Goal: Information Seeking & Learning: Learn about a topic

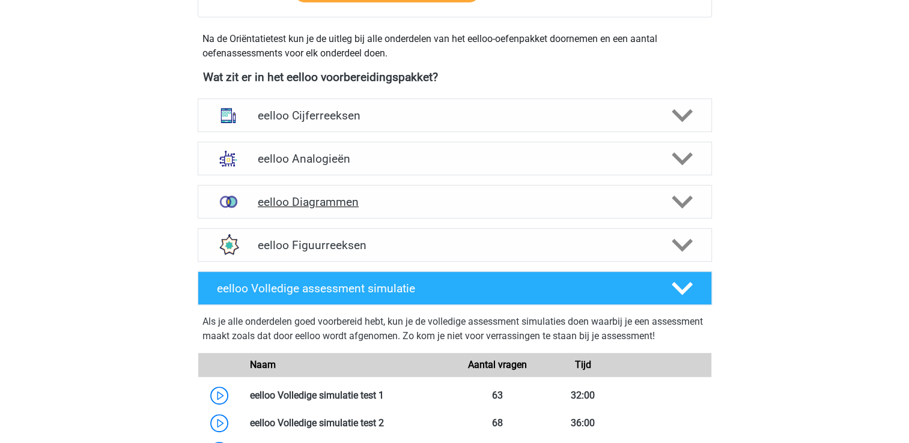
scroll to position [300, 0]
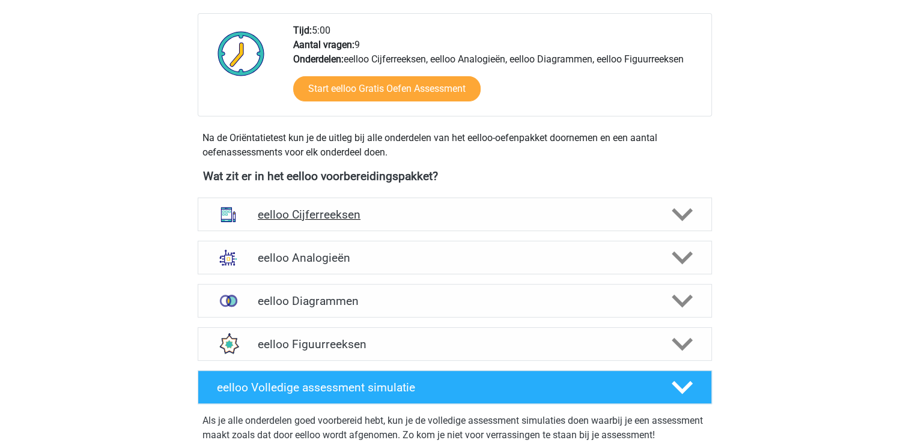
click at [399, 215] on h4 "eelloo Cijferreeksen" at bounding box center [455, 215] width 394 height 14
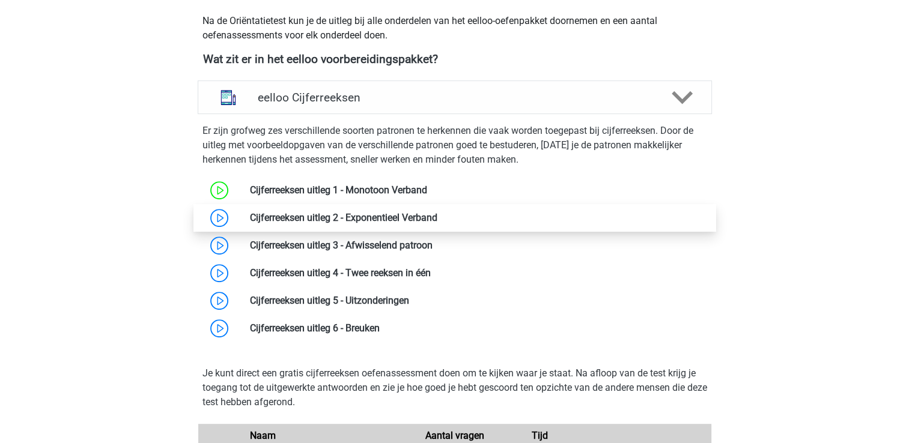
scroll to position [421, 0]
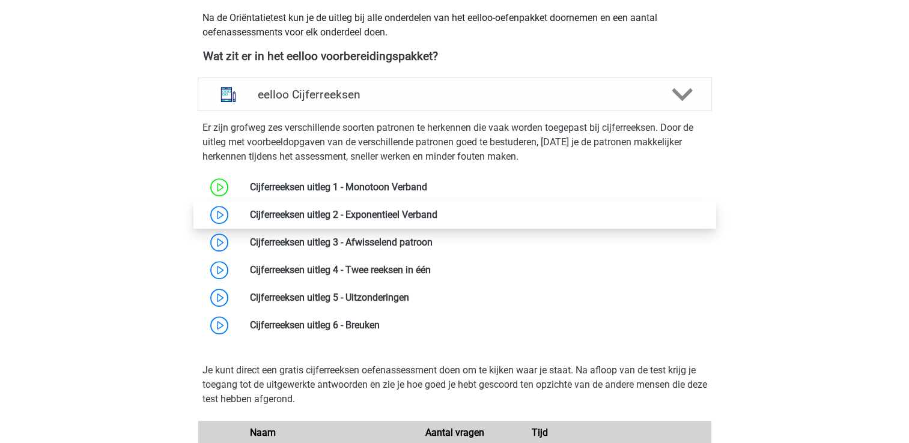
click at [437, 209] on link at bounding box center [437, 214] width 0 height 11
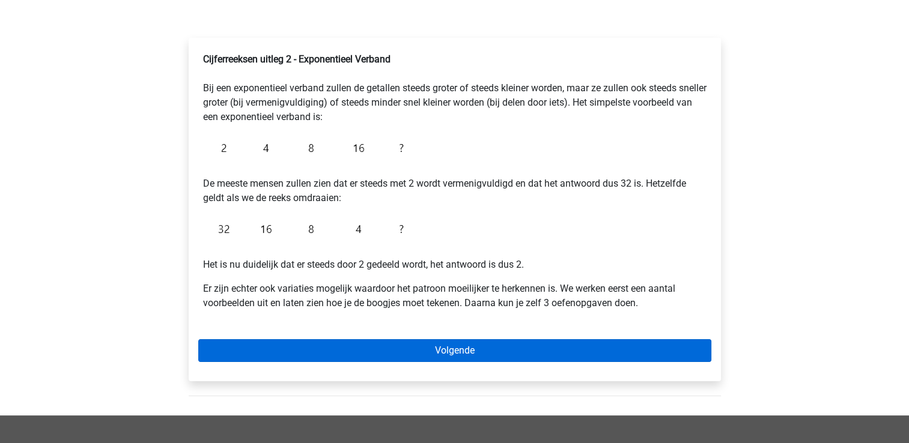
scroll to position [240, 0]
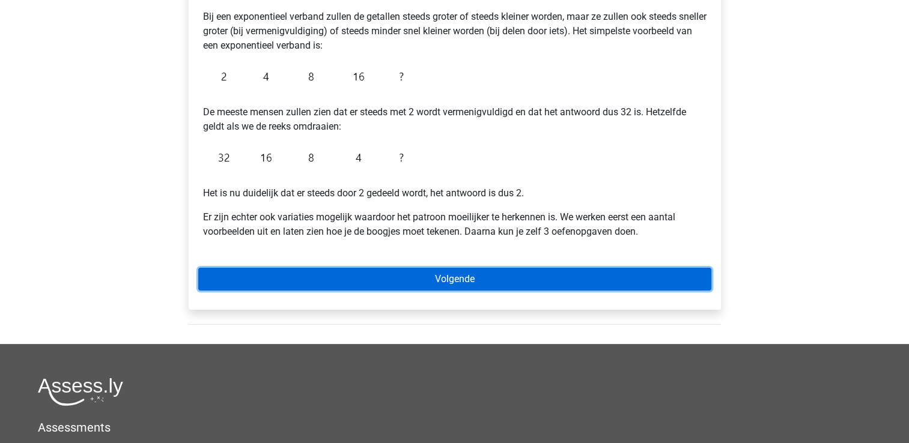
click at [400, 280] on link "Volgende" at bounding box center [454, 279] width 513 height 23
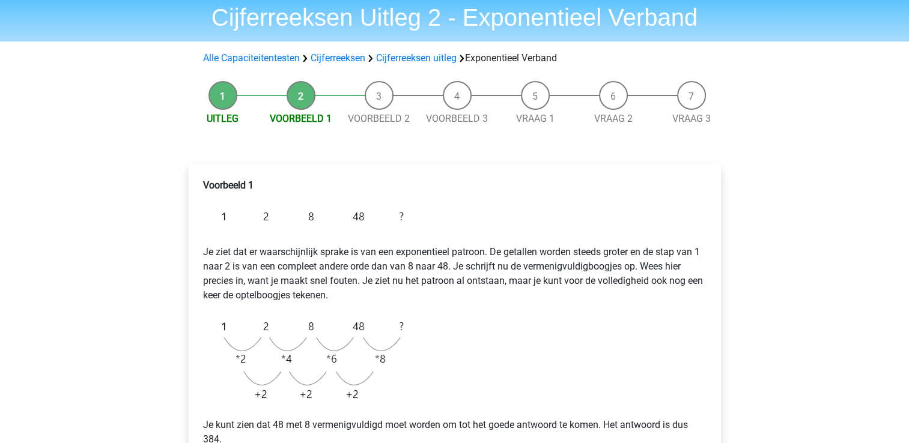
scroll to position [180, 0]
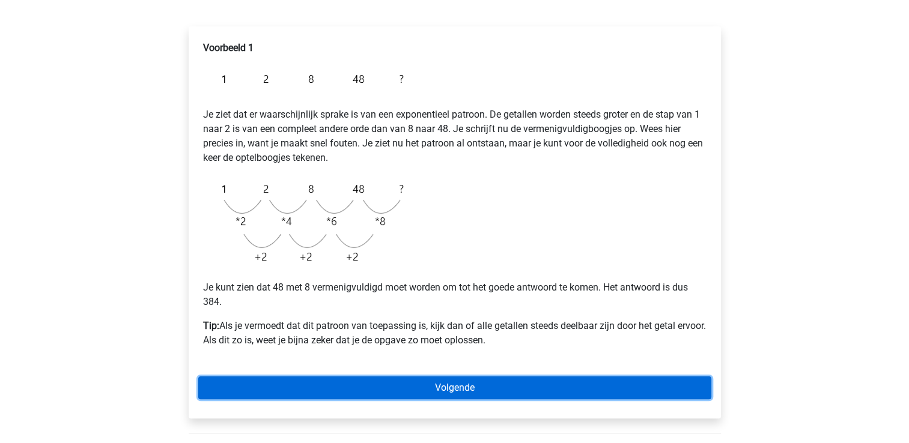
click at [394, 383] on link "Volgende" at bounding box center [454, 388] width 513 height 23
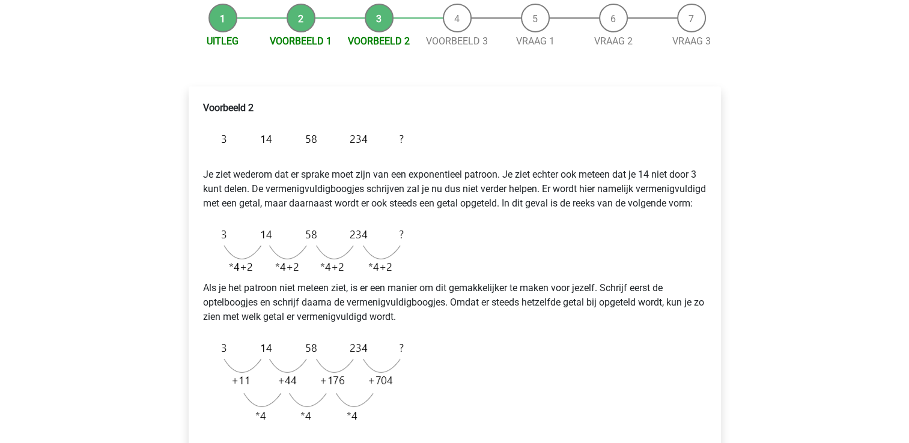
scroll to position [300, 0]
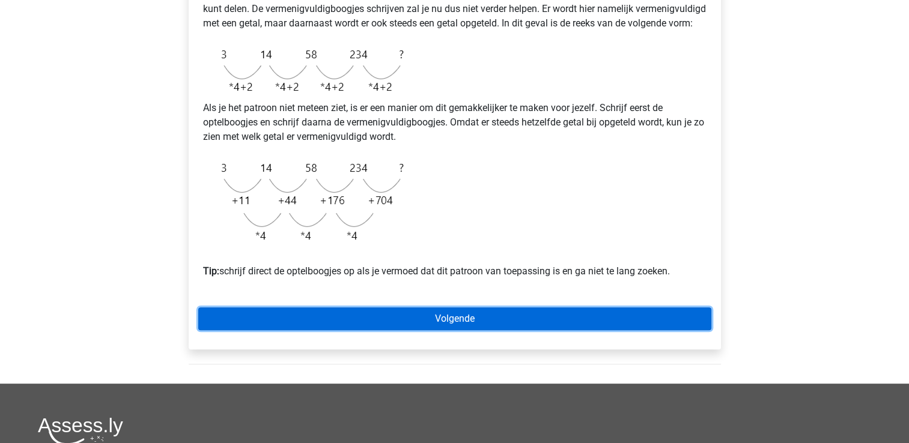
click at [351, 330] on link "Volgende" at bounding box center [454, 319] width 513 height 23
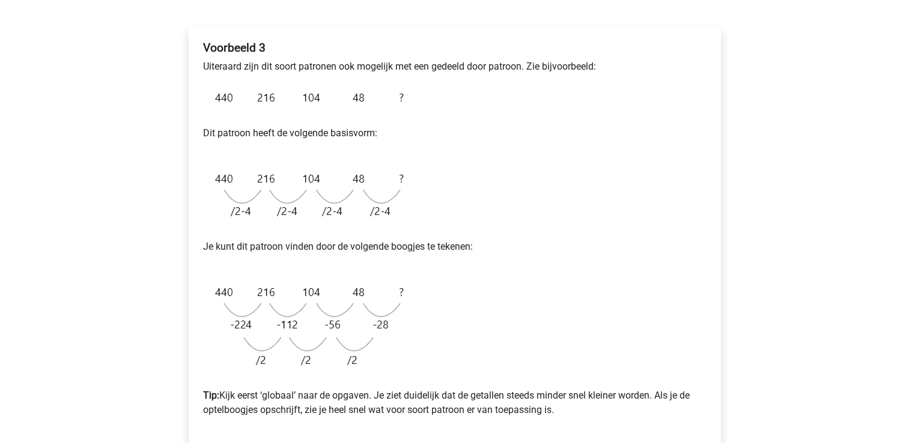
scroll to position [300, 0]
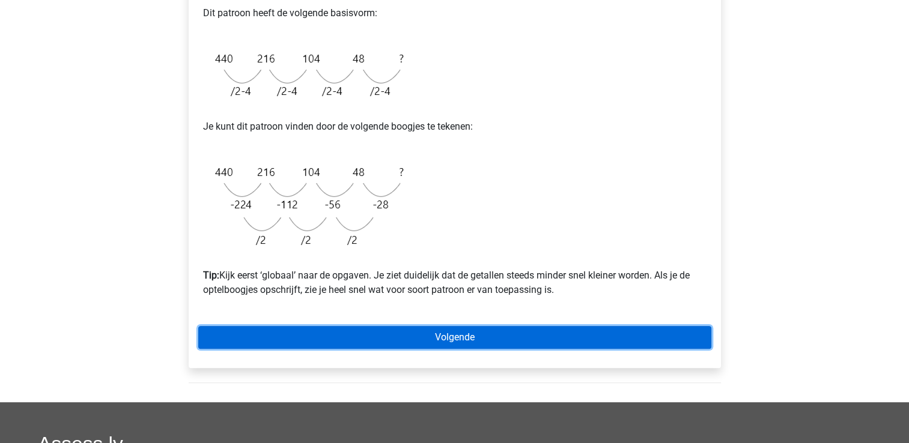
click at [409, 336] on link "Volgende" at bounding box center [454, 337] width 513 height 23
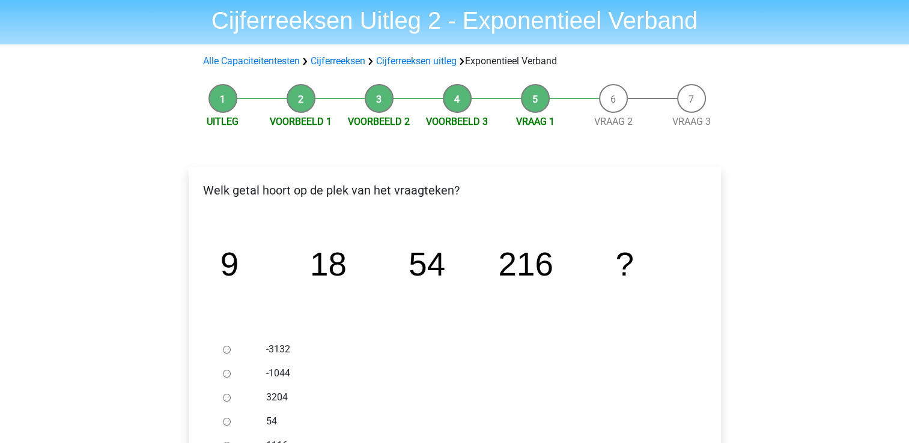
scroll to position [120, 0]
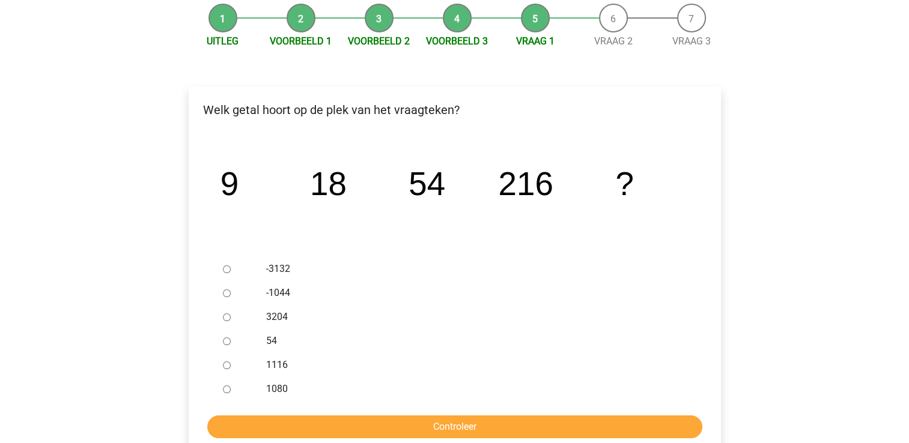
click at [226, 386] on input "1080" at bounding box center [227, 390] width 8 height 8
radio input "true"
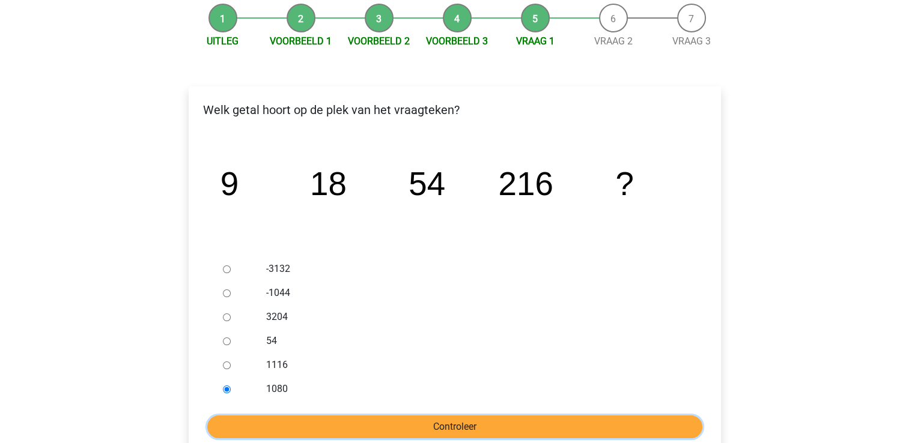
click at [255, 428] on input "Controleer" at bounding box center [454, 427] width 495 height 23
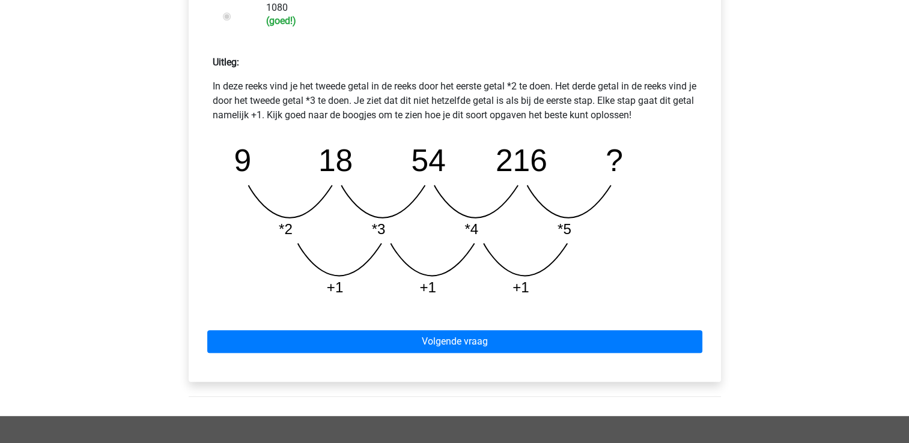
scroll to position [481, 0]
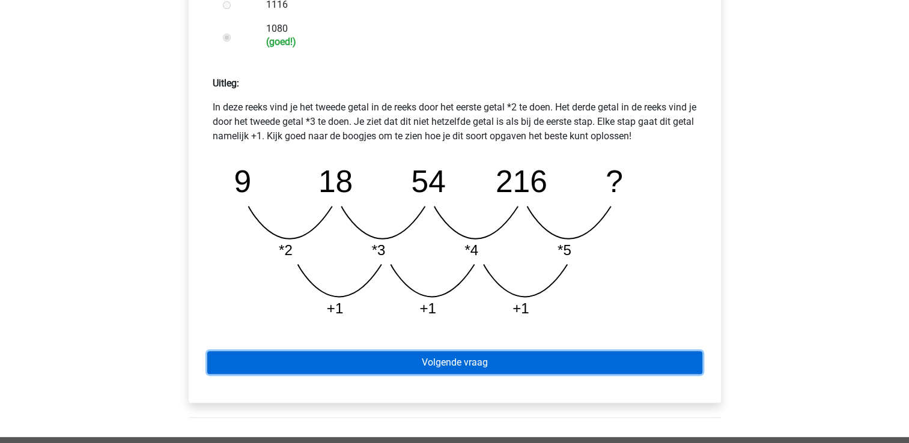
click at [413, 354] on link "Volgende vraag" at bounding box center [454, 362] width 495 height 23
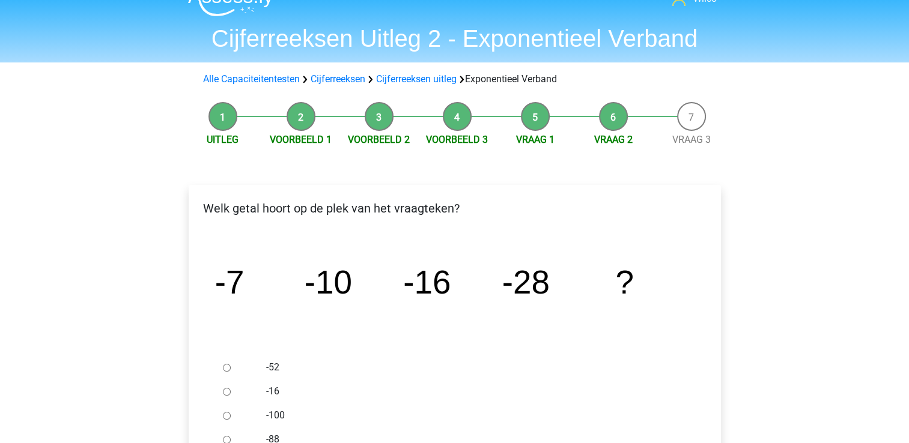
scroll to position [120, 0]
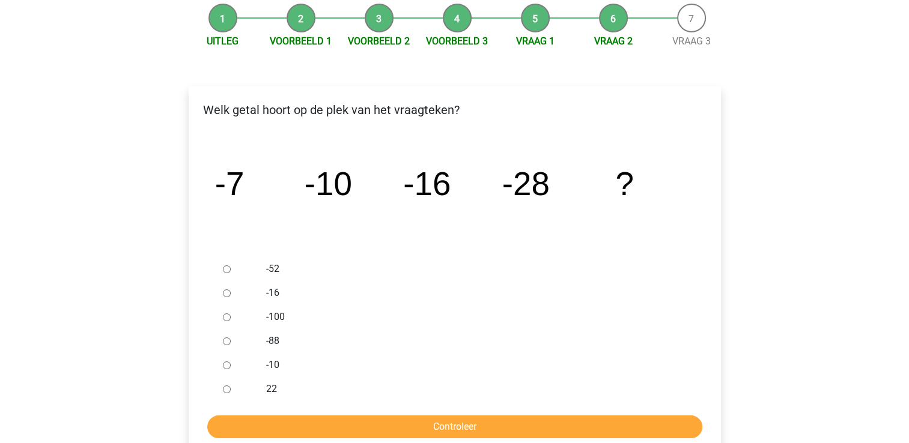
click at [269, 285] on div "-16" at bounding box center [474, 293] width 434 height 24
click at [269, 270] on label "-52" at bounding box center [474, 269] width 416 height 14
click at [231, 270] on input "-52" at bounding box center [227, 270] width 8 height 8
radio input "true"
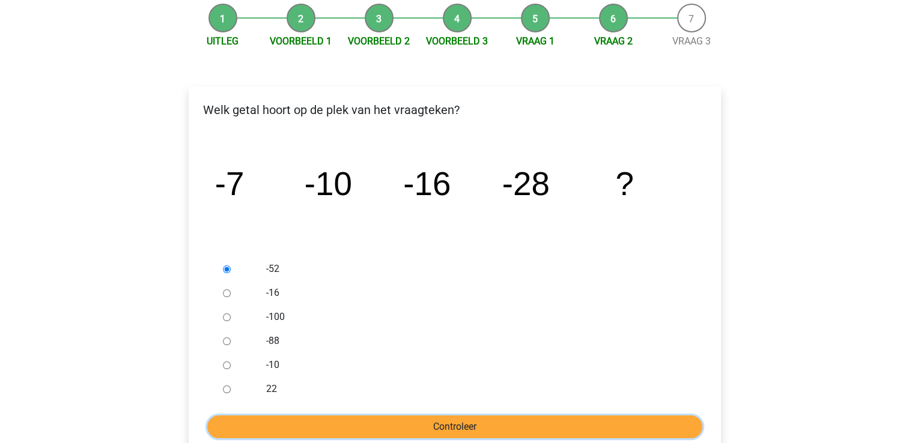
click at [322, 420] on input "Controleer" at bounding box center [454, 427] width 495 height 23
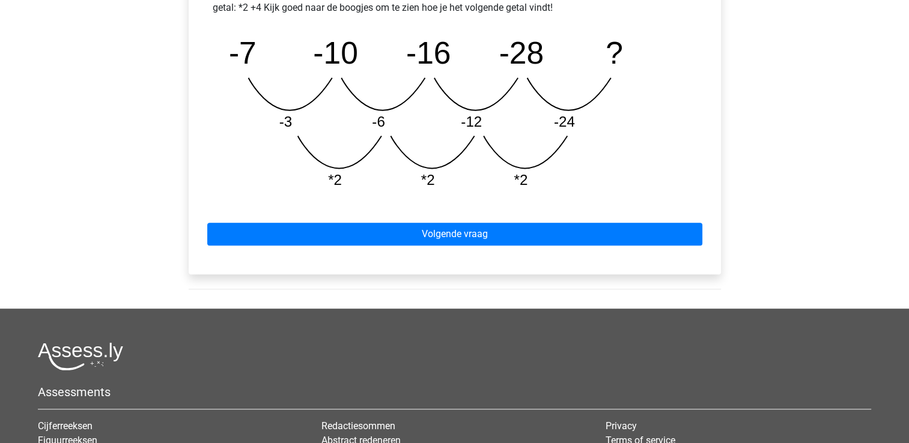
scroll to position [601, 0]
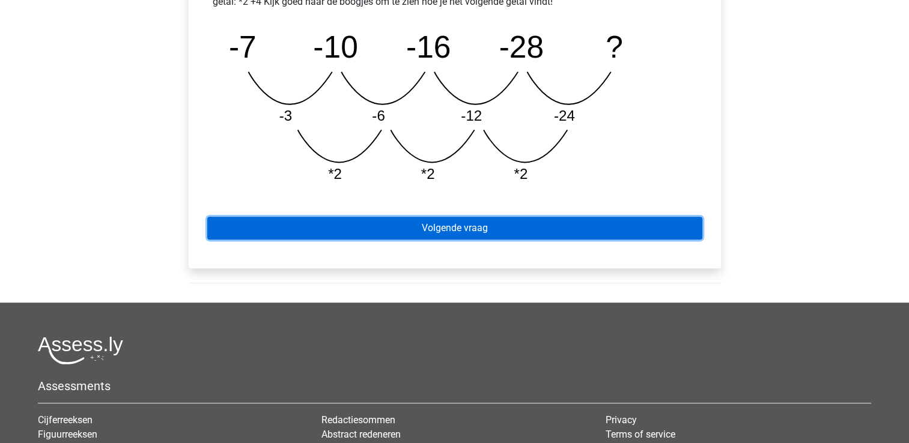
click at [397, 230] on link "Volgende vraag" at bounding box center [454, 228] width 495 height 23
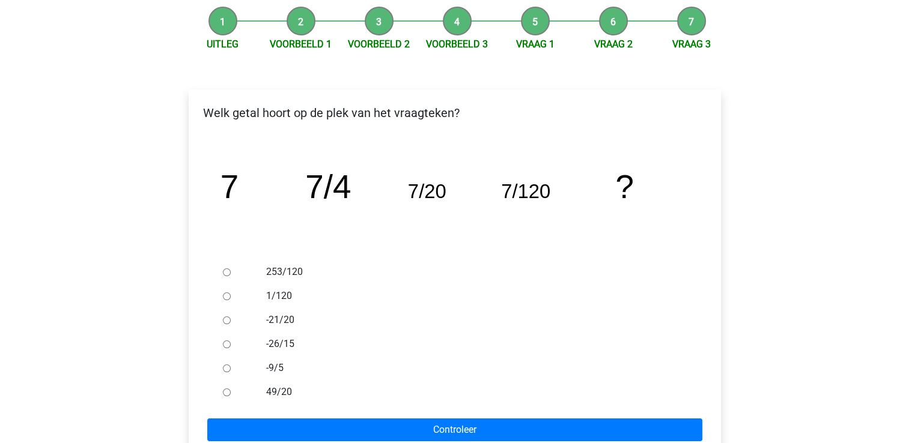
scroll to position [120, 0]
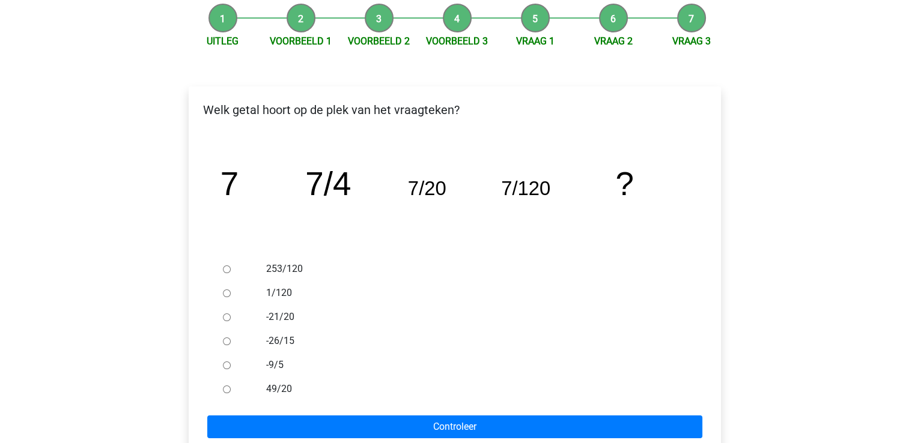
click at [296, 270] on label "253/120" at bounding box center [474, 269] width 416 height 14
click at [231, 270] on input "253/120" at bounding box center [227, 270] width 8 height 8
radio input "true"
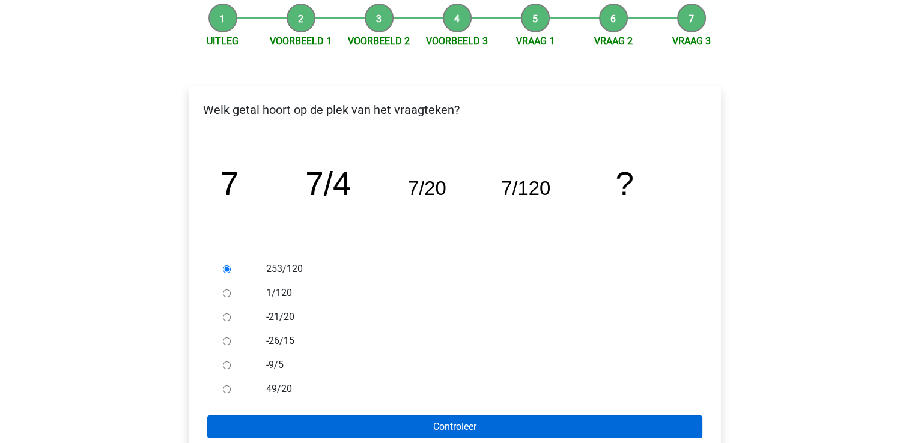
click at [351, 415] on form "253/120 1/120 -21/20 -26/15 -9/5 49/20 Controleer" at bounding box center [454, 347] width 513 height 181
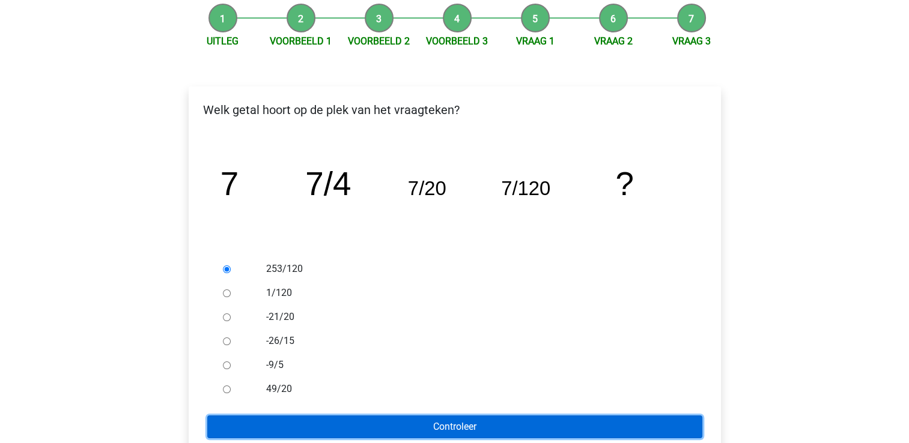
click at [353, 420] on input "Controleer" at bounding box center [454, 427] width 495 height 23
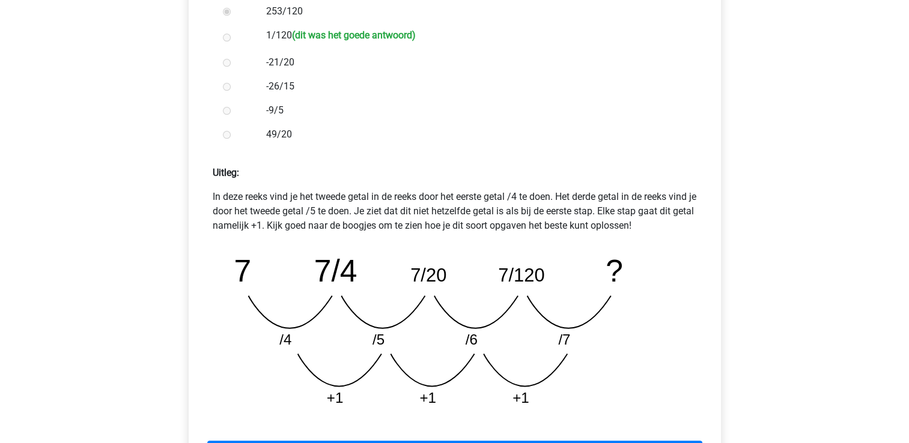
scroll to position [541, 0]
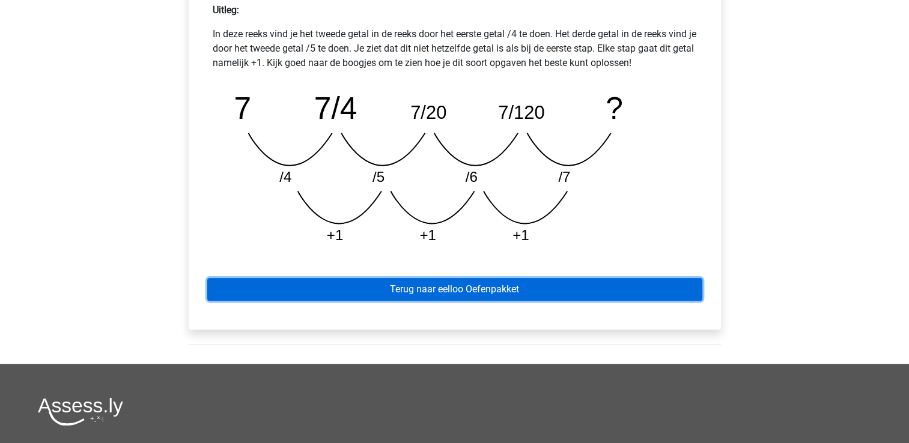
click at [430, 294] on link "Terug naar eelloo Oefenpakket" at bounding box center [454, 289] width 495 height 23
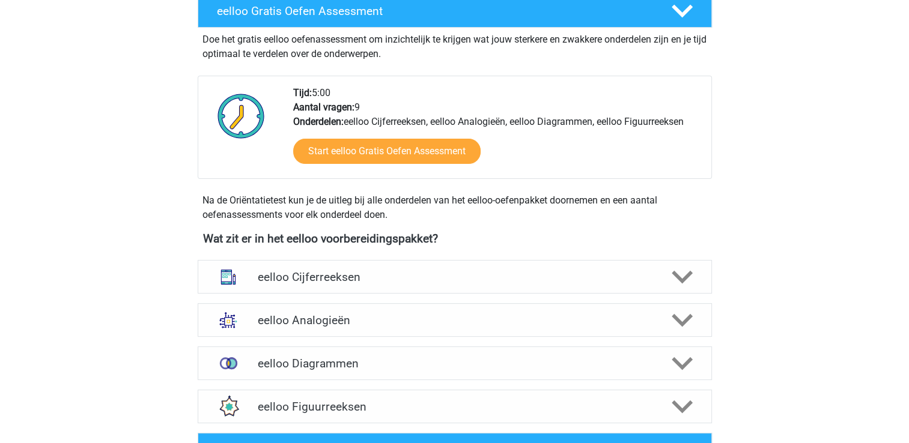
scroll to position [240, 0]
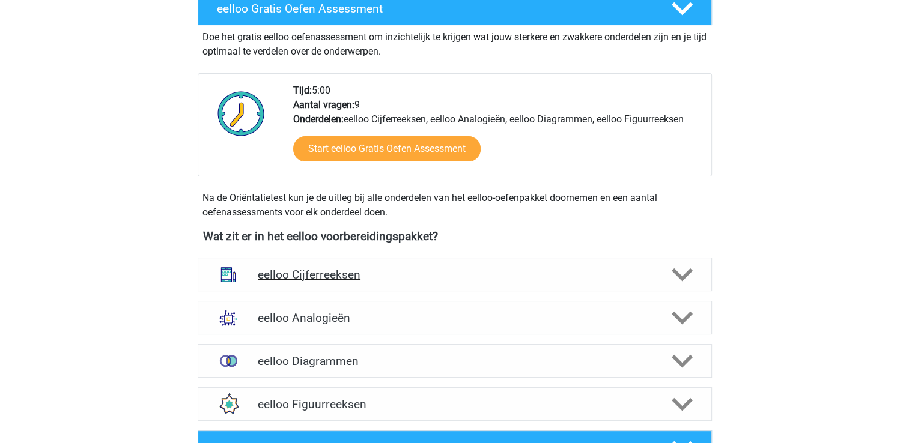
click at [691, 275] on icon at bounding box center [682, 274] width 21 height 21
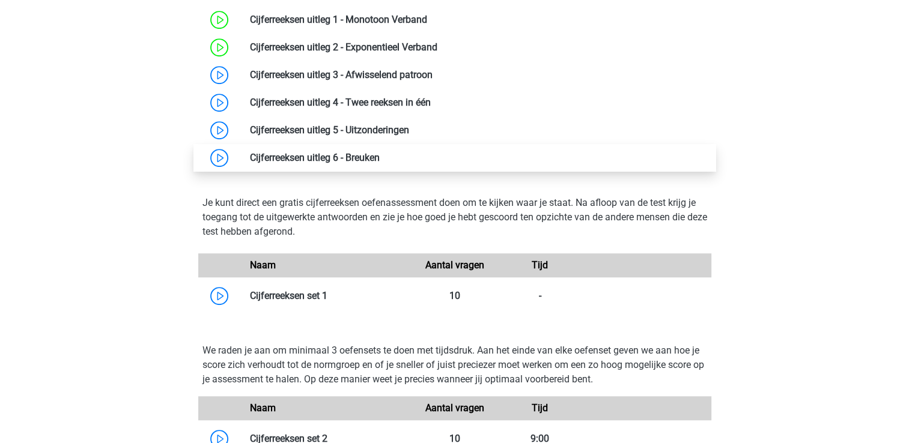
scroll to position [661, 0]
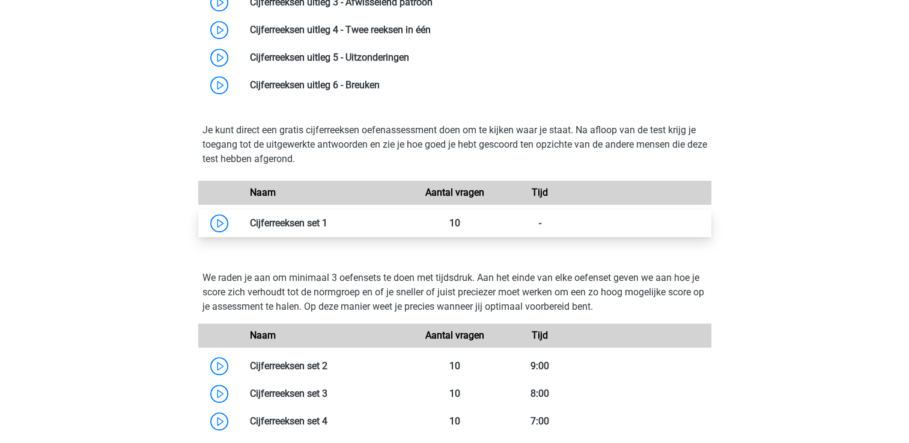
click at [327, 229] on link at bounding box center [327, 223] width 0 height 11
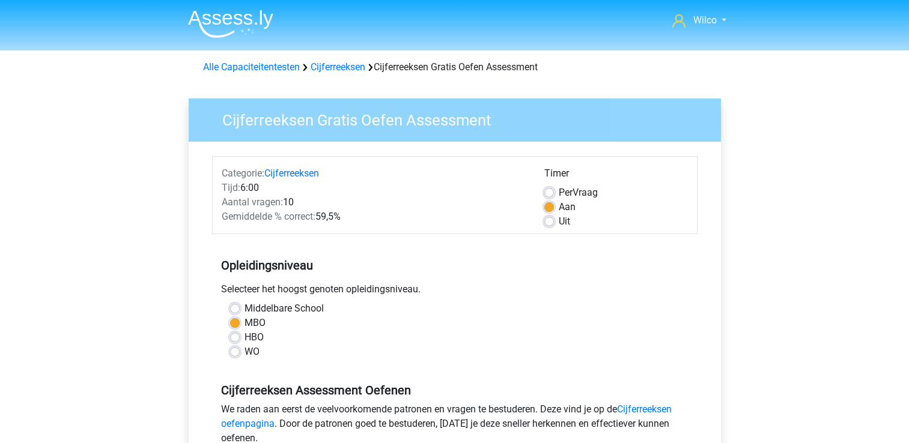
click at [287, 309] on label "Middelbare School" at bounding box center [284, 309] width 79 height 14
click at [240, 309] on input "Middelbare School" at bounding box center [235, 308] width 10 height 12
radio input "true"
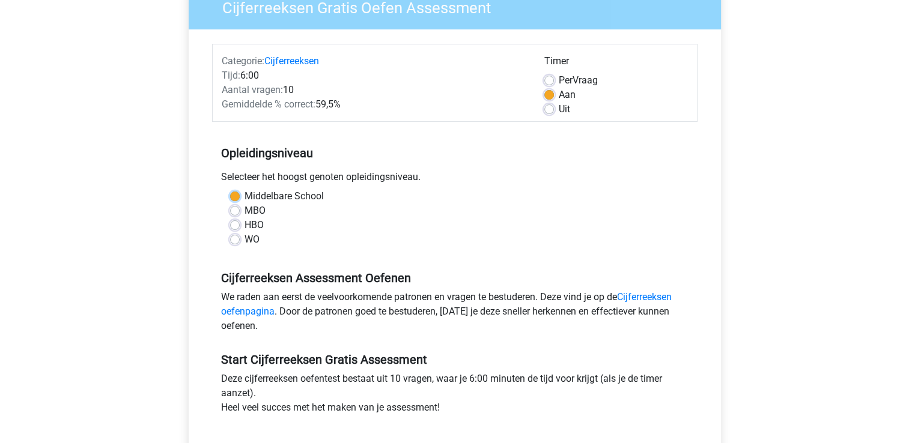
scroll to position [120, 0]
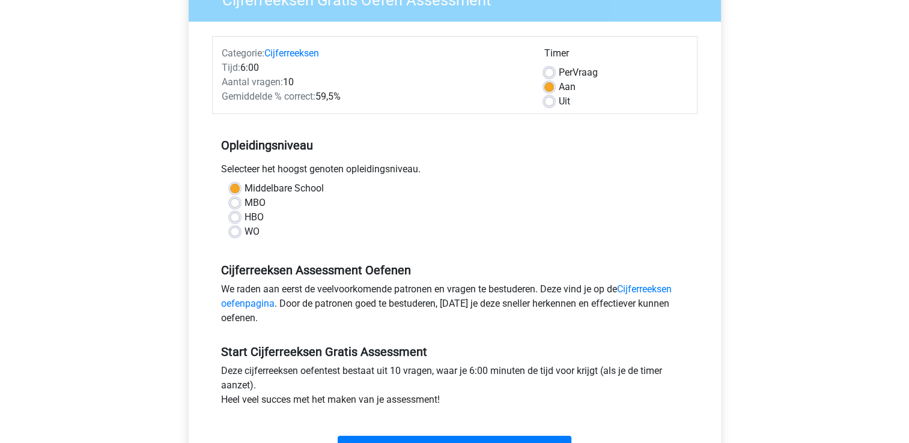
click at [264, 205] on label "MBO" at bounding box center [255, 203] width 21 height 14
click at [240, 205] on input "MBO" at bounding box center [235, 202] width 10 height 12
radio input "true"
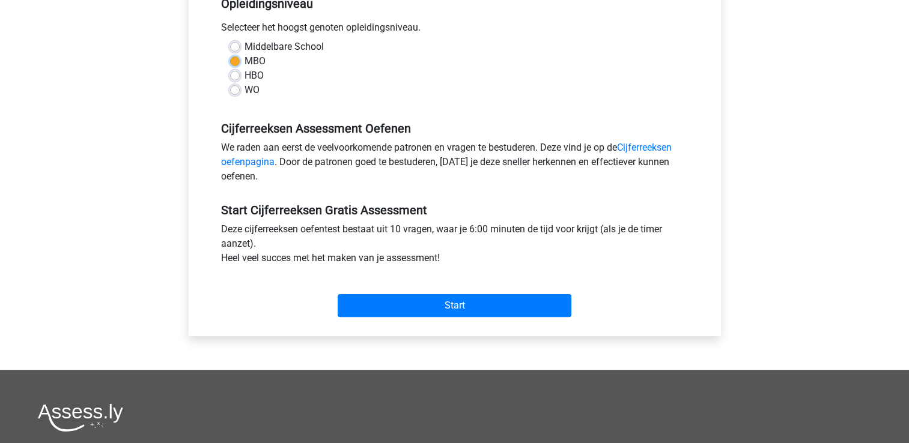
scroll to position [300, 0]
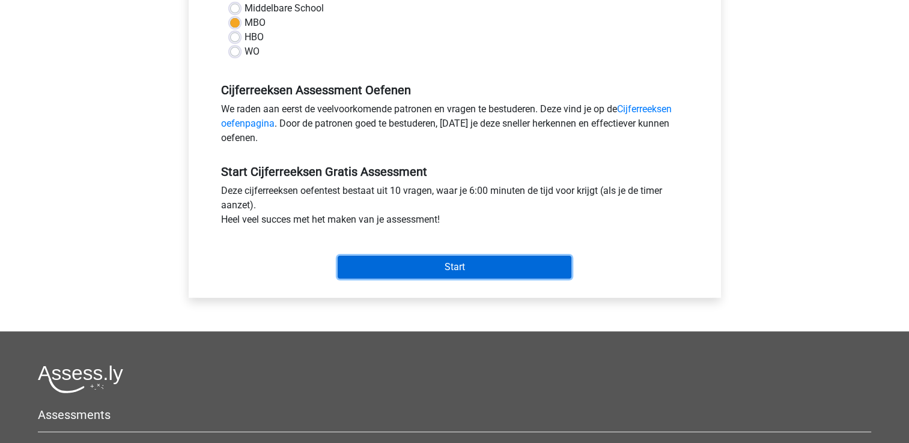
click at [416, 277] on input "Start" at bounding box center [455, 267] width 234 height 23
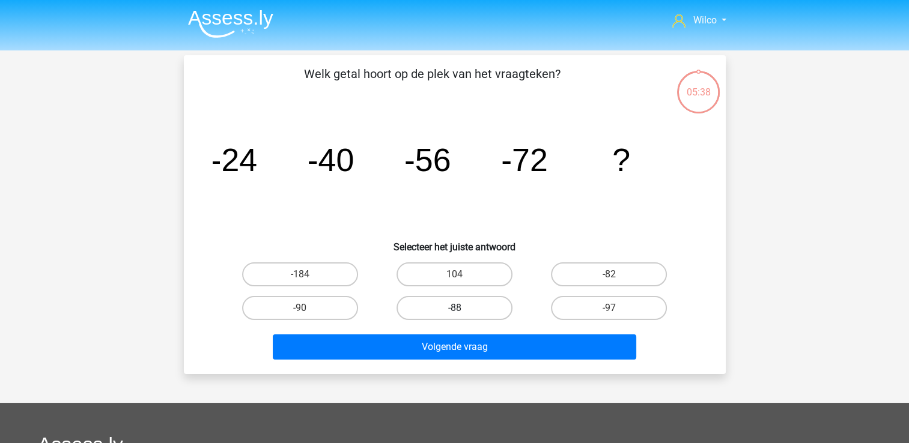
click at [428, 305] on label "-88" at bounding box center [455, 308] width 116 height 24
click at [454, 308] on input "-88" at bounding box center [458, 312] width 8 height 8
radio input "true"
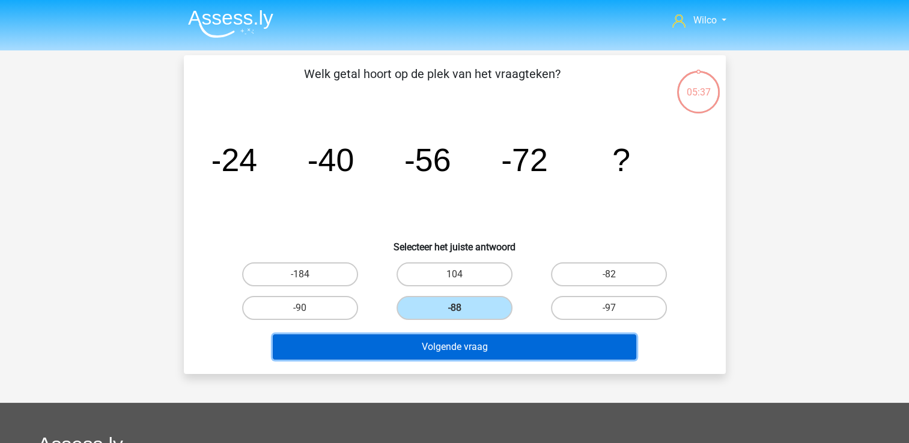
click at [440, 342] on button "Volgende vraag" at bounding box center [455, 347] width 364 height 25
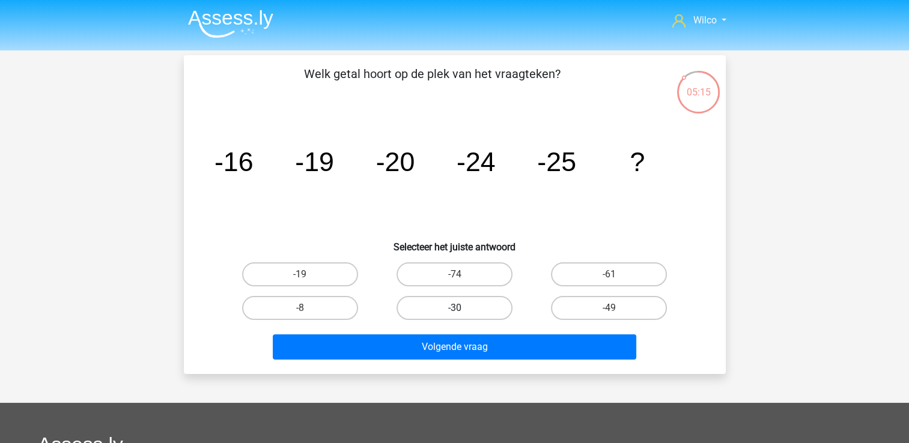
click at [457, 304] on label "-30" at bounding box center [455, 308] width 116 height 24
click at [457, 308] on input "-30" at bounding box center [458, 312] width 8 height 8
radio input "true"
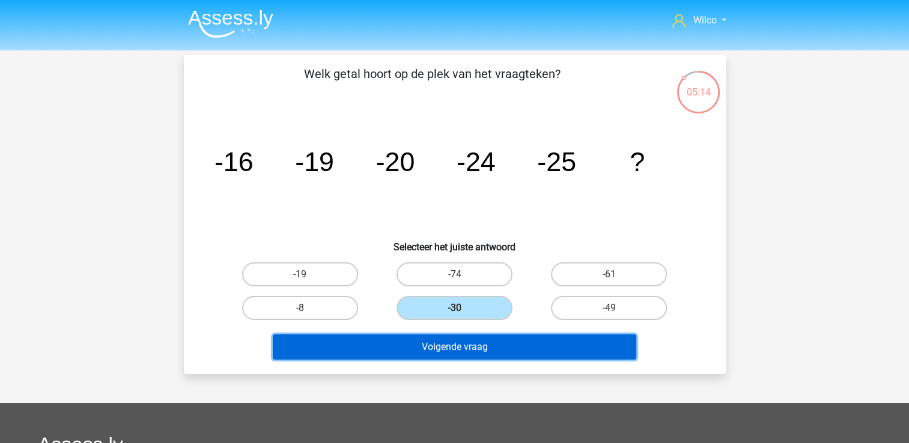
click at [454, 339] on button "Volgende vraag" at bounding box center [455, 347] width 364 height 25
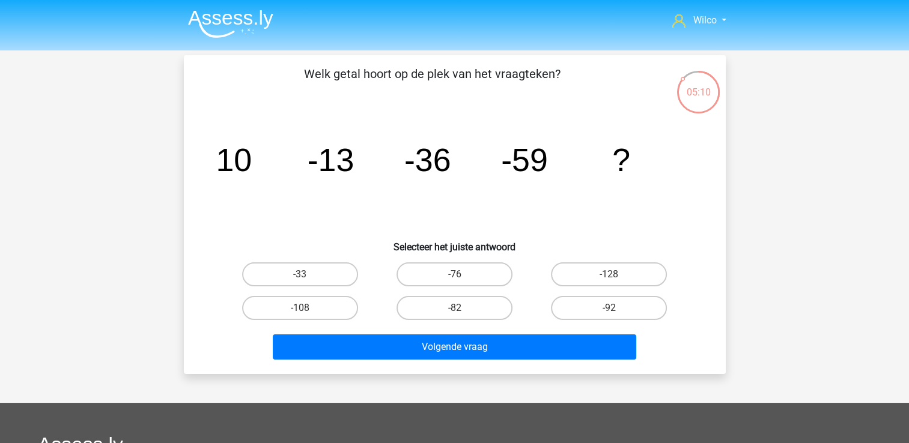
click at [450, 258] on div "-76" at bounding box center [454, 275] width 154 height 34
click at [453, 268] on label "-76" at bounding box center [455, 275] width 116 height 24
click at [454, 275] on input "-76" at bounding box center [458, 279] width 8 height 8
radio input "true"
click at [335, 283] on label "-33" at bounding box center [300, 275] width 116 height 24
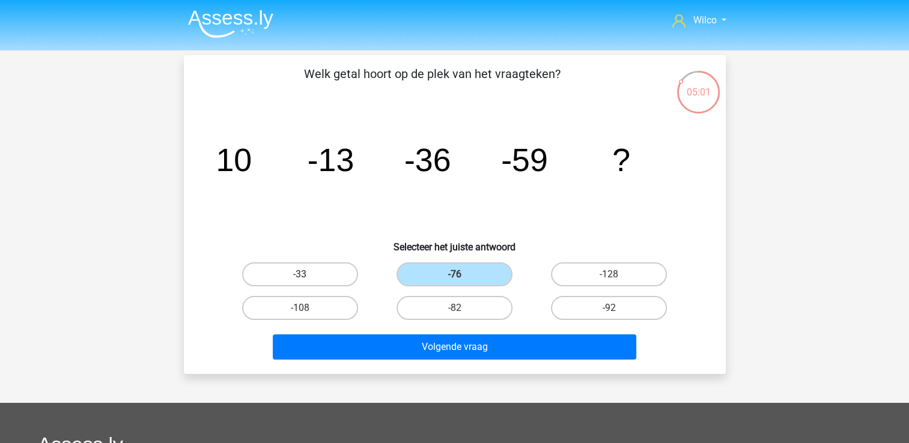
click at [308, 282] on input "-33" at bounding box center [304, 279] width 8 height 8
radio input "true"
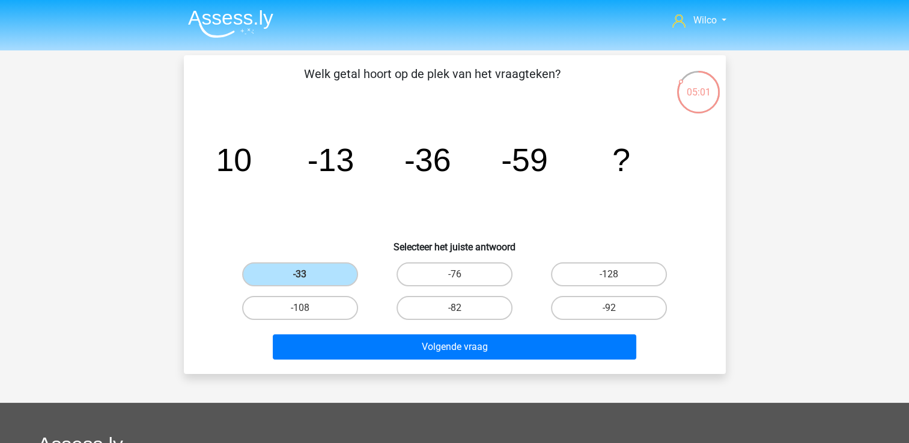
click at [419, 370] on div "Welk getal hoort op de plek van het vraagteken? image/svg+xml 10 -13 -36 -59 ? …" at bounding box center [455, 214] width 542 height 319
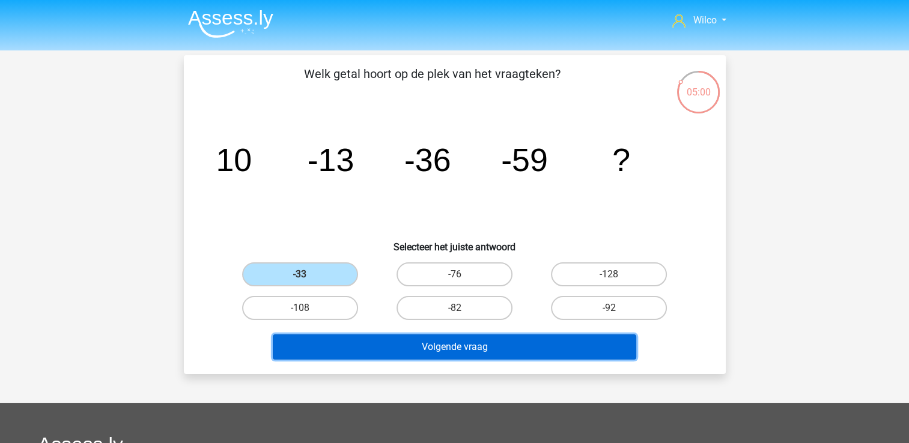
click at [427, 351] on button "Volgende vraag" at bounding box center [455, 347] width 364 height 25
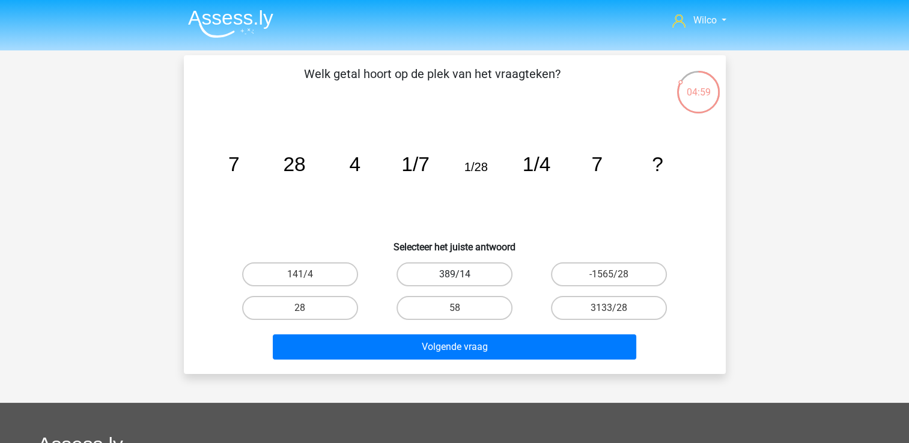
click at [469, 273] on label "389/14" at bounding box center [455, 275] width 116 height 24
click at [462, 275] on input "389/14" at bounding box center [458, 279] width 8 height 8
radio input "true"
click at [576, 271] on label "-1565/28" at bounding box center [609, 275] width 116 height 24
click at [609, 275] on input "-1565/28" at bounding box center [613, 279] width 8 height 8
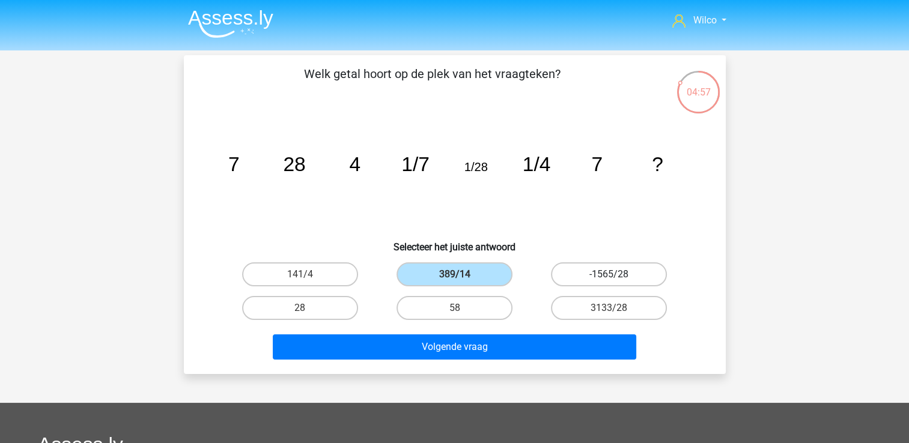
radio input "true"
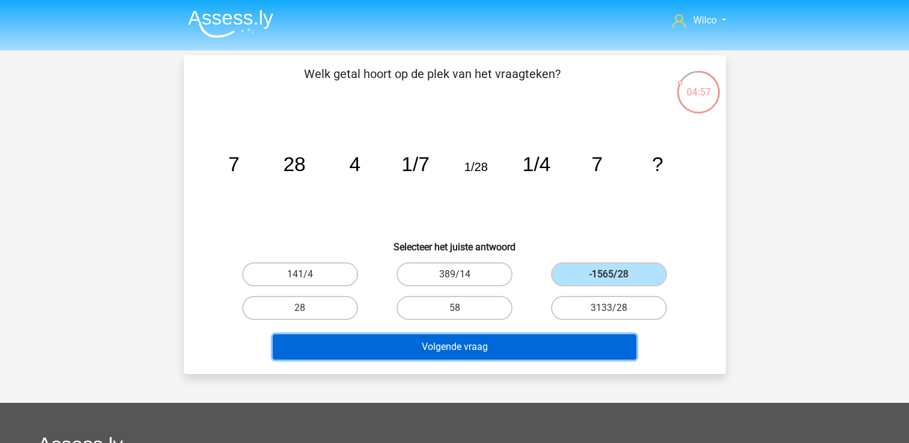
click at [543, 354] on button "Volgende vraag" at bounding box center [455, 347] width 364 height 25
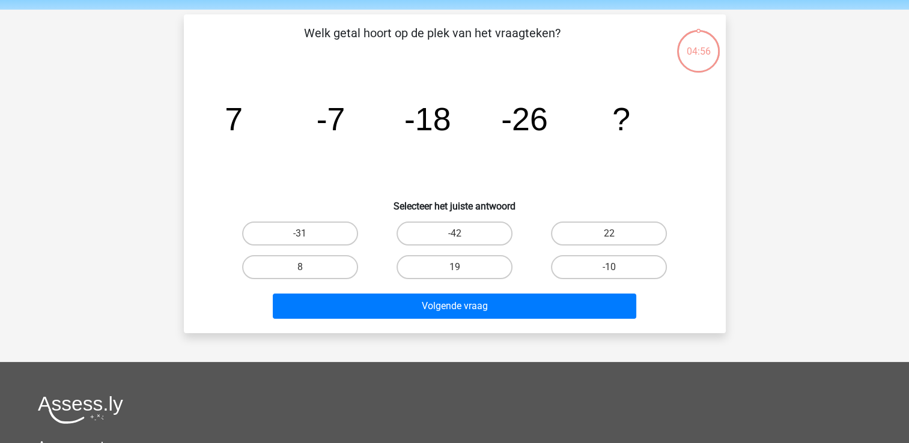
scroll to position [55, 0]
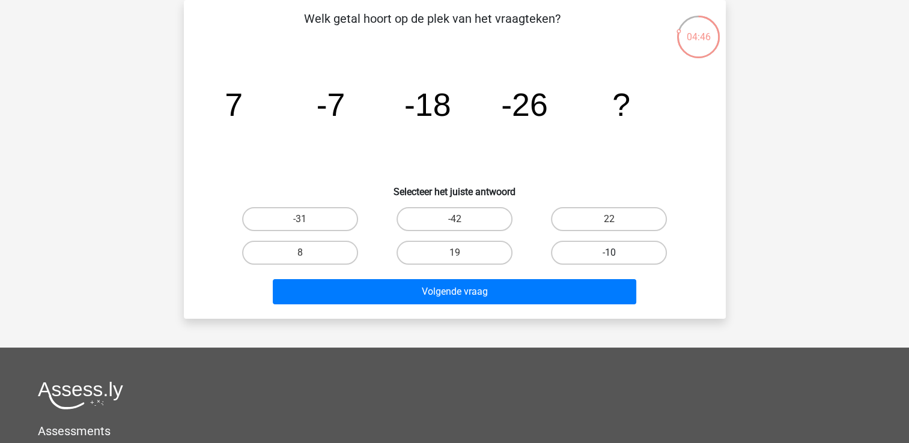
click at [625, 247] on label "-10" at bounding box center [609, 253] width 116 height 24
click at [617, 253] on input "-10" at bounding box center [613, 257] width 8 height 8
radio input "true"
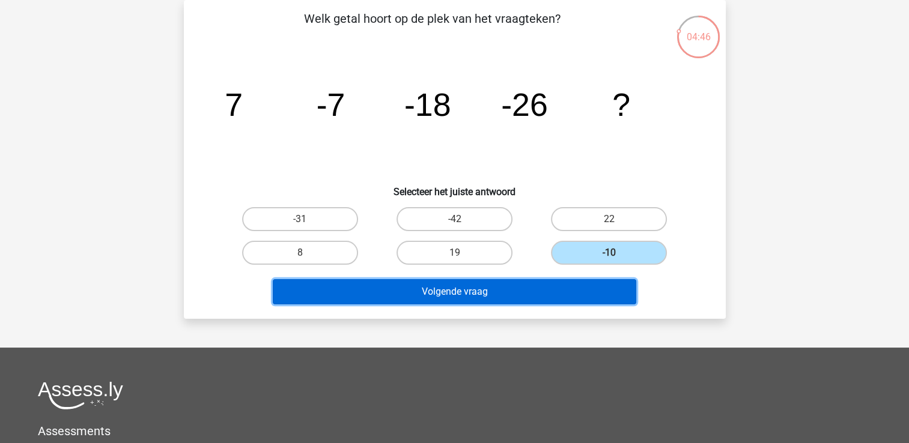
click at [555, 291] on button "Volgende vraag" at bounding box center [455, 291] width 364 height 25
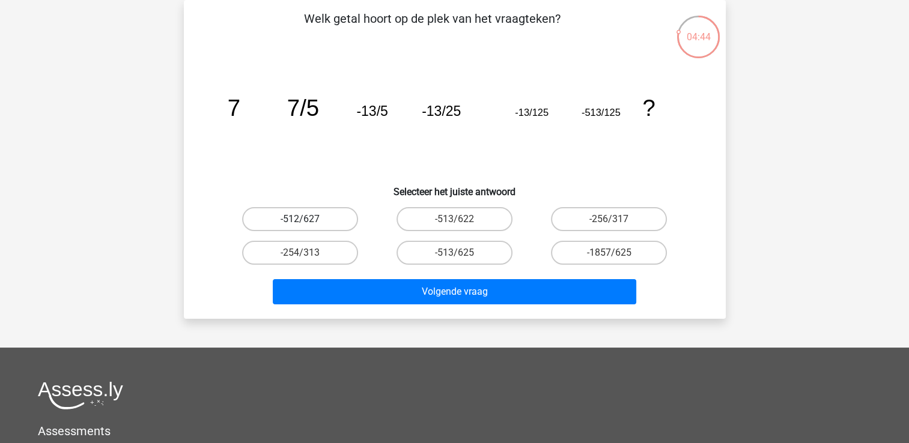
click at [315, 223] on label "-512/627" at bounding box center [300, 219] width 116 height 24
click at [308, 223] on input "-512/627" at bounding box center [304, 223] width 8 height 8
radio input "true"
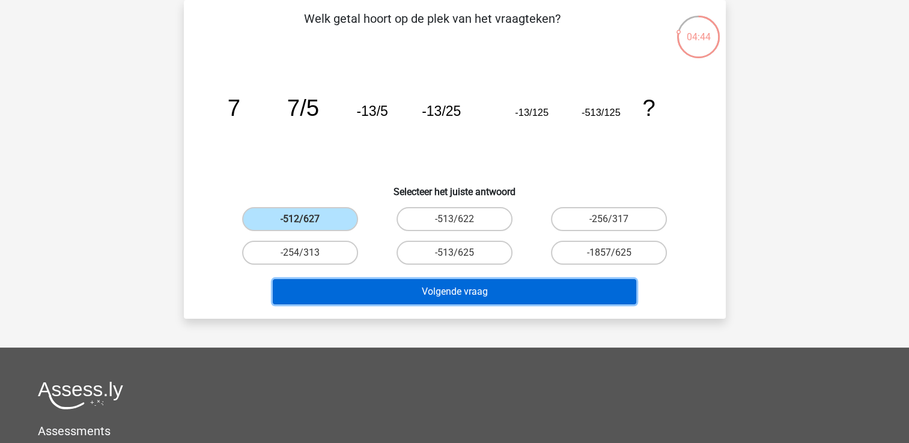
click at [367, 288] on button "Volgende vraag" at bounding box center [455, 291] width 364 height 25
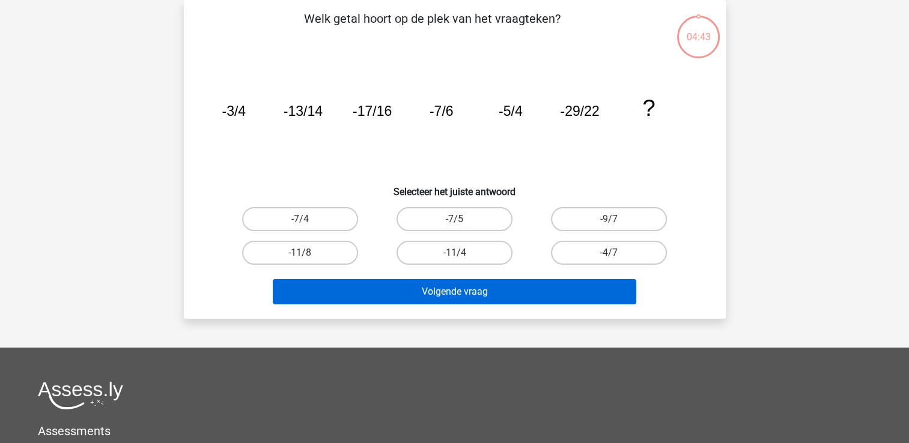
drag, startPoint x: 469, startPoint y: 257, endPoint x: 469, endPoint y: 287, distance: 30.6
click at [469, 257] on label "-11/4" at bounding box center [455, 253] width 116 height 24
click at [462, 257] on input "-11/4" at bounding box center [458, 257] width 8 height 8
radio input "true"
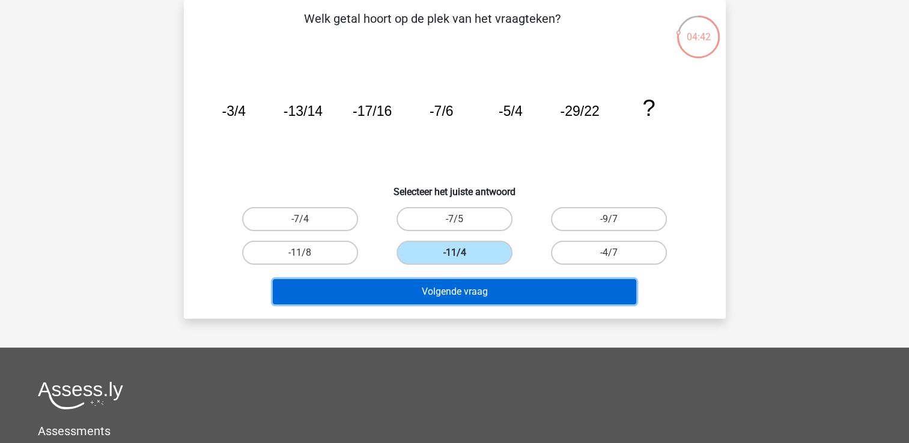
click at [469, 290] on button "Volgende vraag" at bounding box center [455, 291] width 364 height 25
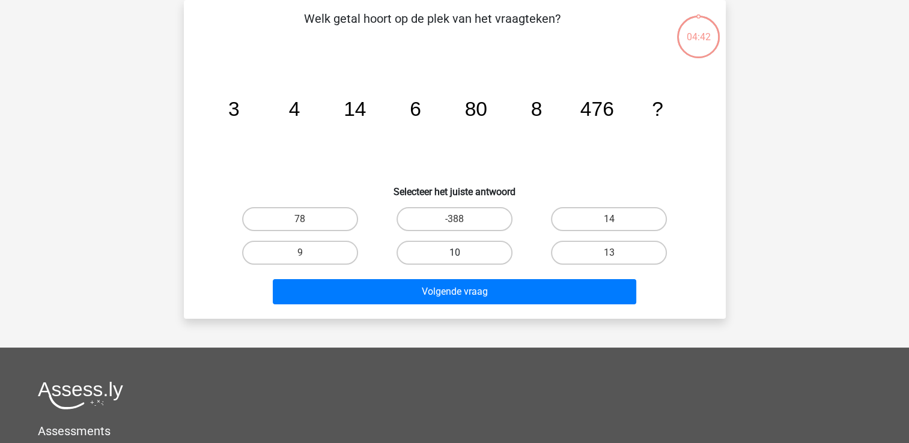
click at [460, 260] on label "10" at bounding box center [455, 253] width 116 height 24
click at [460, 260] on input "10" at bounding box center [458, 257] width 8 height 8
radio input "true"
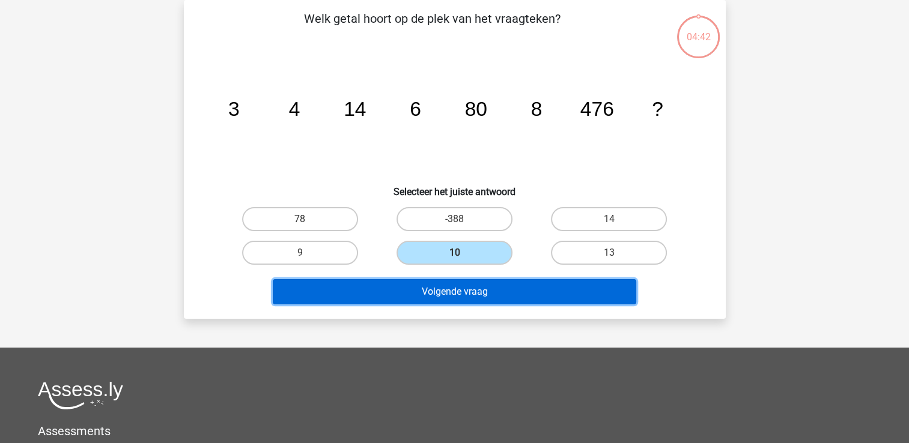
click at [451, 290] on button "Volgende vraag" at bounding box center [455, 291] width 364 height 25
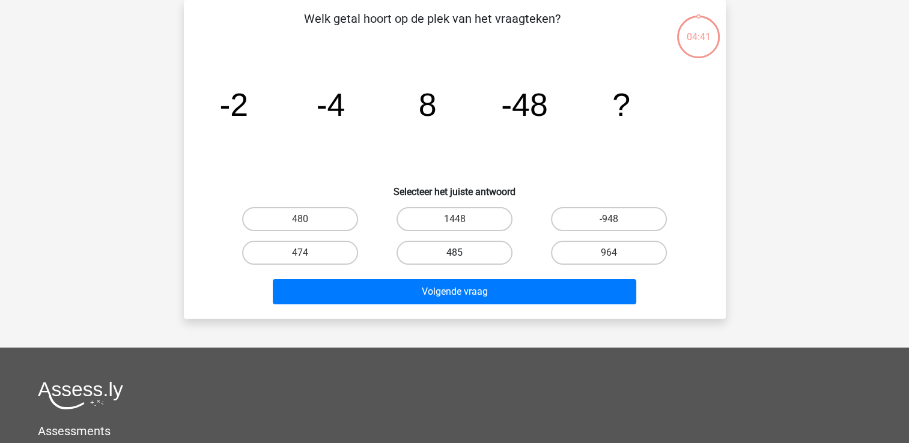
click at [485, 249] on label "485" at bounding box center [455, 253] width 116 height 24
click at [462, 253] on input "485" at bounding box center [458, 257] width 8 height 8
radio input "true"
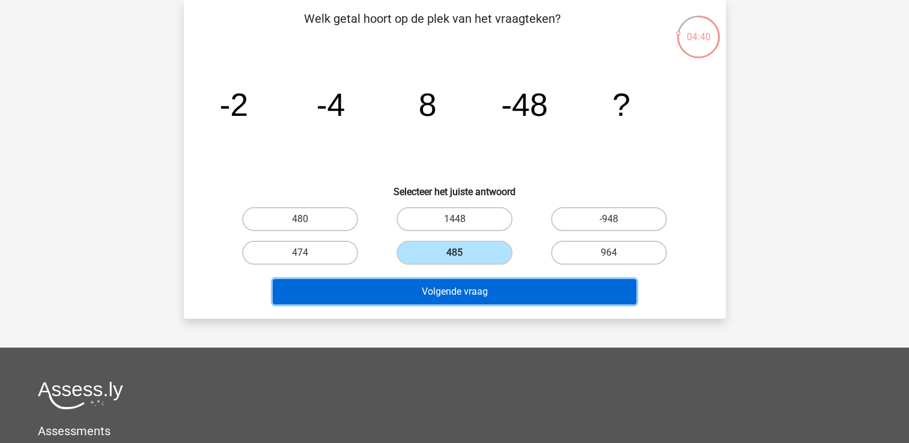
click at [476, 290] on button "Volgende vraag" at bounding box center [455, 291] width 364 height 25
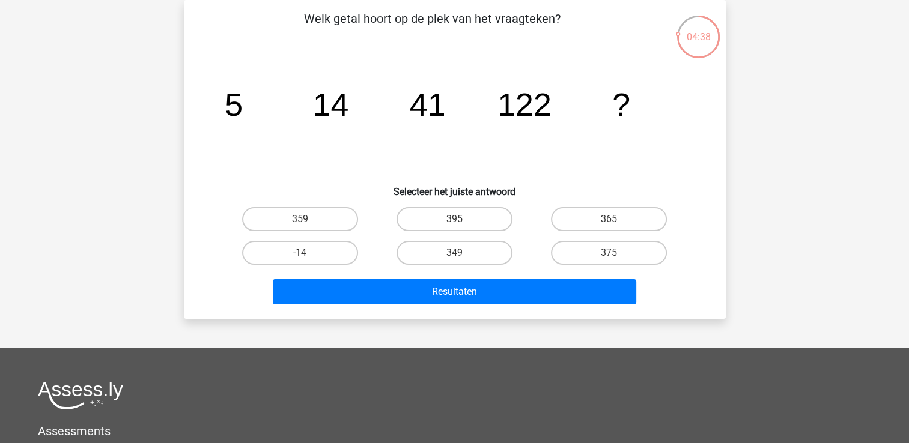
drag, startPoint x: 565, startPoint y: 253, endPoint x: 558, endPoint y: 268, distance: 16.7
click at [565, 254] on label "375" at bounding box center [609, 253] width 116 height 24
click at [609, 254] on input "375" at bounding box center [613, 257] width 8 height 8
radio input "true"
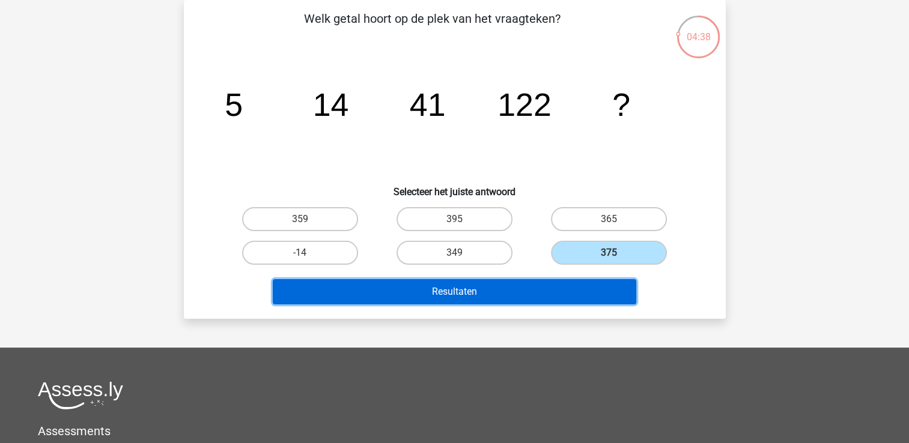
click at [535, 296] on button "Resultaten" at bounding box center [455, 291] width 364 height 25
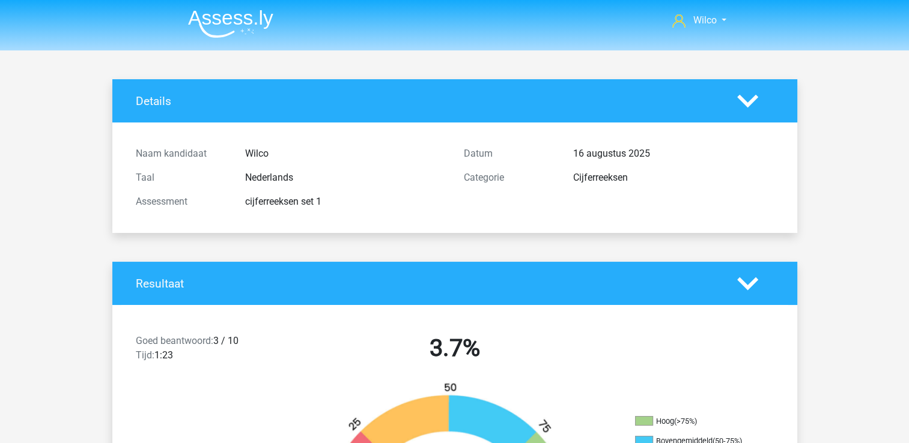
click at [681, 31] on nav "Wilco wilcovdmolen@hotmail.com" at bounding box center [454, 21] width 553 height 39
click at [681, 25] on icon at bounding box center [678, 20] width 13 height 13
click at [229, 28] on img at bounding box center [230, 24] width 85 height 28
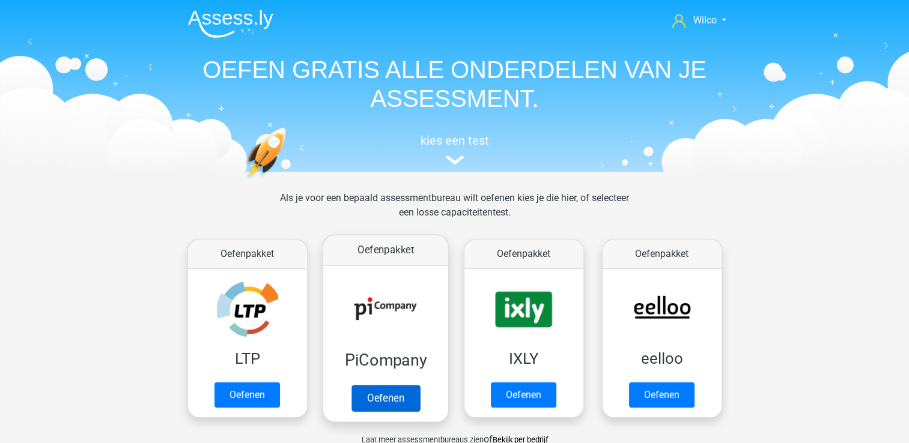
scroll to position [120, 0]
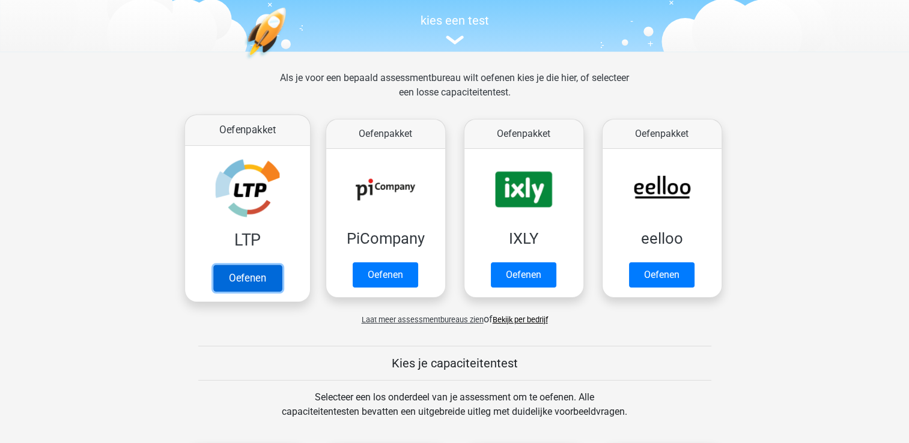
click at [240, 279] on link "Oefenen" at bounding box center [247, 278] width 68 height 26
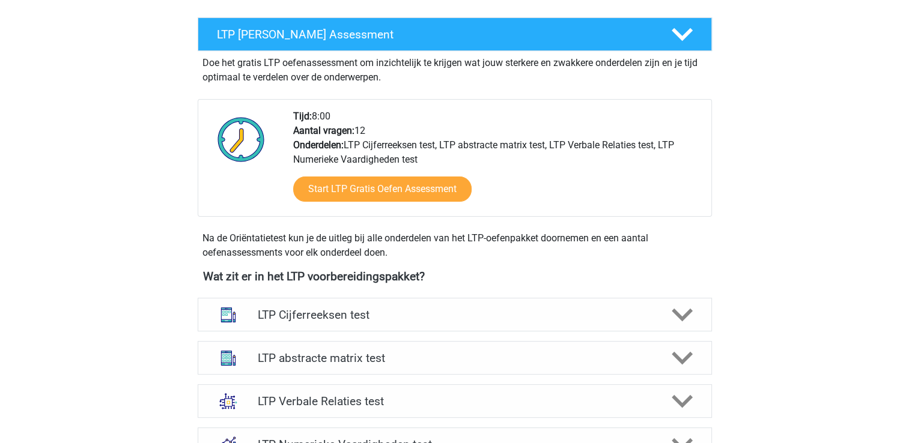
scroll to position [240, 0]
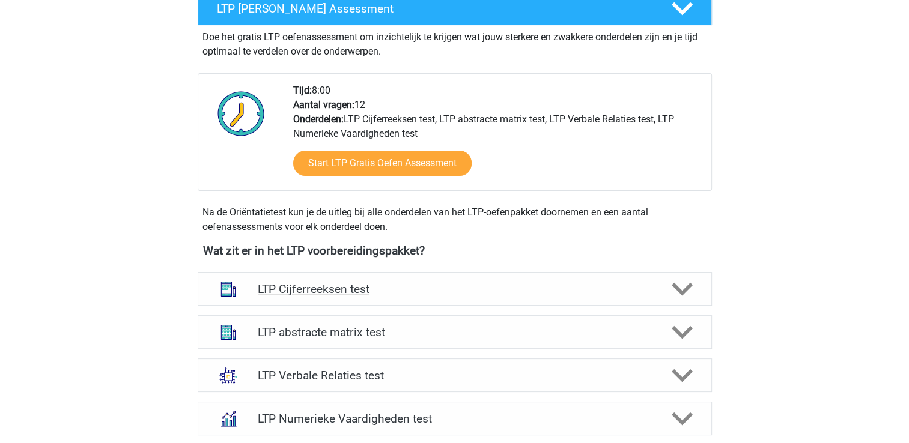
click at [546, 293] on h4 "LTP Cijferreeksen test" at bounding box center [455, 289] width 394 height 14
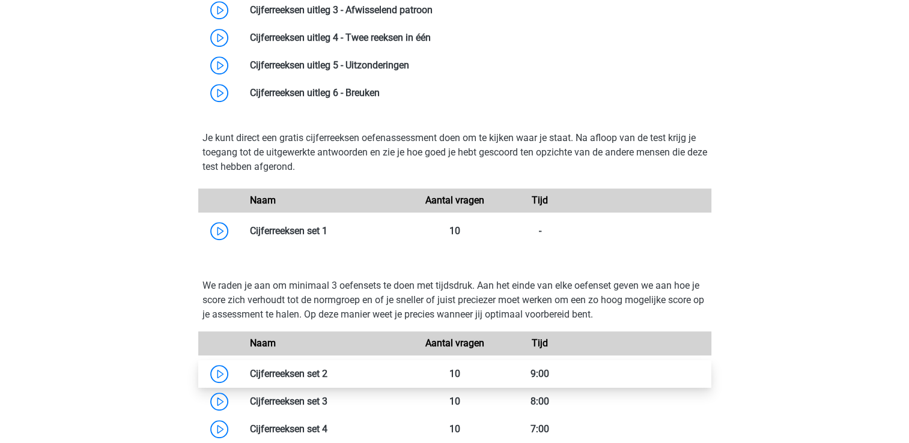
scroll to position [661, 0]
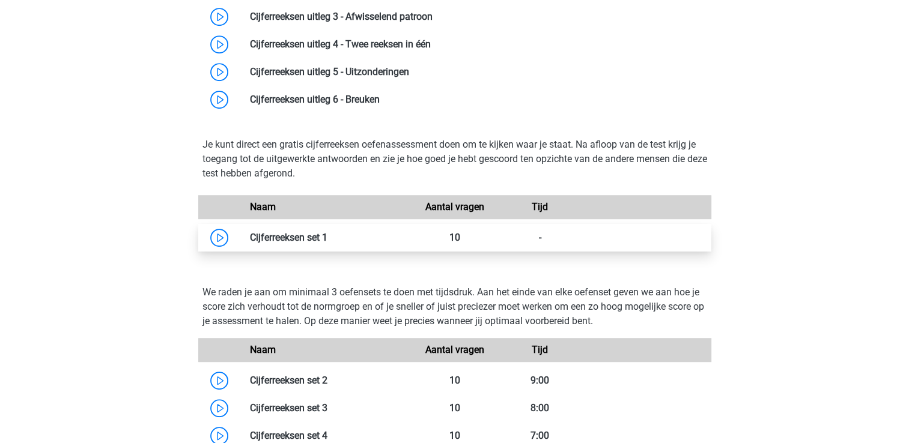
click at [327, 243] on link at bounding box center [327, 237] width 0 height 11
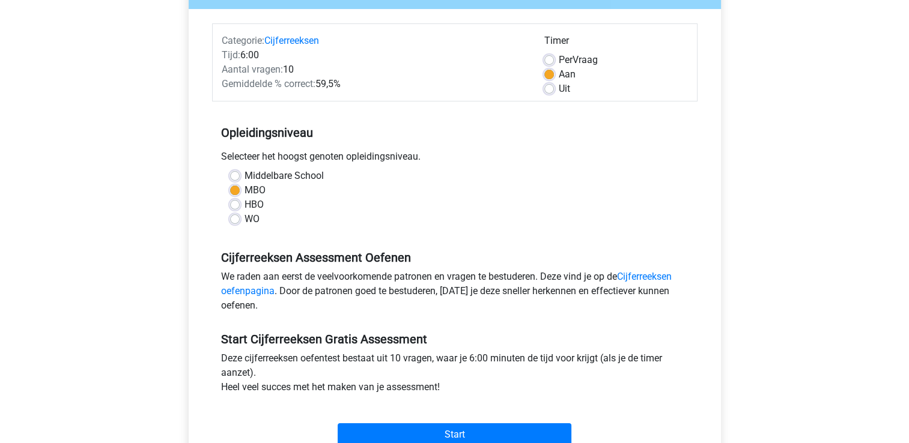
scroll to position [300, 0]
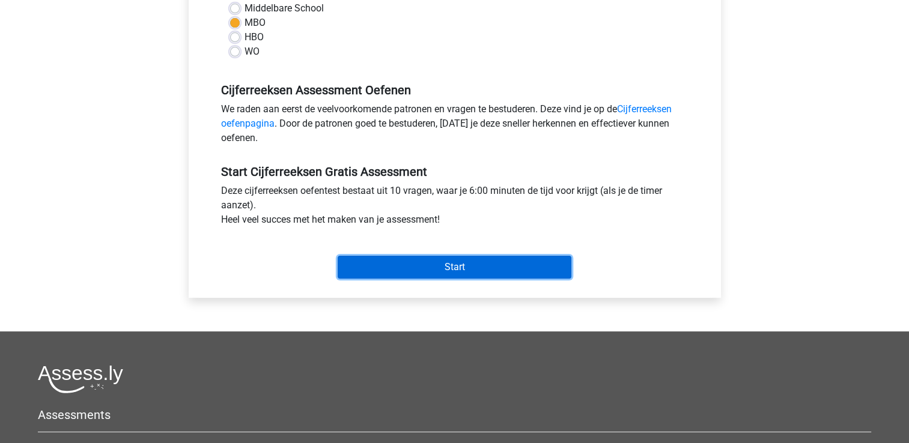
click at [405, 272] on input "Start" at bounding box center [455, 267] width 234 height 23
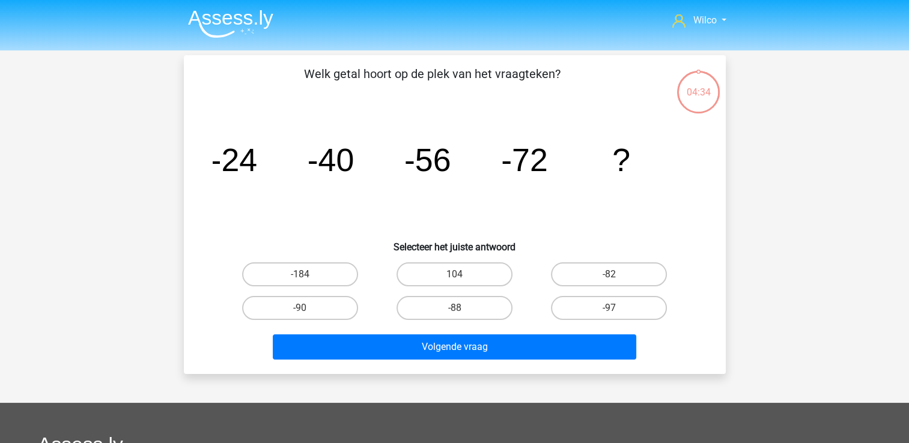
click at [245, 43] on header "Wilco wilcovdmolen@hotmail.com Nederlands English" at bounding box center [454, 25] width 909 height 50
click at [243, 41] on header "Wilco wilcovdmolen@hotmail.com Nederlands English" at bounding box center [454, 25] width 909 height 50
click at [243, 37] on img at bounding box center [230, 24] width 85 height 28
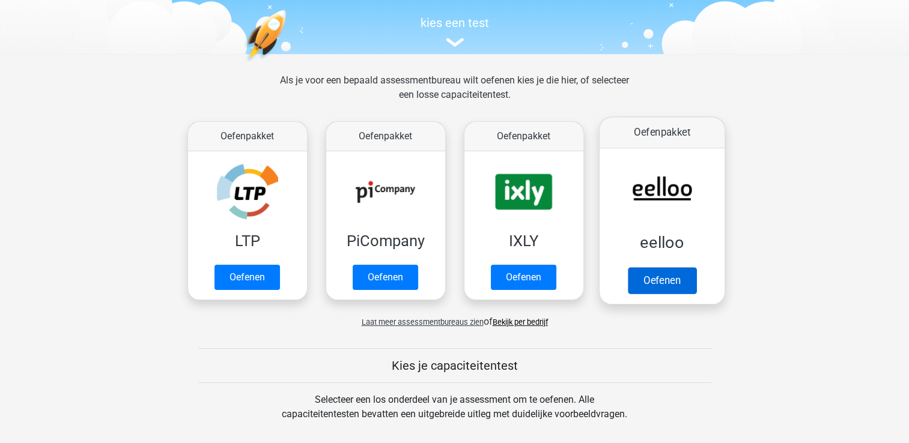
scroll to position [120, 0]
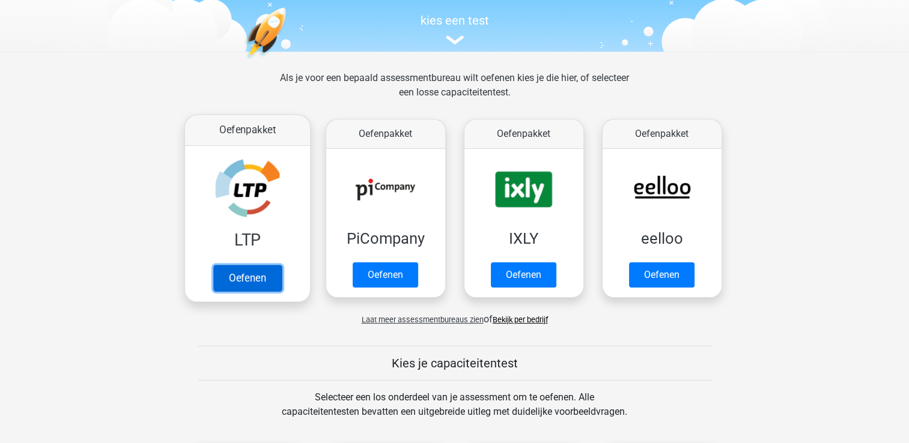
click at [274, 284] on link "Oefenen" at bounding box center [247, 278] width 68 height 26
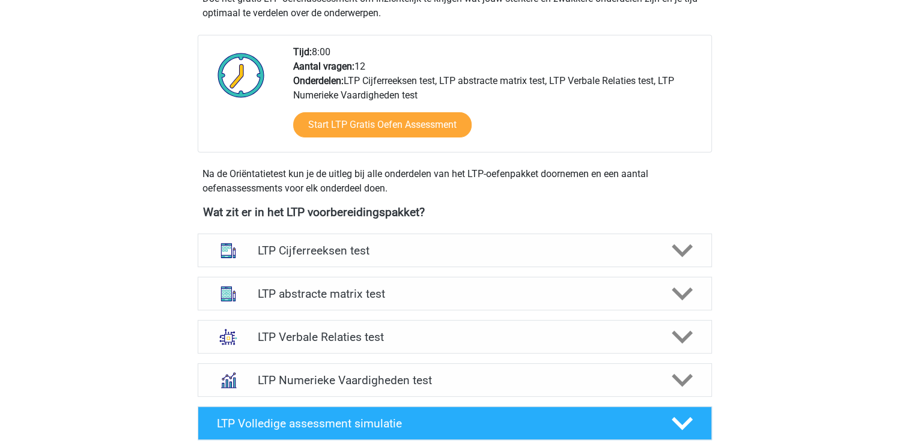
scroll to position [300, 0]
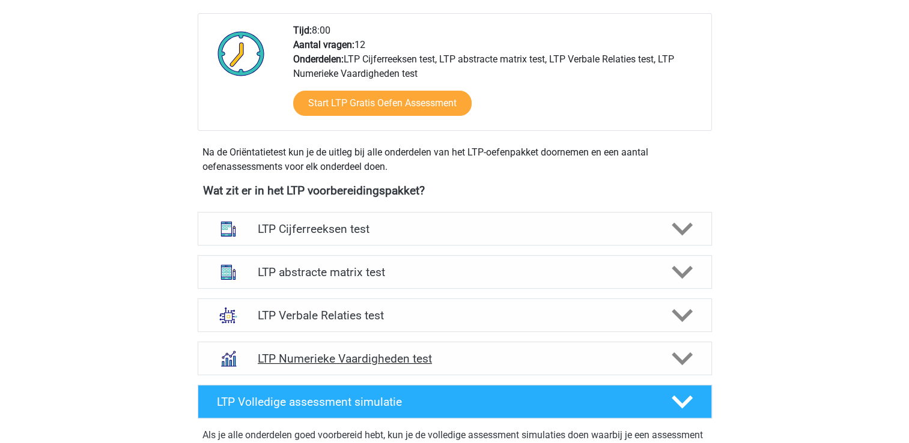
click at [680, 359] on polygon at bounding box center [682, 359] width 21 height 13
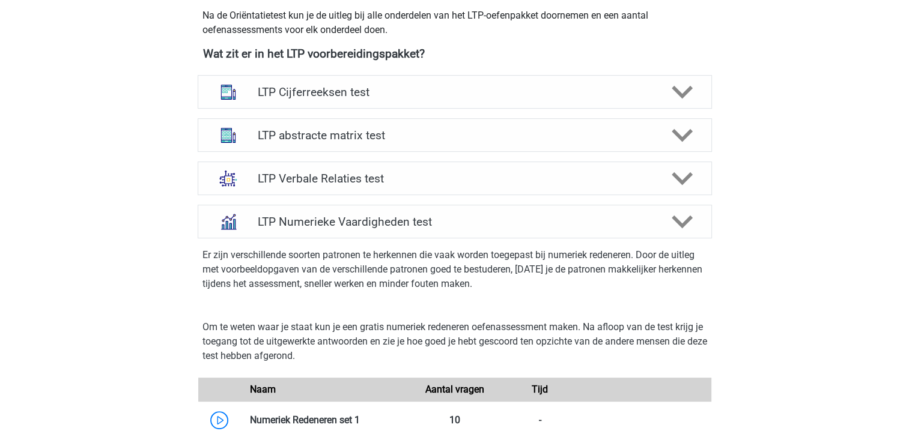
scroll to position [481, 0]
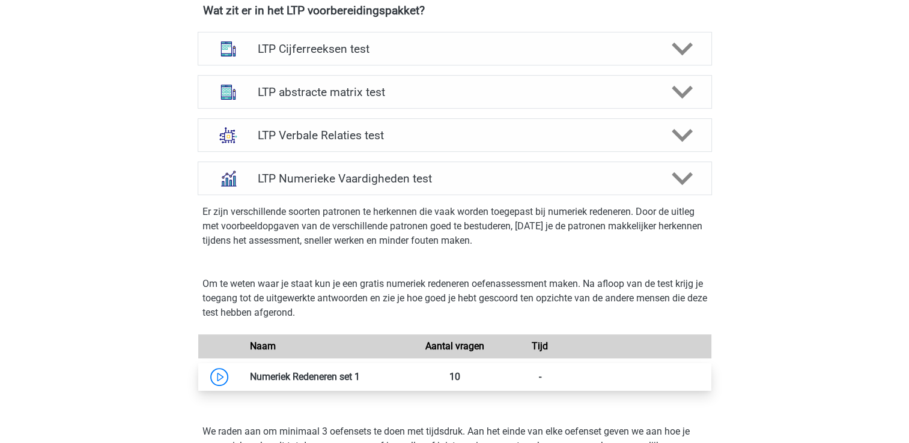
click at [360, 373] on link at bounding box center [360, 376] width 0 height 11
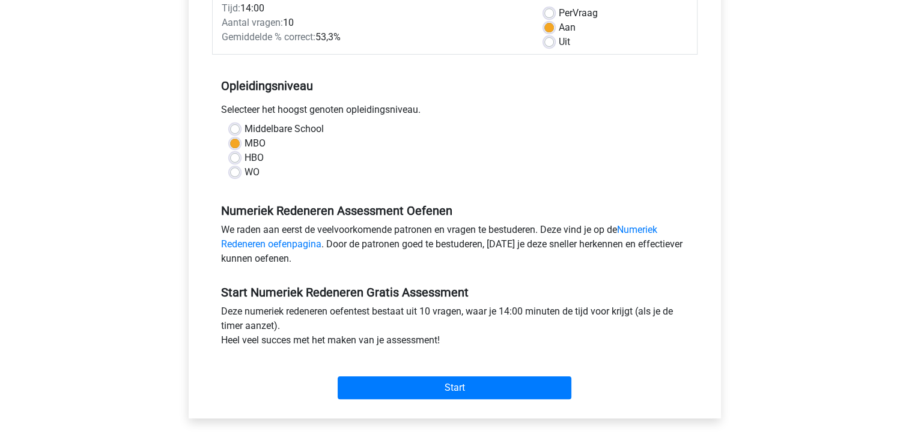
scroll to position [180, 0]
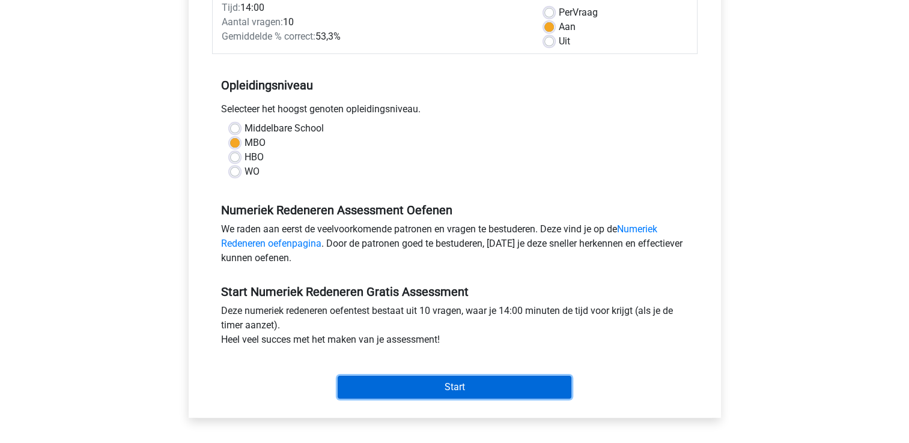
click at [457, 386] on input "Start" at bounding box center [455, 387] width 234 height 23
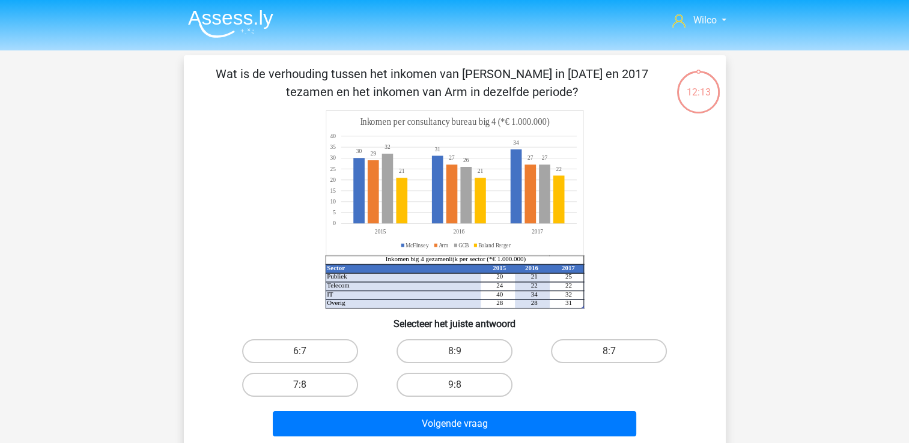
drag, startPoint x: 377, startPoint y: 167, endPoint x: 350, endPoint y: 194, distance: 38.2
click at [350, 194] on icon at bounding box center [455, 183] width 258 height 145
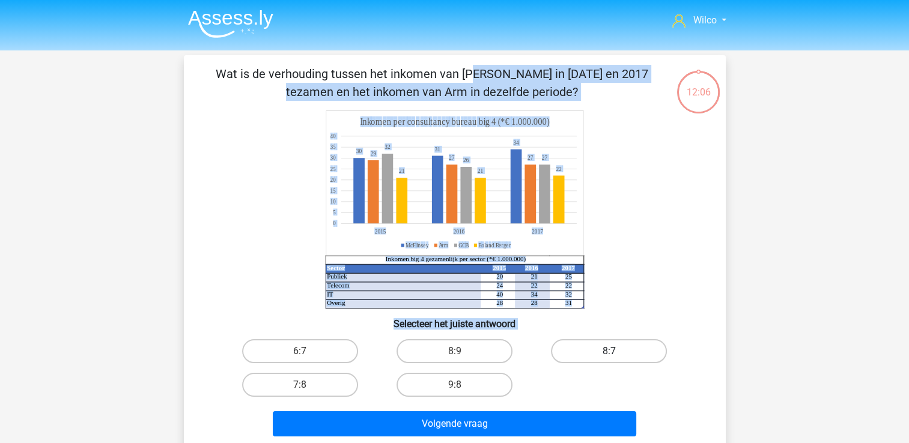
drag, startPoint x: 193, startPoint y: 74, endPoint x: 626, endPoint y: 353, distance: 515.0
click at [626, 353] on div "Wat is de verhouding tussen het inkomen van McFlinsey in 2015 en 2017 tezamen e…" at bounding box center [455, 253] width 532 height 377
copy div "Wat is de verhouding tussen het inkomen van McFlinsey in 2015 en 2017 tezamen e…"
click at [267, 321] on h6 "Selecteer het juiste antwoord" at bounding box center [455, 319] width 504 height 21
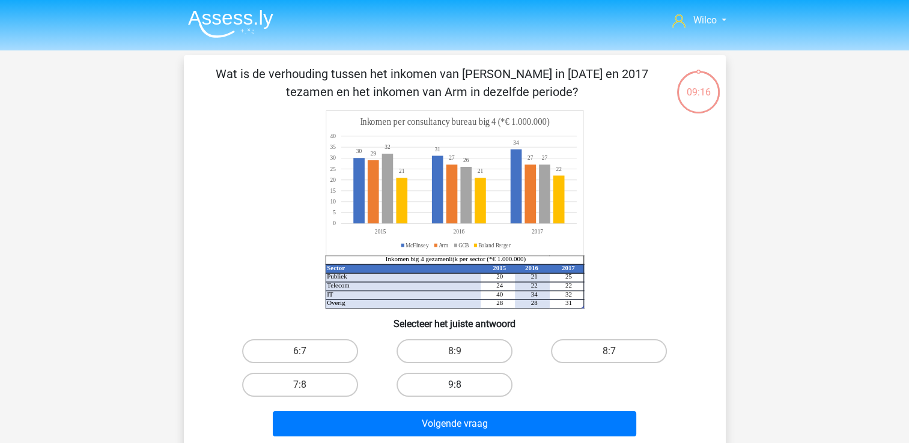
drag, startPoint x: 265, startPoint y: 348, endPoint x: 403, endPoint y: 391, distance: 144.2
click at [402, 391] on div "6:7 8:9 8:7 7:8 9:8" at bounding box center [455, 368] width 464 height 67
drag, startPoint x: 336, startPoint y: 377, endPoint x: 279, endPoint y: 373, distance: 57.9
click at [264, 364] on div "6:7 8:9 8:7 7:8 9:8" at bounding box center [455, 368] width 464 height 67
drag, startPoint x: 377, startPoint y: 390, endPoint x: 336, endPoint y: 380, distance: 41.4
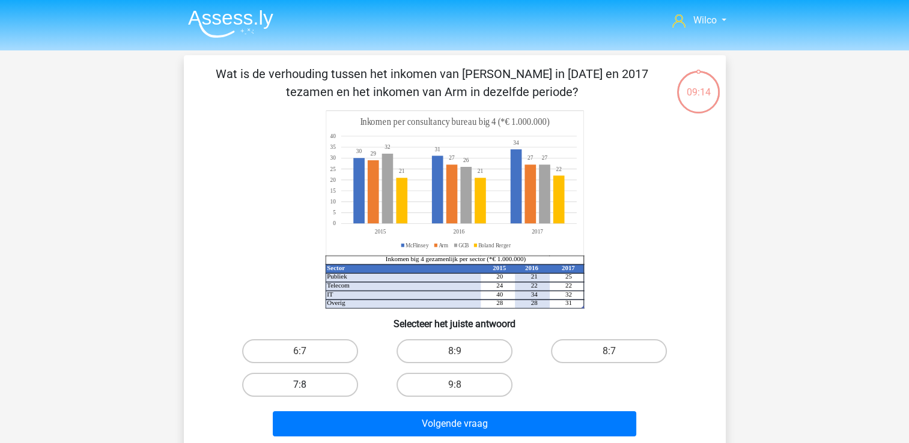
click at [336, 380] on div "6:7 8:9 8:7 7:8 9:8" at bounding box center [455, 368] width 464 height 67
drag, startPoint x: 251, startPoint y: 329, endPoint x: 538, endPoint y: 376, distance: 291.1
click at [538, 376] on div "Wat is de verhouding tussen het inkomen van McFlinsey in 2015 en 2017 tezamen e…" at bounding box center [455, 253] width 532 height 377
click at [538, 376] on div "6:7 8:9 8:7 7:8 9:8" at bounding box center [455, 368] width 464 height 67
click at [348, 346] on label "6:7" at bounding box center [300, 351] width 116 height 24
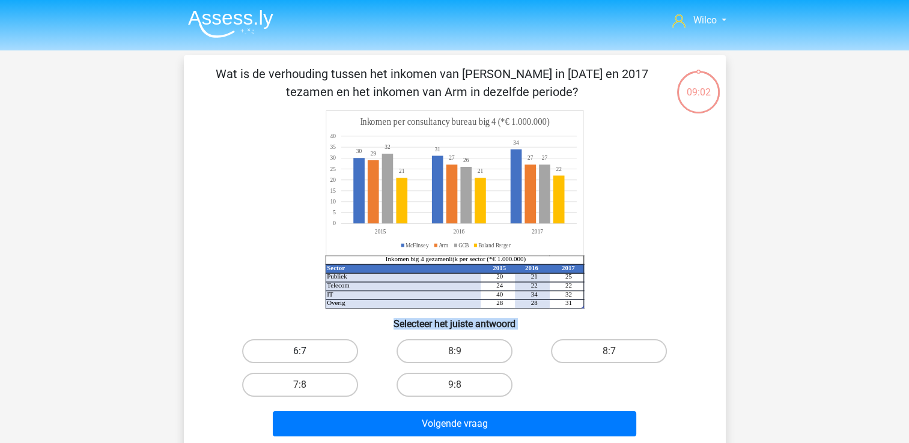
click at [308, 351] on input "6:7" at bounding box center [304, 355] width 8 height 8
radio input "true"
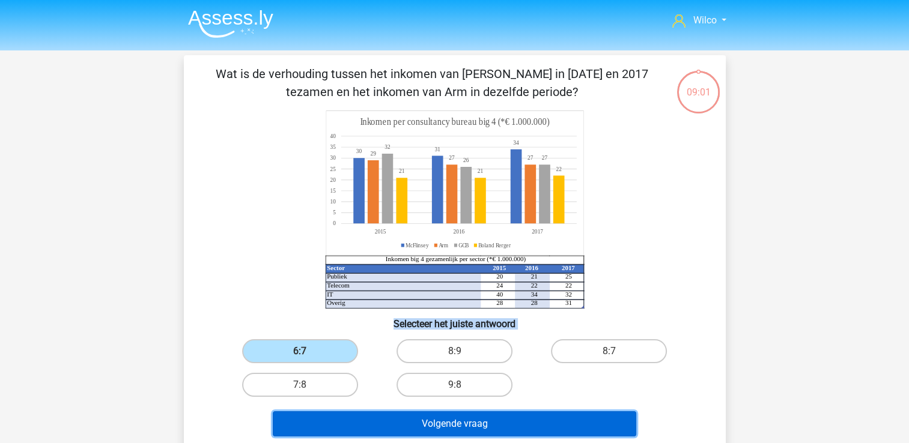
click at [406, 421] on button "Volgende vraag" at bounding box center [455, 424] width 364 height 25
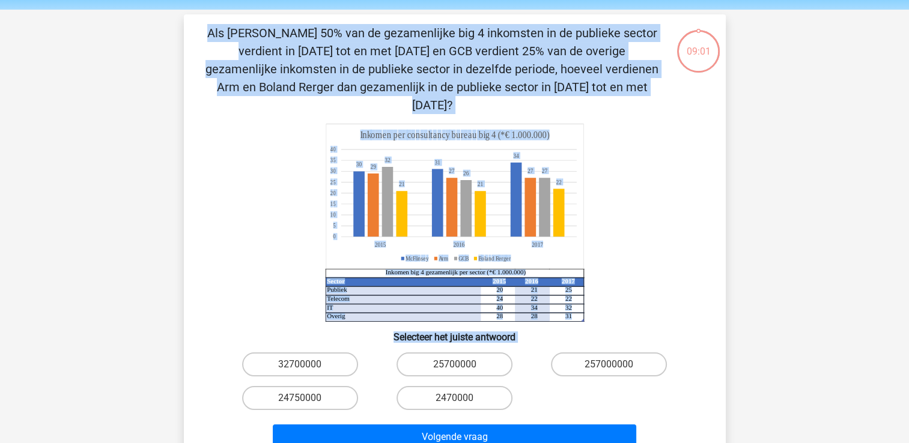
scroll to position [55, 0]
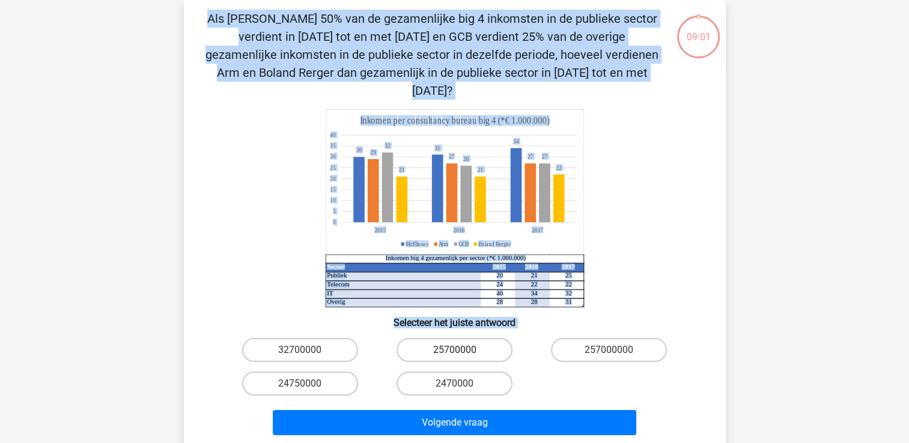
click at [447, 338] on label "25700000" at bounding box center [455, 350] width 116 height 24
click at [454, 350] on input "25700000" at bounding box center [458, 354] width 8 height 8
radio input "true"
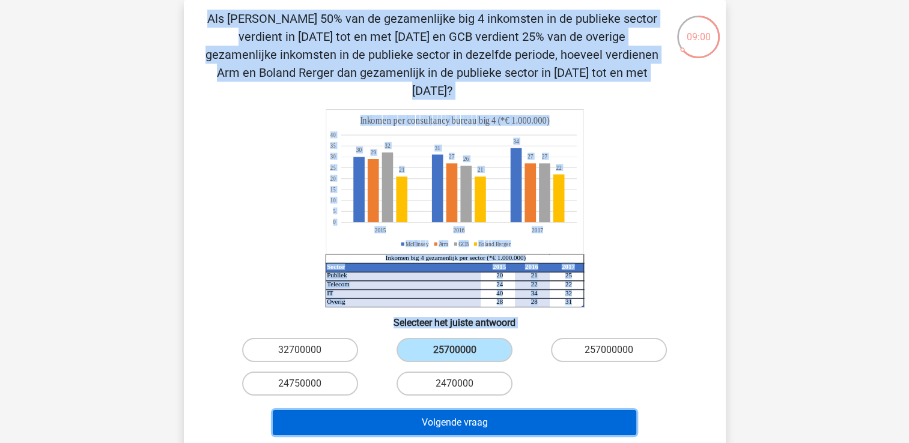
click at [447, 410] on button "Volgende vraag" at bounding box center [455, 422] width 364 height 25
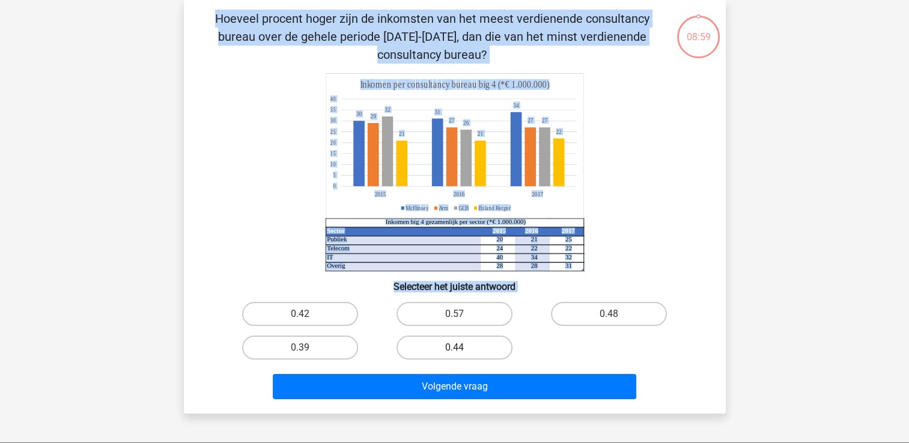
click at [433, 354] on label "0.44" at bounding box center [455, 348] width 116 height 24
click at [454, 354] on input "0.44" at bounding box center [458, 352] width 8 height 8
radio input "true"
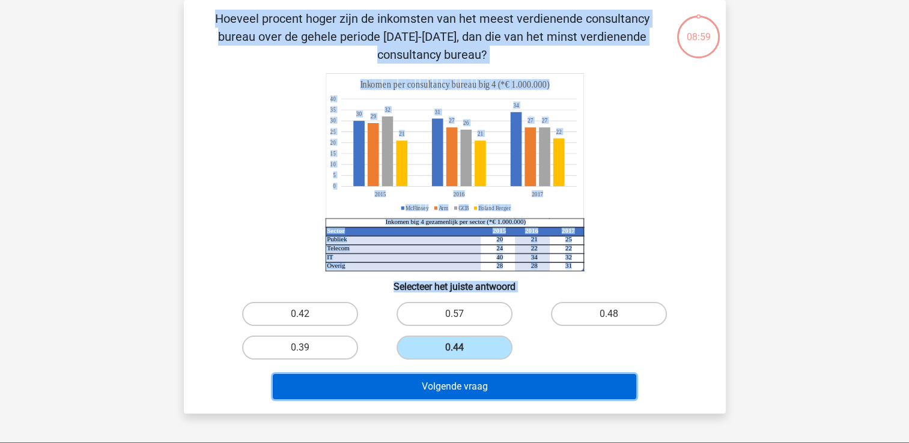
click at [424, 391] on button "Volgende vraag" at bounding box center [455, 386] width 364 height 25
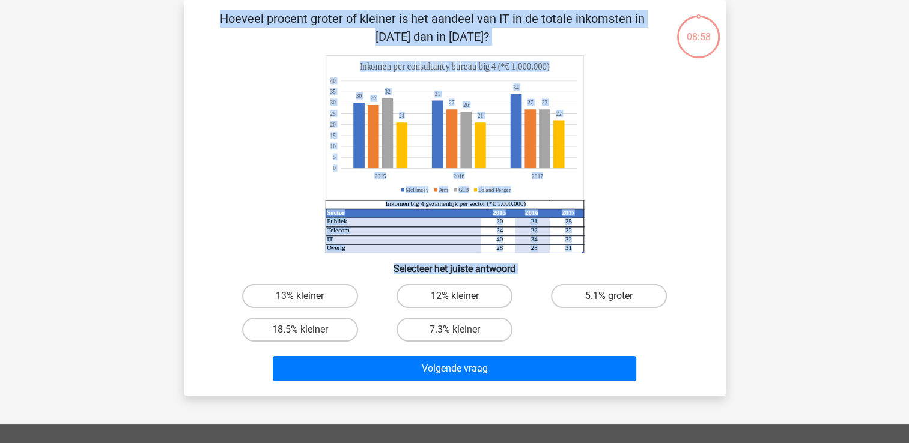
drag, startPoint x: 334, startPoint y: 337, endPoint x: 344, endPoint y: 351, distance: 17.7
click at [333, 337] on label "18.5% kleiner" at bounding box center [300, 330] width 116 height 24
click at [308, 337] on input "18.5% kleiner" at bounding box center [304, 334] width 8 height 8
radio input "true"
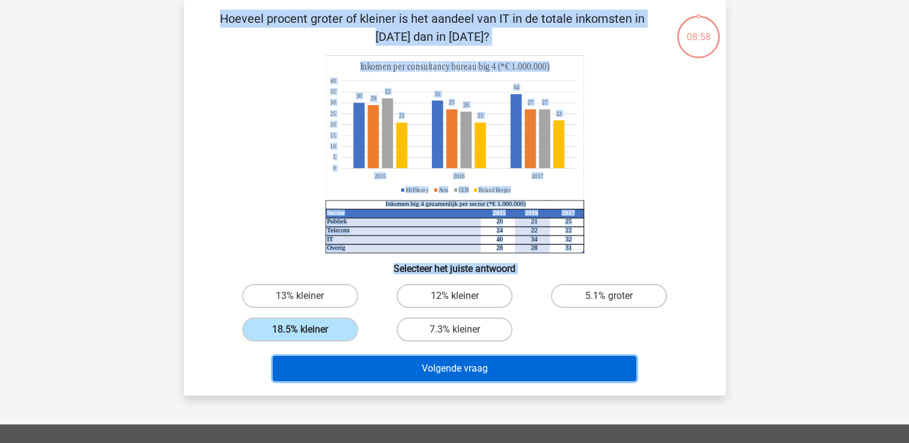
click at [379, 381] on div "Volgende vraag" at bounding box center [455, 371] width 464 height 30
click at [380, 375] on button "Volgende vraag" at bounding box center [455, 368] width 364 height 25
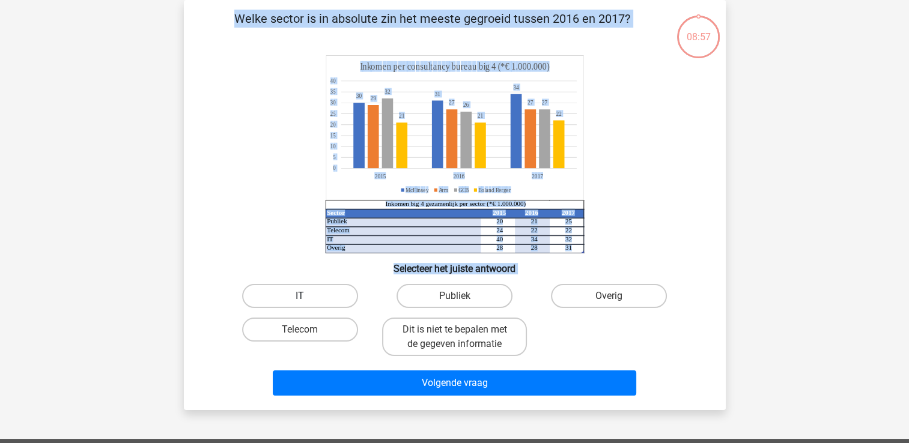
click at [330, 305] on label "IT" at bounding box center [300, 296] width 116 height 24
click at [308, 304] on input "IT" at bounding box center [304, 300] width 8 height 8
radio input "true"
click at [392, 365] on div "Volgende vraag" at bounding box center [455, 381] width 504 height 40
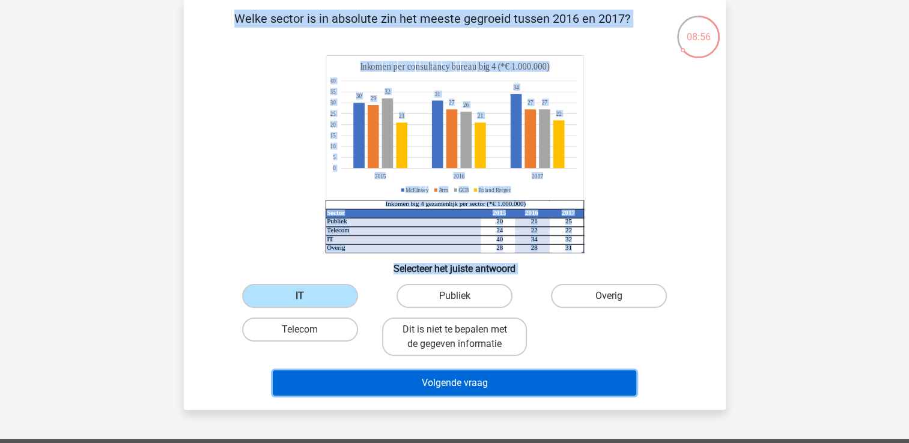
click at [394, 377] on button "Volgende vraag" at bounding box center [455, 383] width 364 height 25
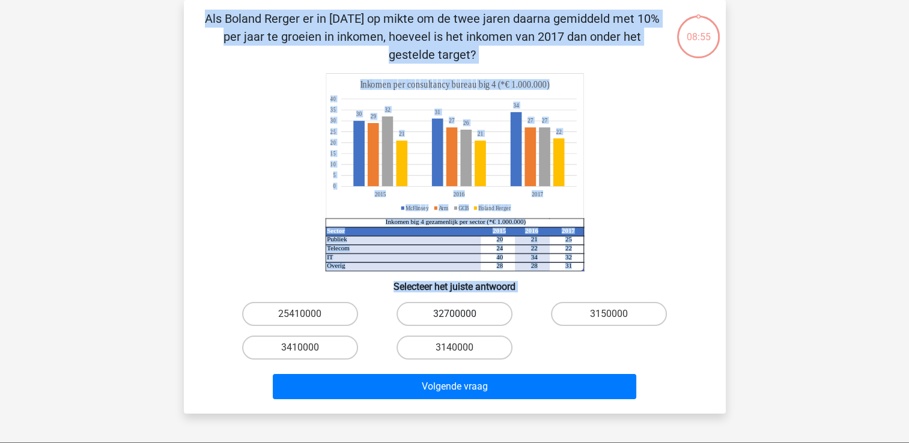
click at [471, 323] on label "32700000" at bounding box center [455, 314] width 116 height 24
click at [462, 322] on input "32700000" at bounding box center [458, 318] width 8 height 8
radio input "true"
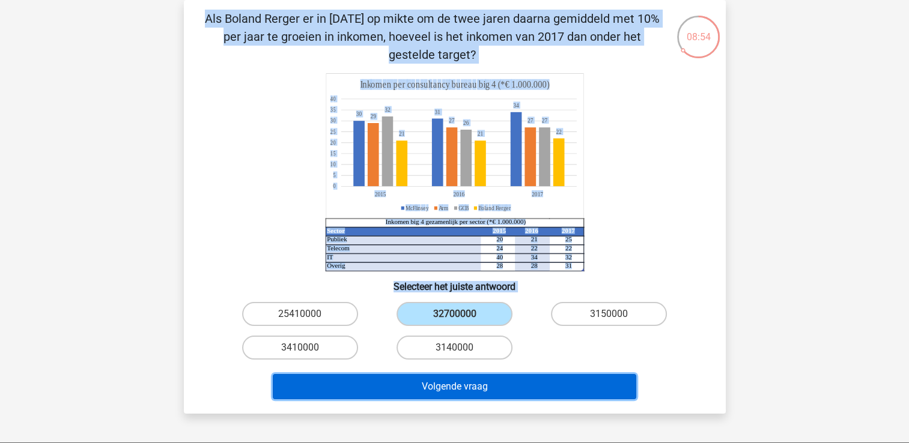
click at [467, 386] on button "Volgende vraag" at bounding box center [455, 386] width 364 height 25
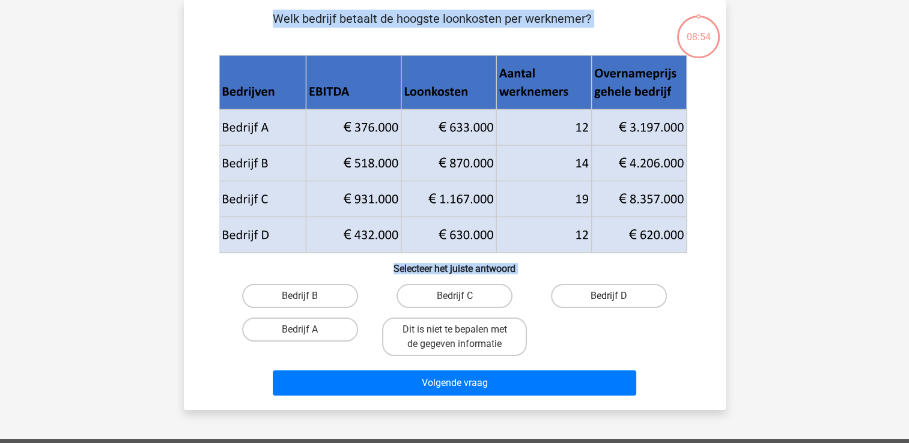
click at [565, 300] on label "Bedrijf D" at bounding box center [609, 296] width 116 height 24
click at [609, 300] on input "Bedrijf D" at bounding box center [613, 300] width 8 height 8
radio input "true"
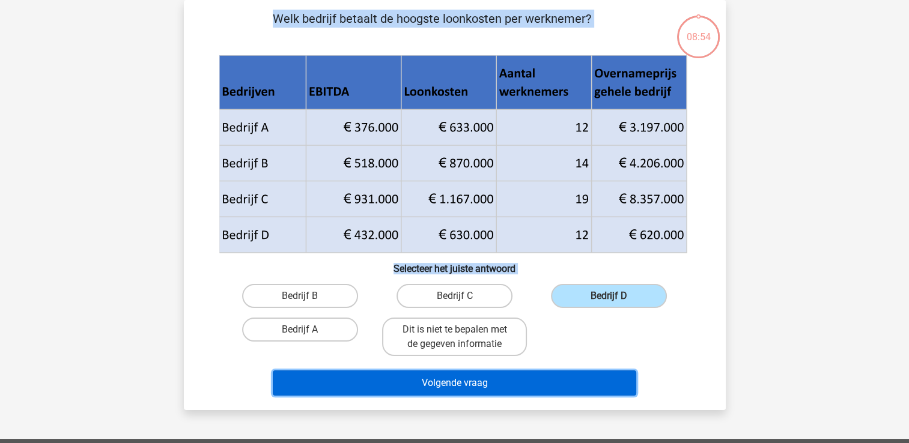
click at [518, 380] on button "Volgende vraag" at bounding box center [455, 383] width 364 height 25
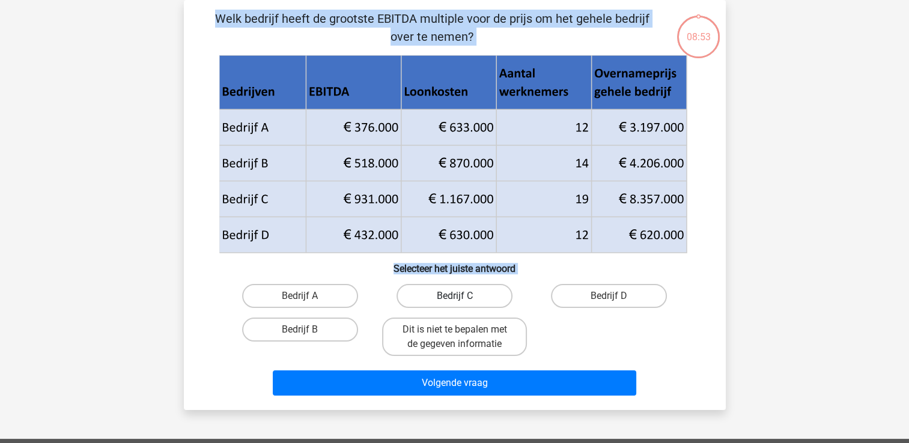
click at [428, 301] on label "Bedrijf C" at bounding box center [455, 296] width 116 height 24
click at [454, 301] on input "Bedrijf C" at bounding box center [458, 300] width 8 height 8
radio input "true"
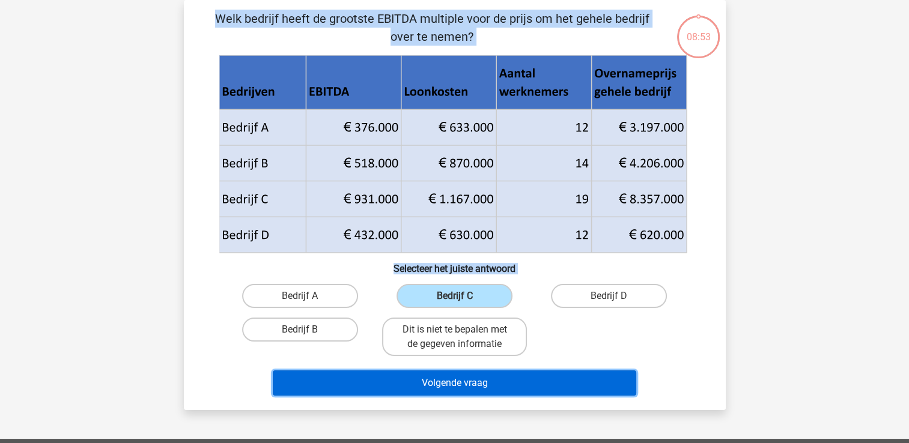
click at [434, 388] on button "Volgende vraag" at bounding box center [455, 383] width 364 height 25
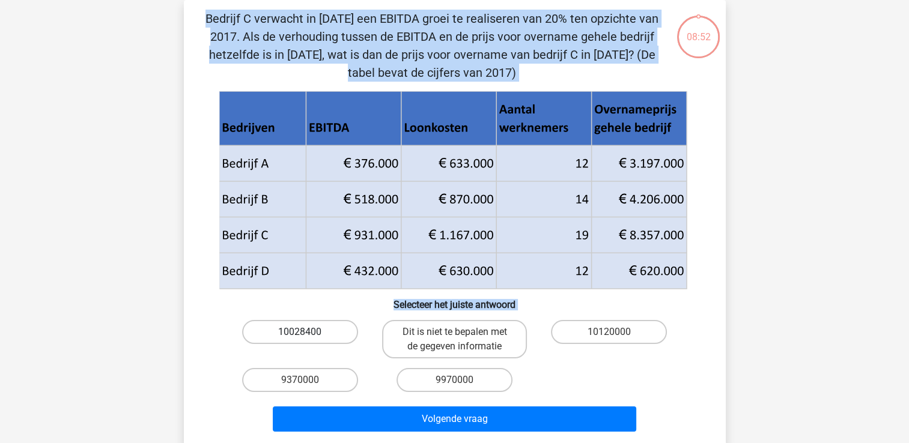
click at [326, 323] on label "10028400" at bounding box center [300, 332] width 116 height 24
click at [308, 332] on input "10028400" at bounding box center [304, 336] width 8 height 8
radio input "true"
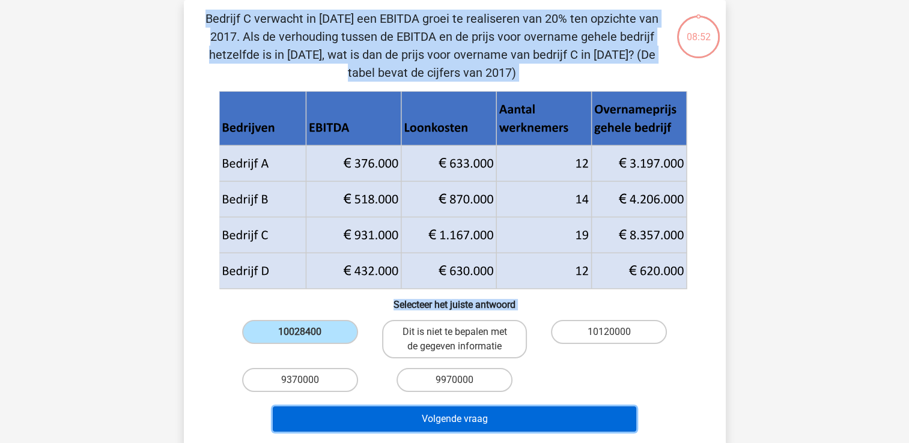
click at [451, 422] on button "Volgende vraag" at bounding box center [455, 419] width 364 height 25
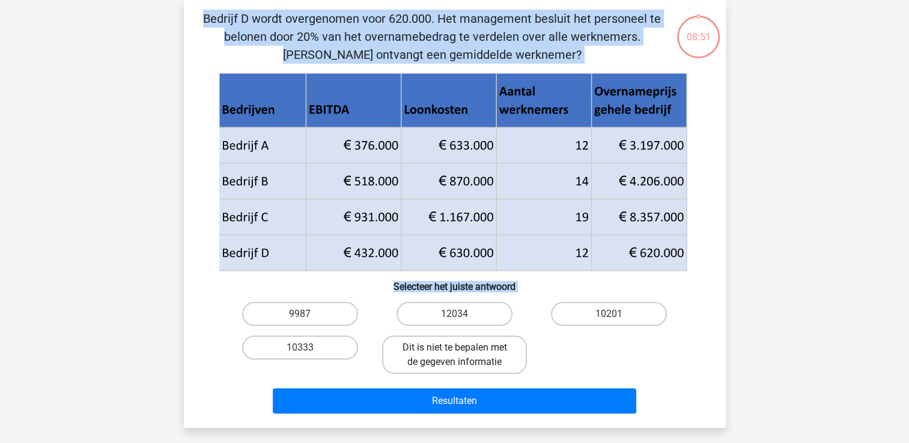
click at [437, 344] on label "Dit is niet te bepalen met de gegeven informatie" at bounding box center [454, 355] width 145 height 38
click at [454, 348] on input "Dit is niet te bepalen met de gegeven informatie" at bounding box center [458, 352] width 8 height 8
radio input "true"
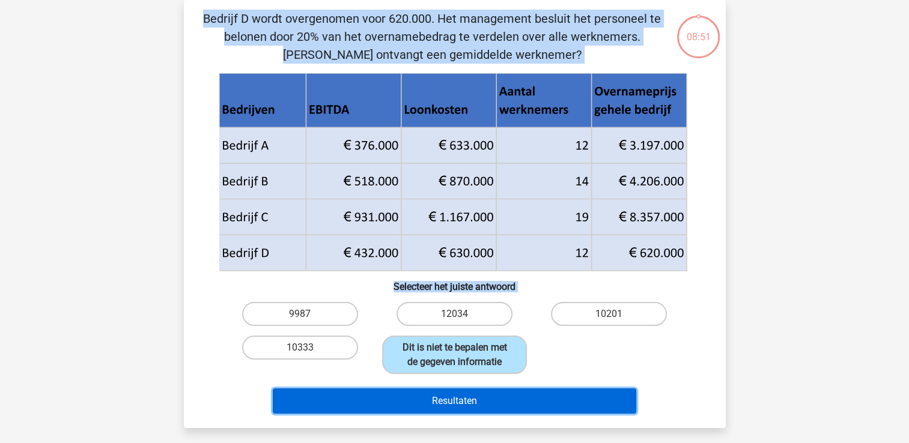
click at [441, 393] on button "Resultaten" at bounding box center [455, 401] width 364 height 25
click at [436, 402] on button "Resultaten" at bounding box center [455, 401] width 364 height 25
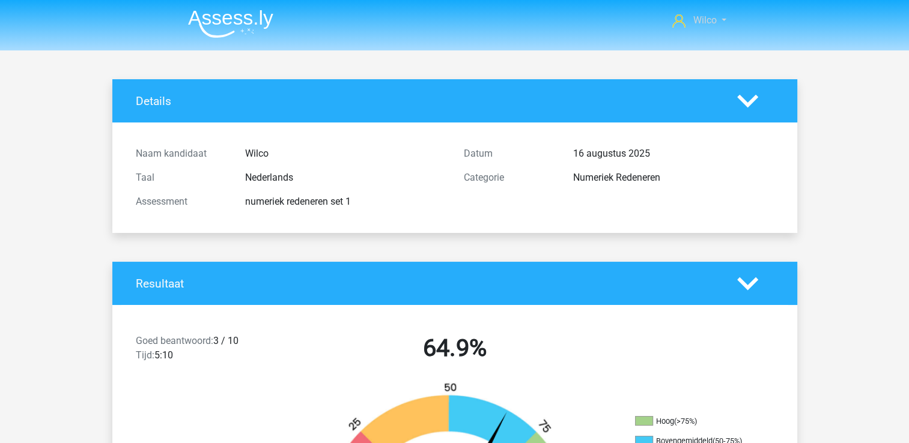
click at [702, 22] on span "Wilco" at bounding box center [704, 19] width 23 height 11
click at [224, 34] on img at bounding box center [230, 24] width 85 height 28
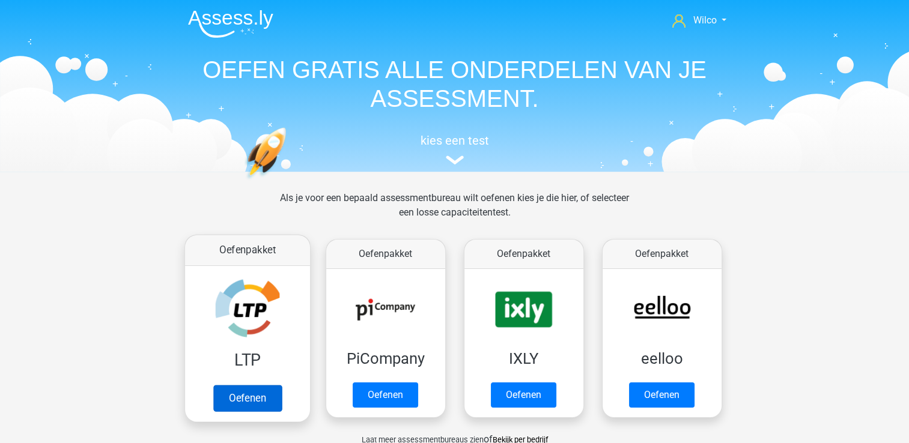
scroll to position [120, 0]
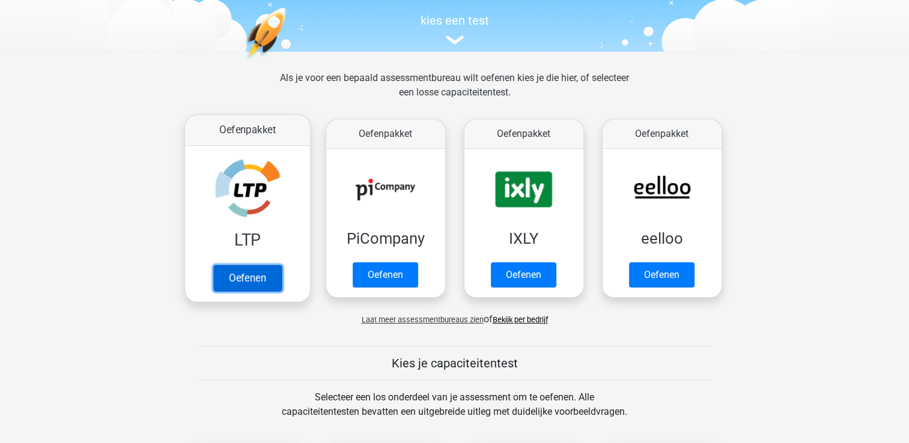
click at [250, 282] on link "Oefenen" at bounding box center [247, 278] width 68 height 26
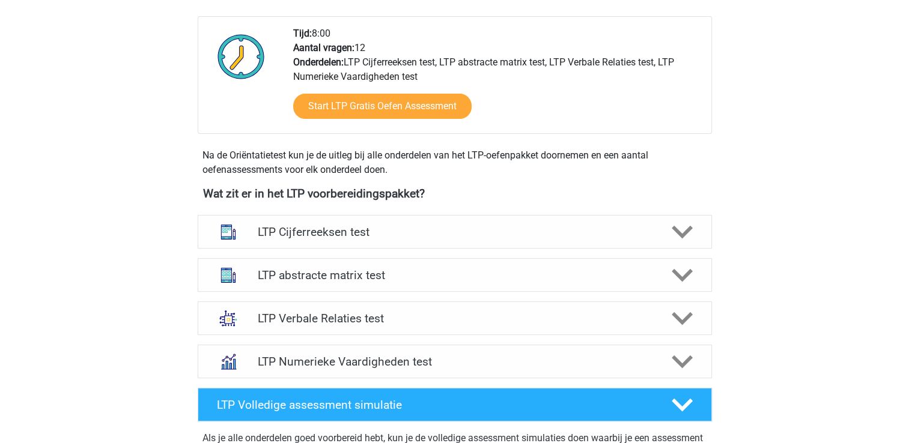
scroll to position [300, 0]
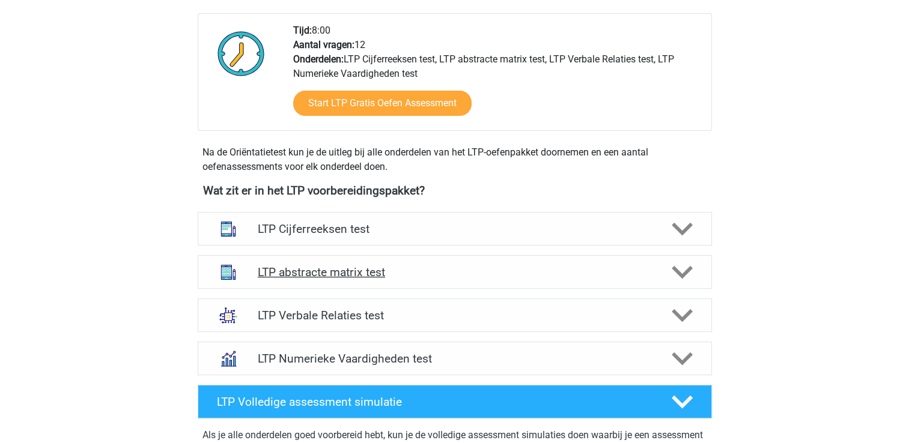
click at [680, 270] on icon at bounding box center [682, 272] width 21 height 21
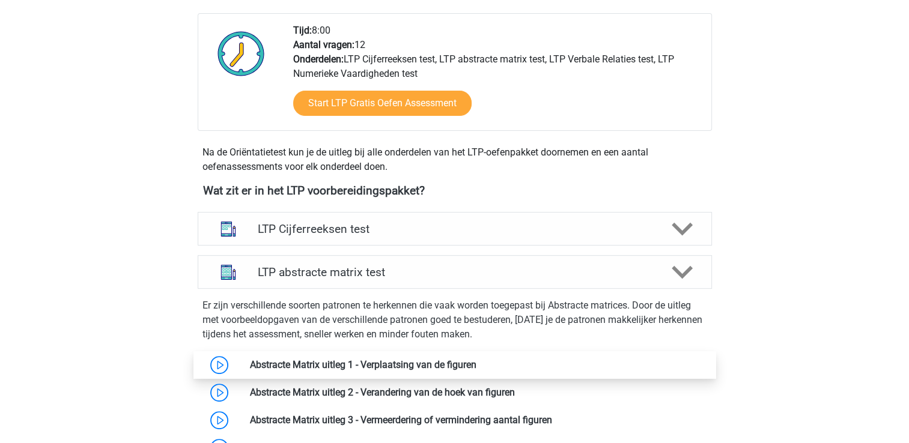
click at [476, 364] on link at bounding box center [476, 364] width 0 height 11
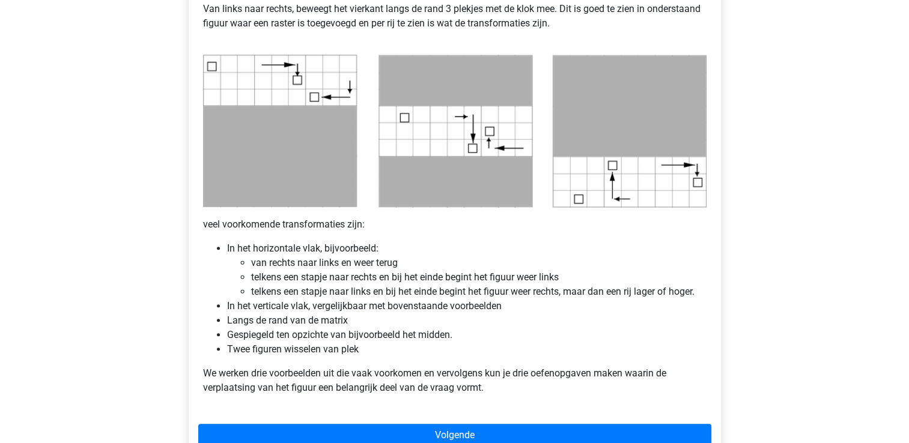
scroll to position [601, 0]
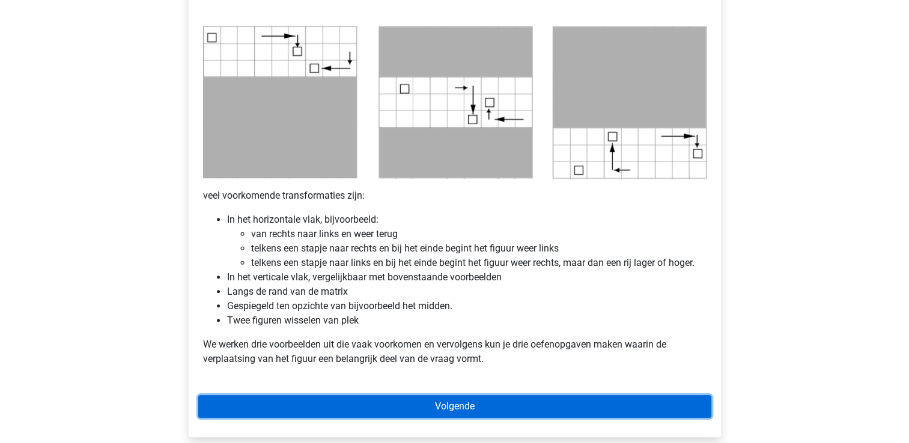
click at [370, 396] on link "Volgende" at bounding box center [454, 406] width 513 height 23
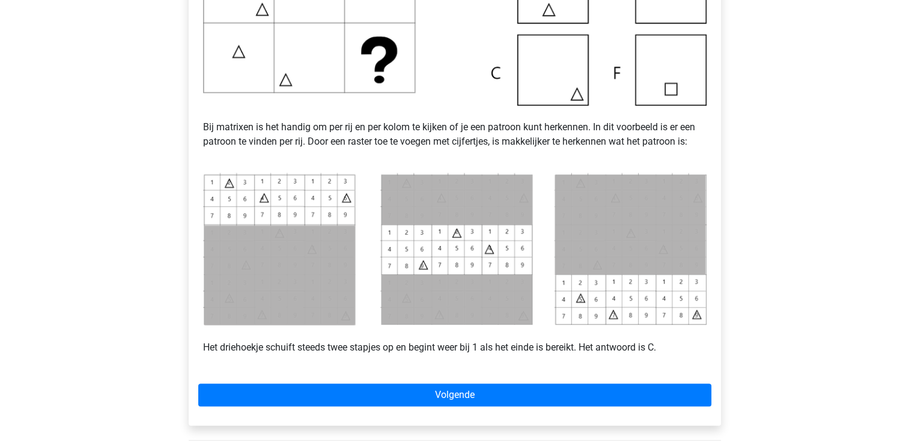
scroll to position [361, 0]
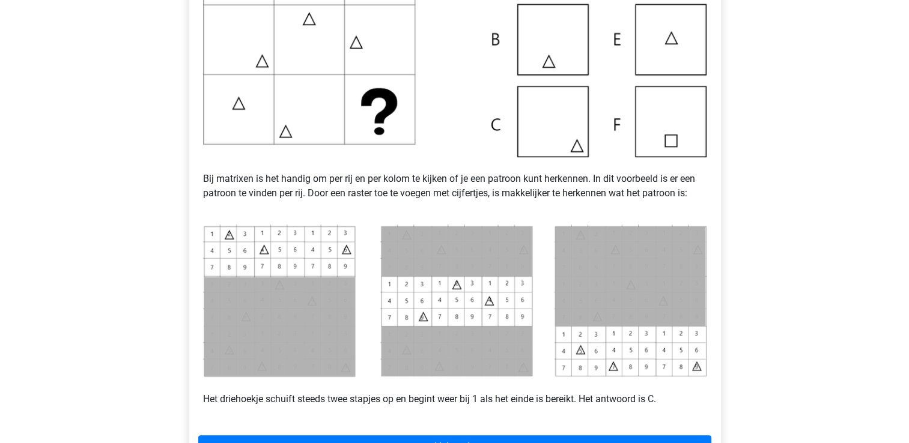
click at [542, 148] on img at bounding box center [455, 40] width 504 height 236
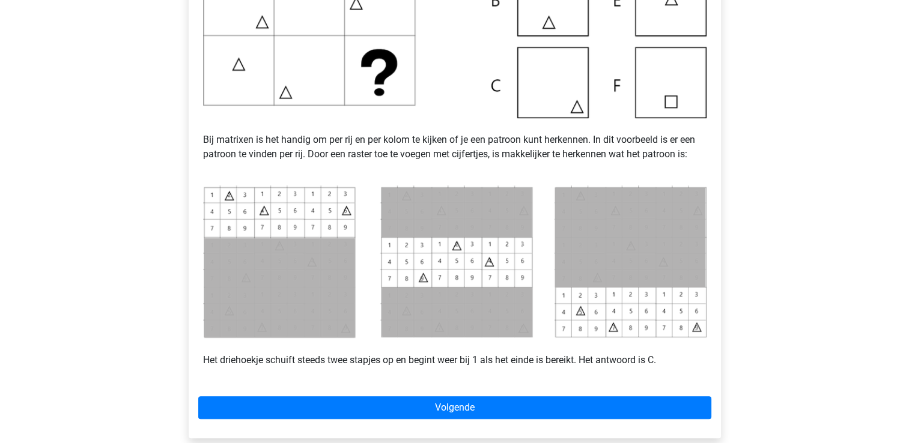
scroll to position [481, 0]
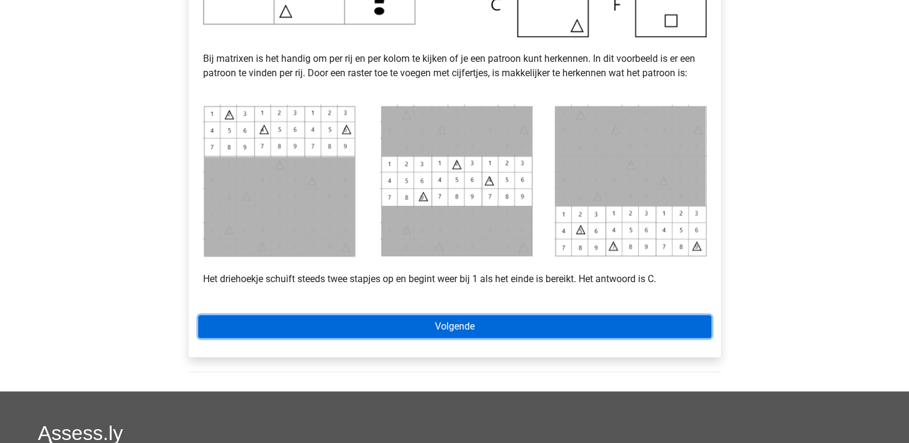
click at [355, 327] on link "Volgende" at bounding box center [454, 326] width 513 height 23
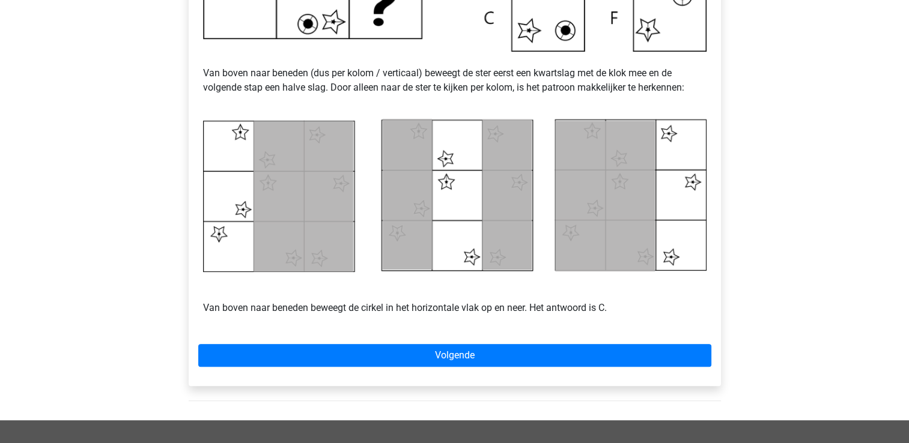
scroll to position [481, 0]
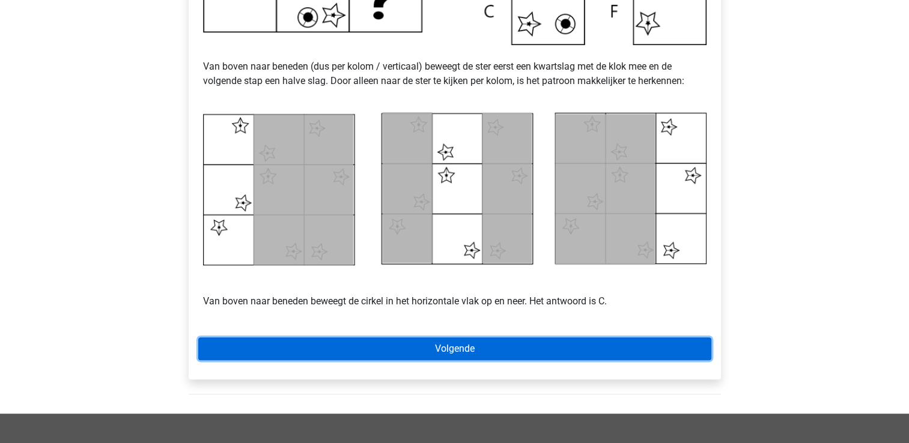
click at [380, 352] on link "Volgende" at bounding box center [454, 349] width 513 height 23
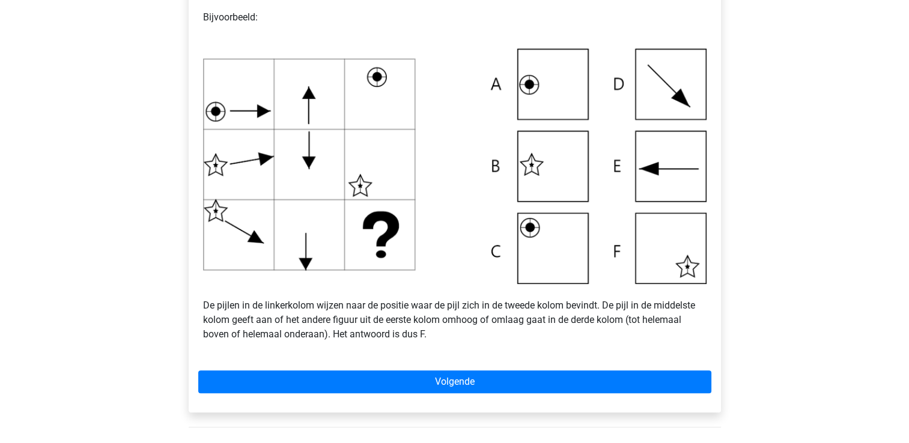
scroll to position [361, 0]
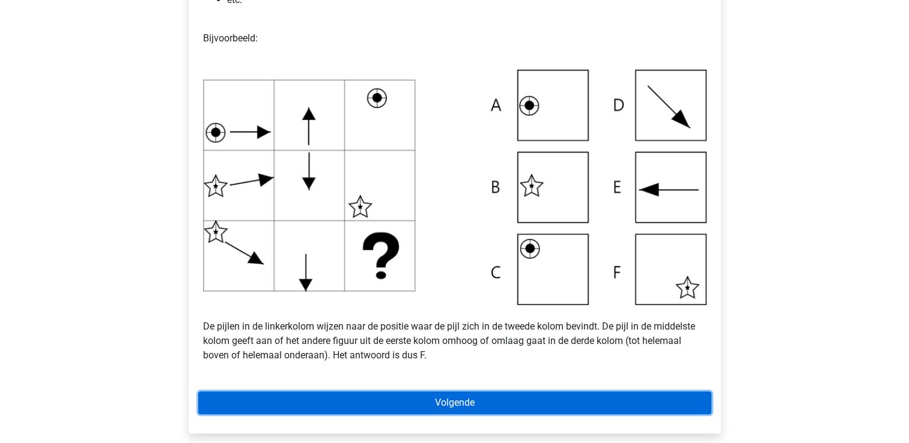
click at [442, 403] on link "Volgende" at bounding box center [454, 403] width 513 height 23
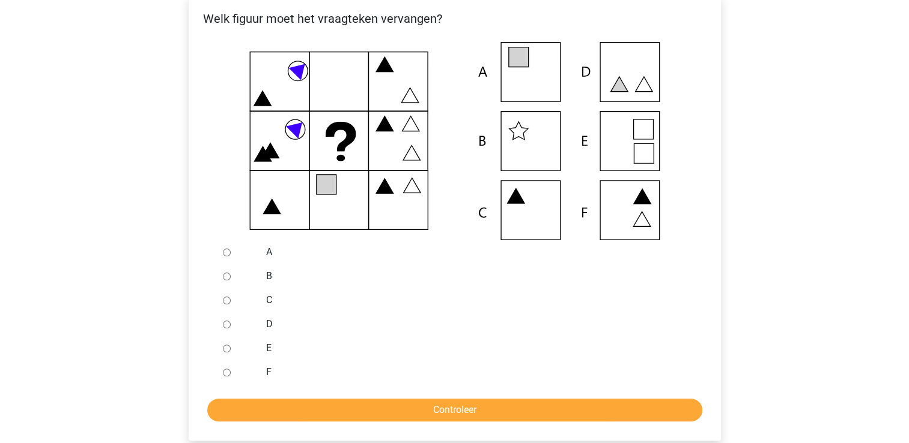
scroll to position [180, 0]
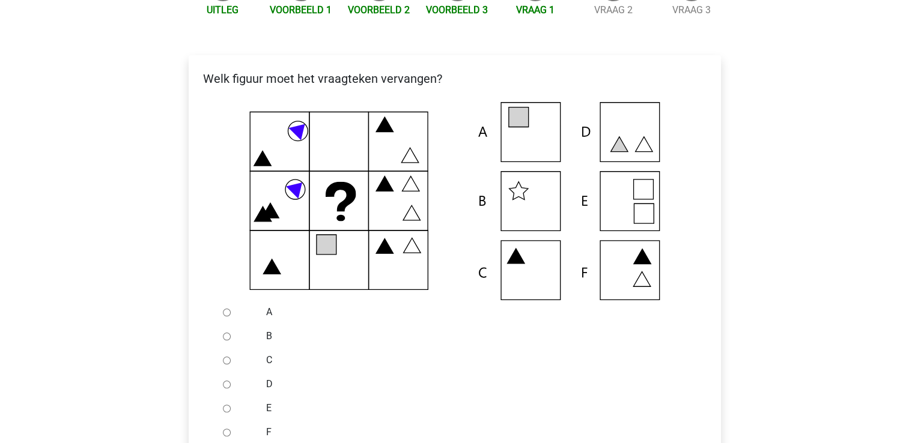
click at [223, 410] on input "E" at bounding box center [227, 409] width 8 height 8
radio input "true"
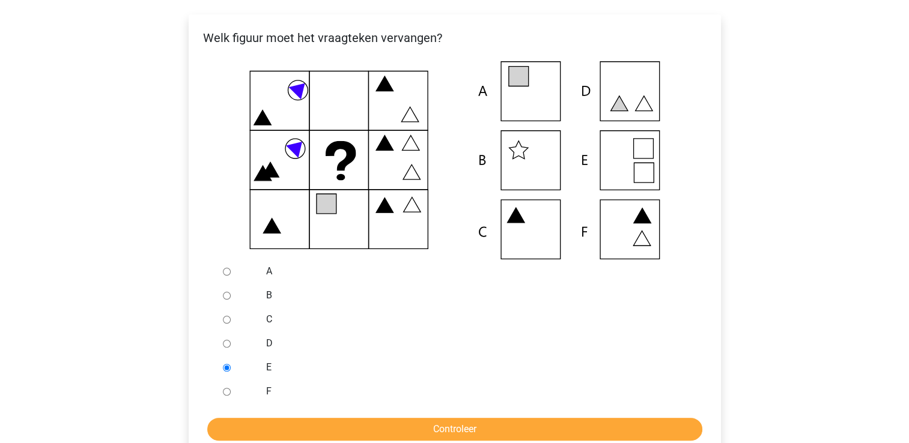
scroll to position [240, 0]
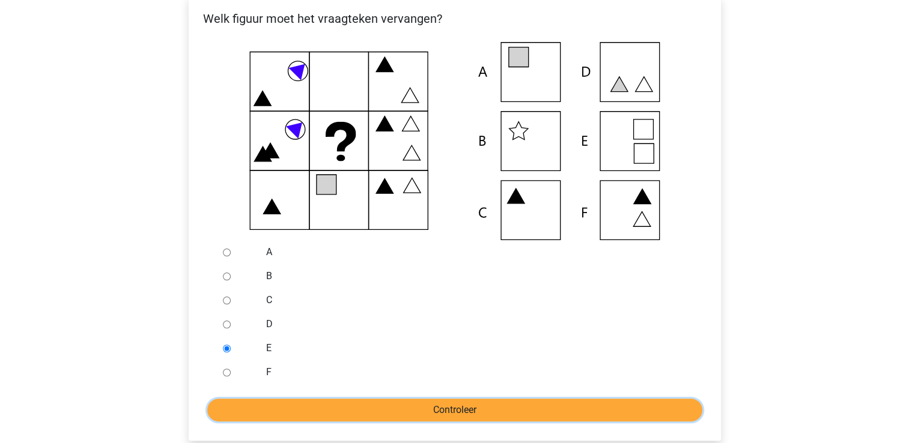
click at [355, 400] on input "Controleer" at bounding box center [454, 410] width 495 height 23
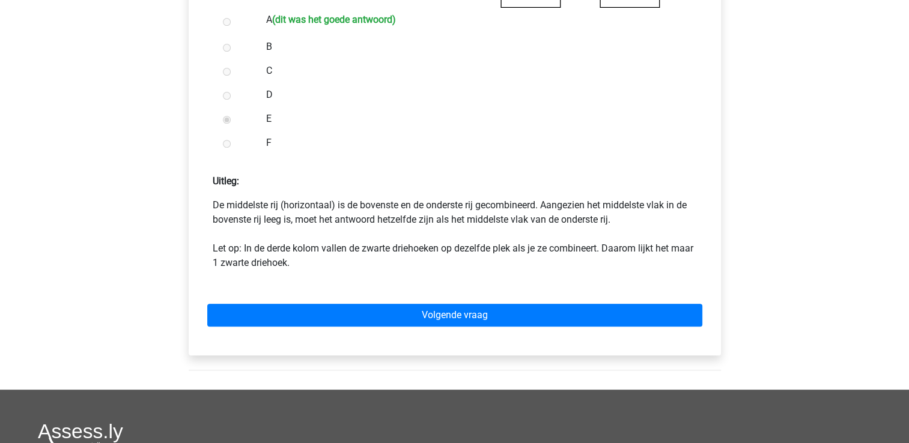
scroll to position [481, 0]
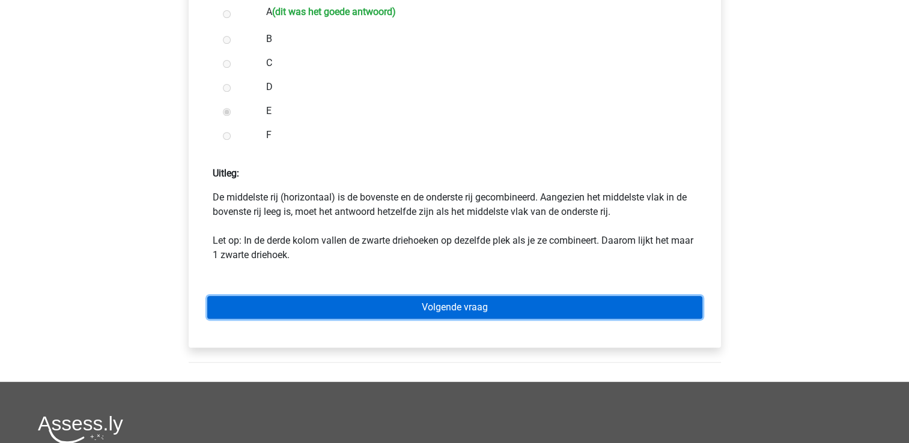
click at [439, 303] on link "Volgende vraag" at bounding box center [454, 307] width 495 height 23
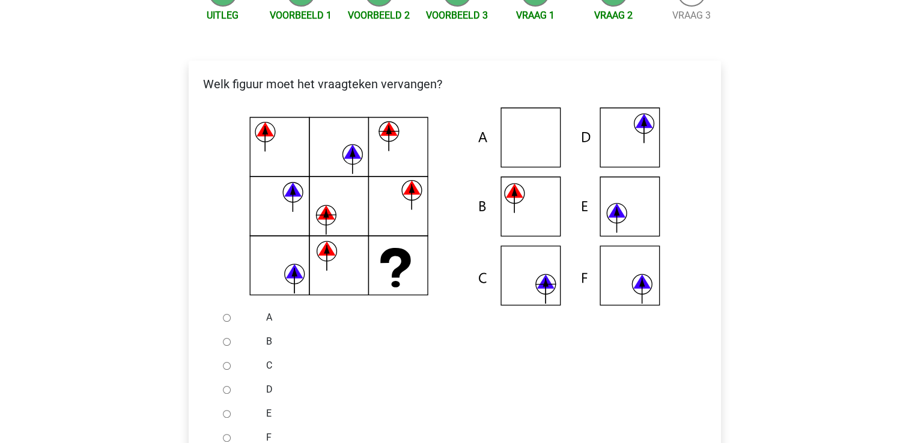
scroll to position [240, 0]
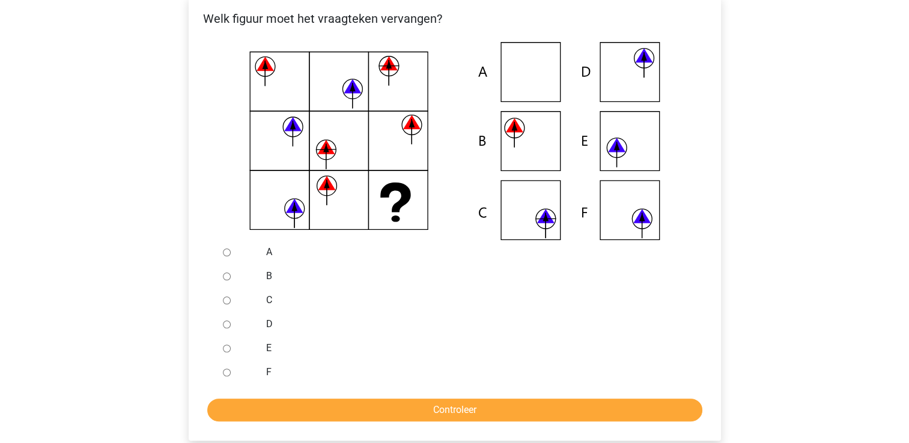
click at [267, 364] on div "F" at bounding box center [474, 373] width 434 height 24
drag, startPoint x: 267, startPoint y: 364, endPoint x: 269, endPoint y: 375, distance: 11.0
click at [269, 375] on label "F" at bounding box center [474, 372] width 416 height 14
click at [231, 375] on input "F" at bounding box center [227, 373] width 8 height 8
radio input "true"
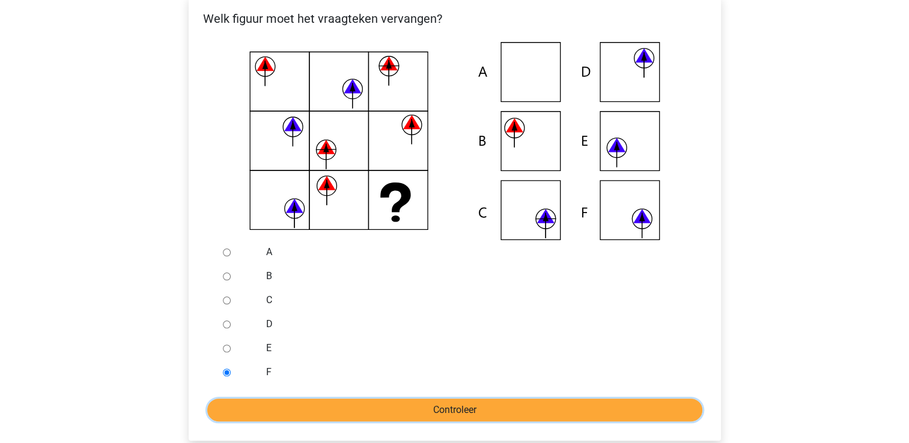
click at [303, 407] on input "Controleer" at bounding box center [454, 410] width 495 height 23
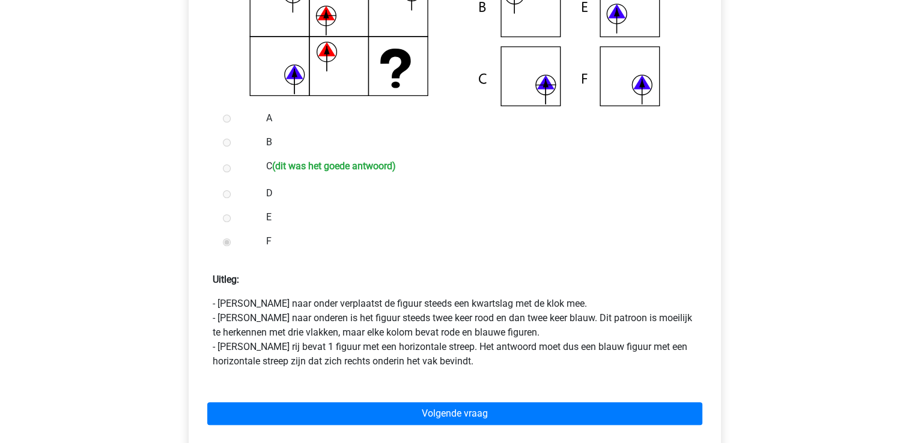
scroll to position [421, 0]
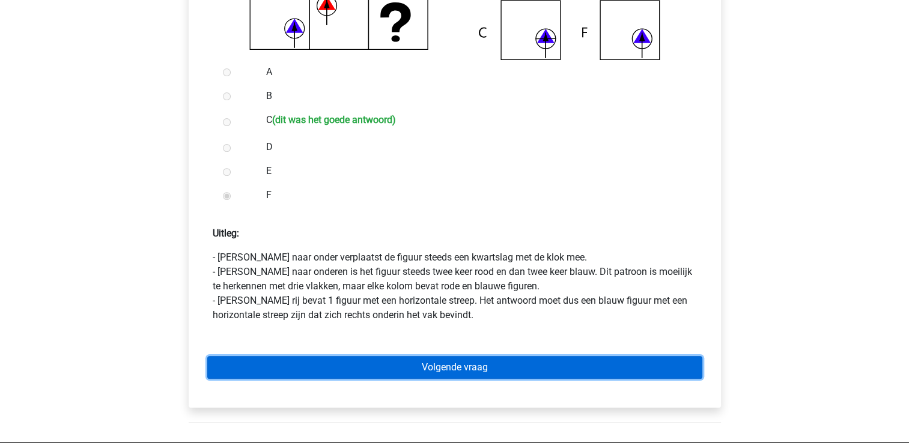
click at [377, 373] on link "Volgende vraag" at bounding box center [454, 367] width 495 height 23
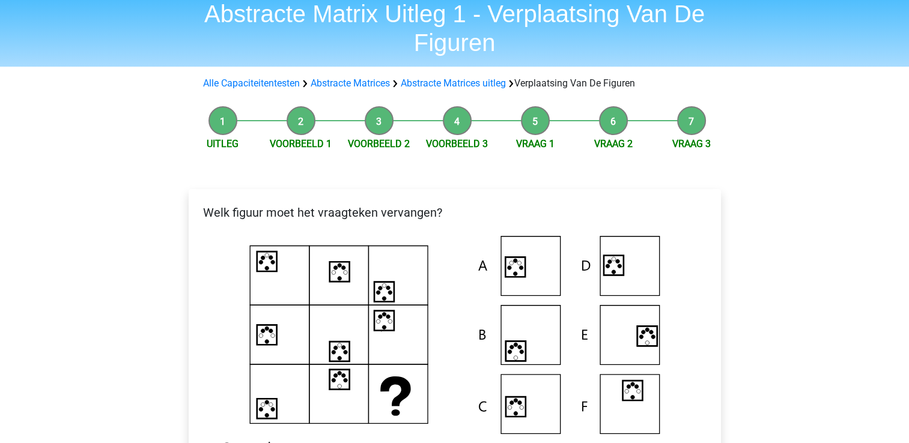
scroll to position [120, 0]
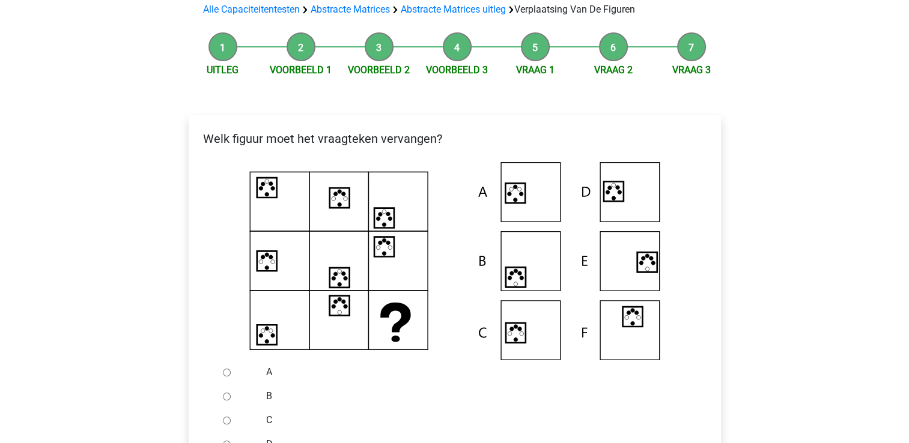
click at [224, 420] on div at bounding box center [238, 421] width 40 height 24
click at [248, 422] on div at bounding box center [238, 421] width 40 height 24
click at [224, 420] on input "C" at bounding box center [227, 421] width 8 height 8
radio input "true"
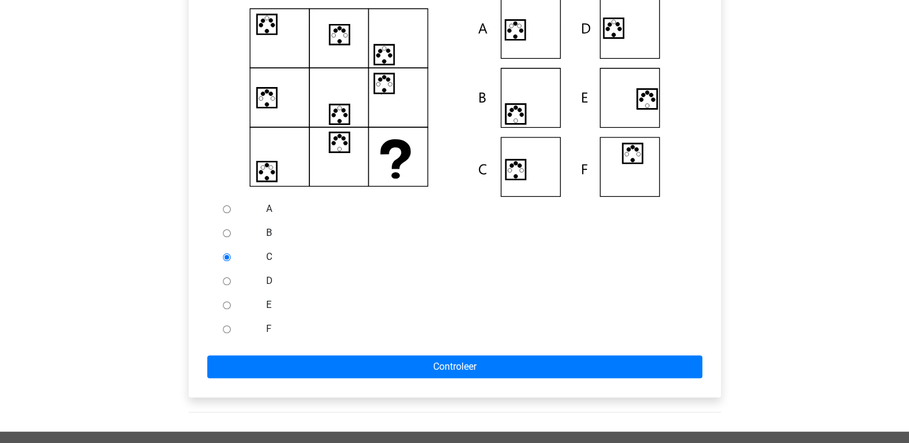
scroll to position [300, 0]
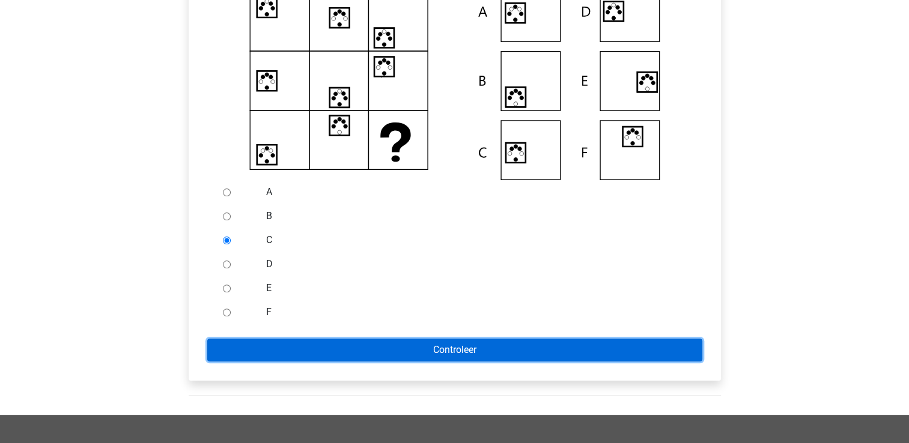
click at [361, 350] on input "Controleer" at bounding box center [454, 350] width 495 height 23
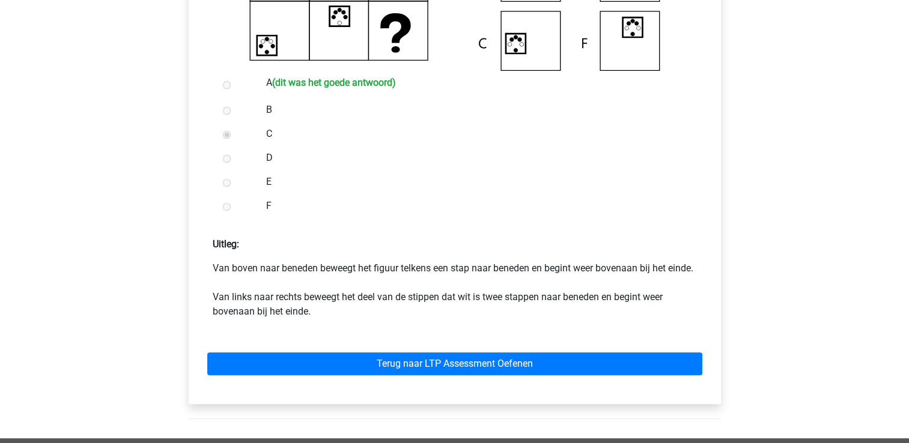
scroll to position [421, 0]
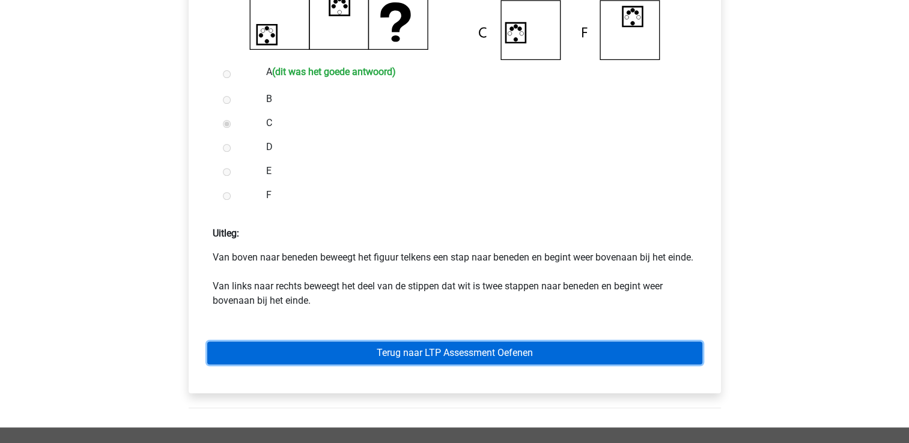
click at [346, 362] on link "Terug naar LTP Assessment Oefenen" at bounding box center [454, 353] width 495 height 23
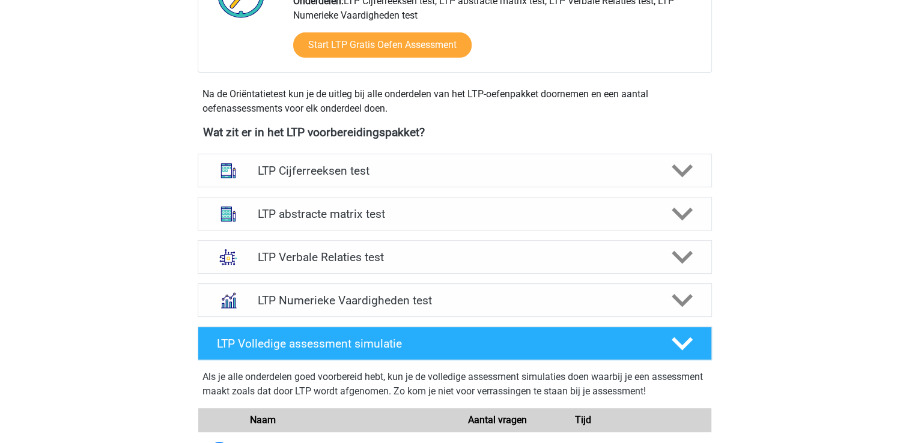
scroll to position [361, 0]
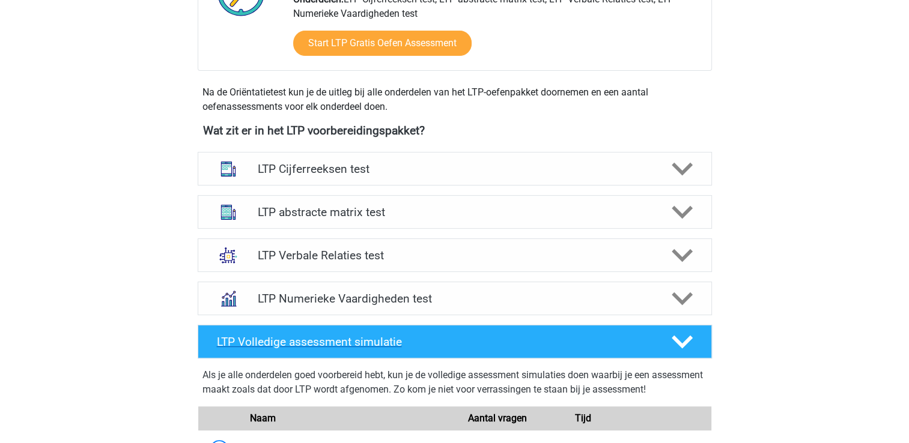
click at [693, 332] on div at bounding box center [680, 342] width 41 height 21
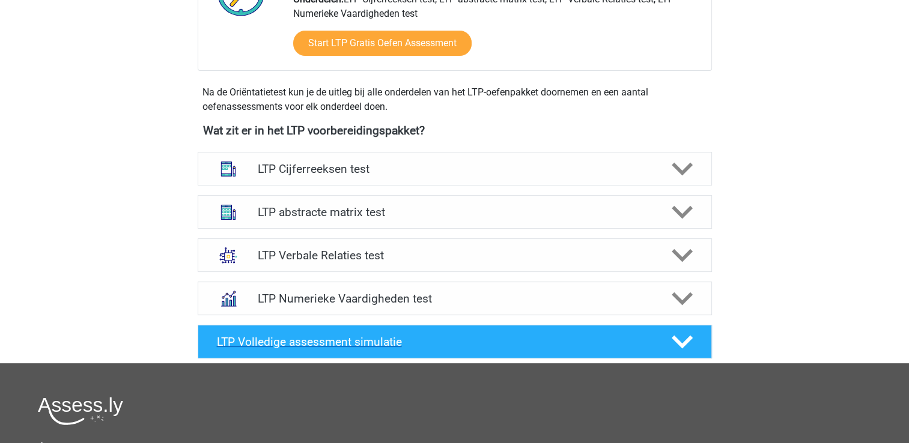
click at [692, 333] on div at bounding box center [680, 342] width 41 height 21
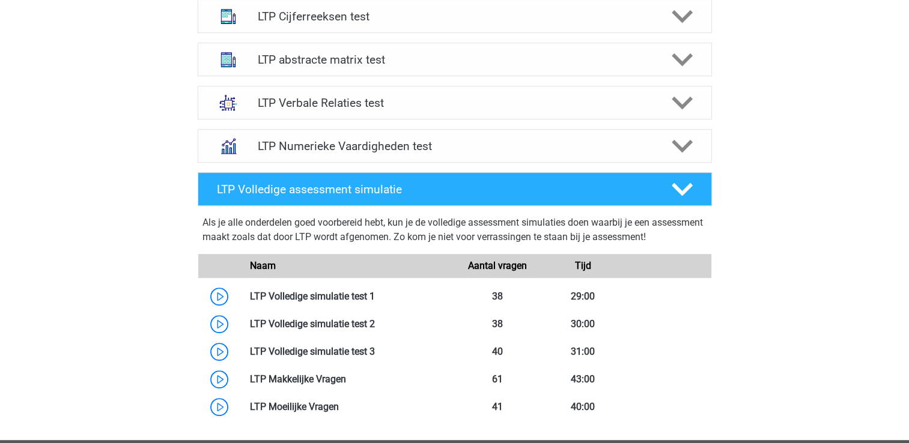
scroll to position [541, 0]
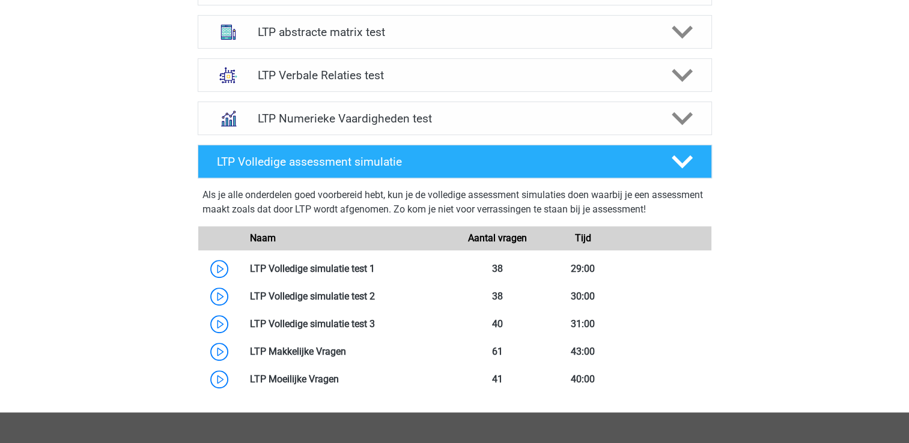
click at [598, 208] on div "Als je alle onderdelen goed voorbereid hebt, kun je de volledige assessment sim…" at bounding box center [454, 205] width 505 height 34
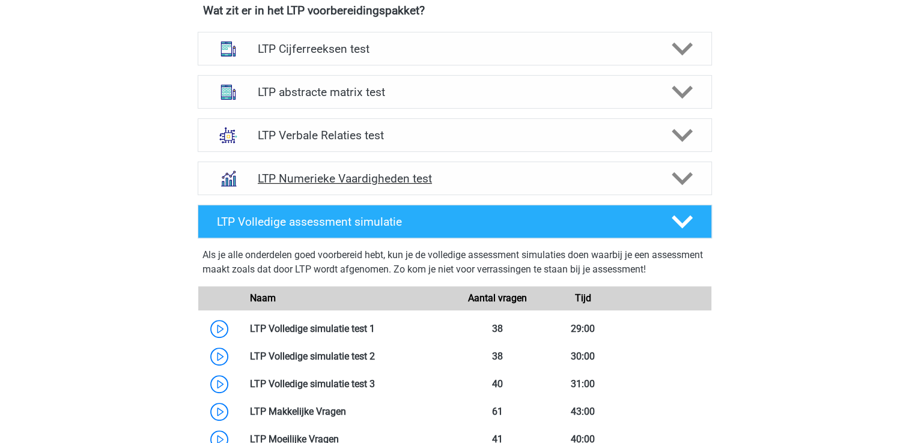
click at [693, 172] on div at bounding box center [680, 178] width 41 height 21
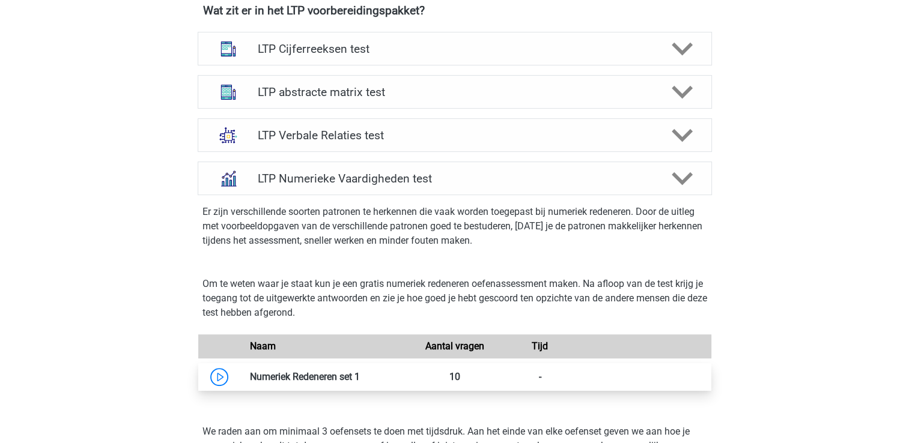
click at [360, 383] on link at bounding box center [360, 376] width 0 height 11
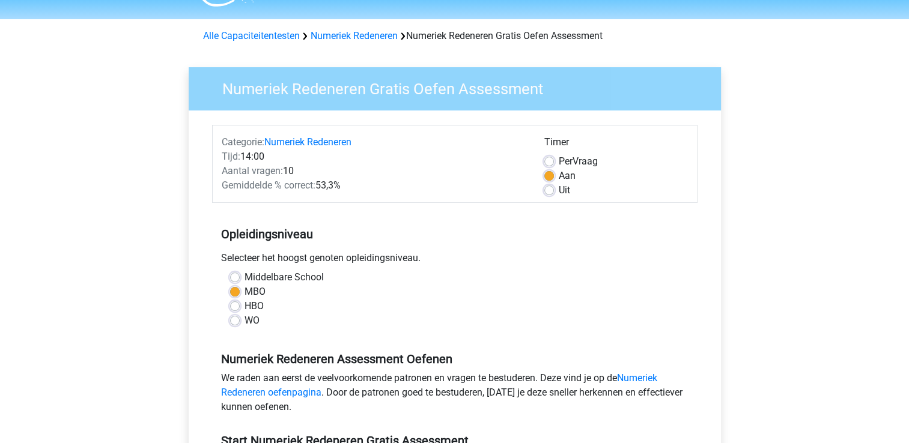
scroll to position [120, 0]
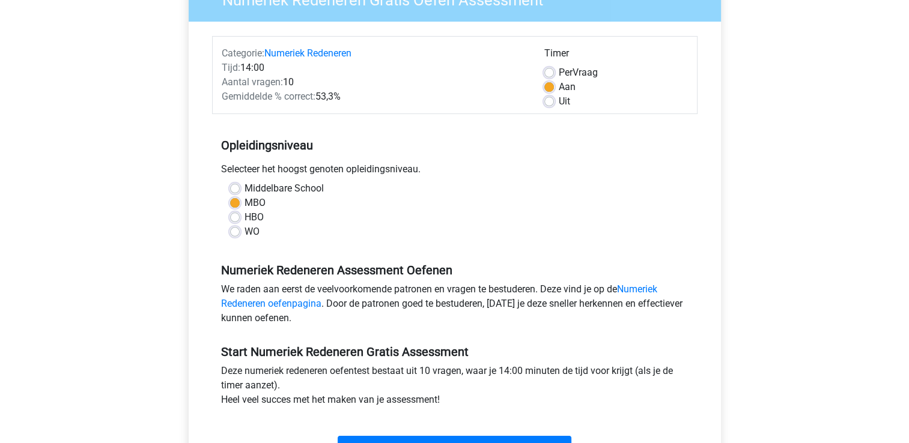
click at [248, 237] on label "WO" at bounding box center [252, 232] width 15 height 14
click at [240, 237] on input "WO" at bounding box center [235, 231] width 10 height 12
radio input "true"
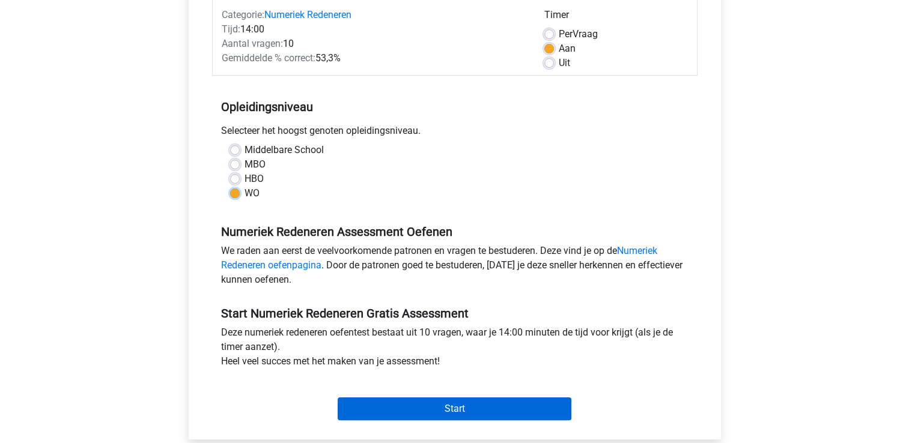
scroll to position [240, 0]
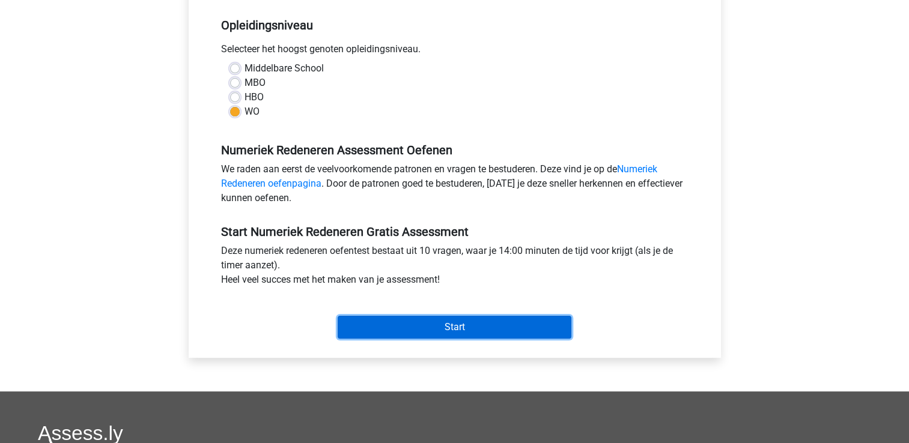
click at [373, 330] on input "Start" at bounding box center [455, 327] width 234 height 23
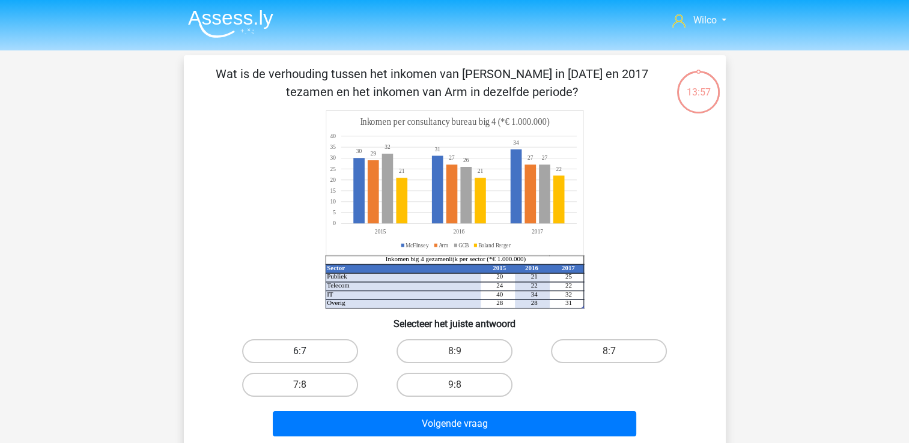
click at [334, 344] on label "6:7" at bounding box center [300, 351] width 116 height 24
click at [308, 351] on input "6:7" at bounding box center [304, 355] width 8 height 8
radio input "true"
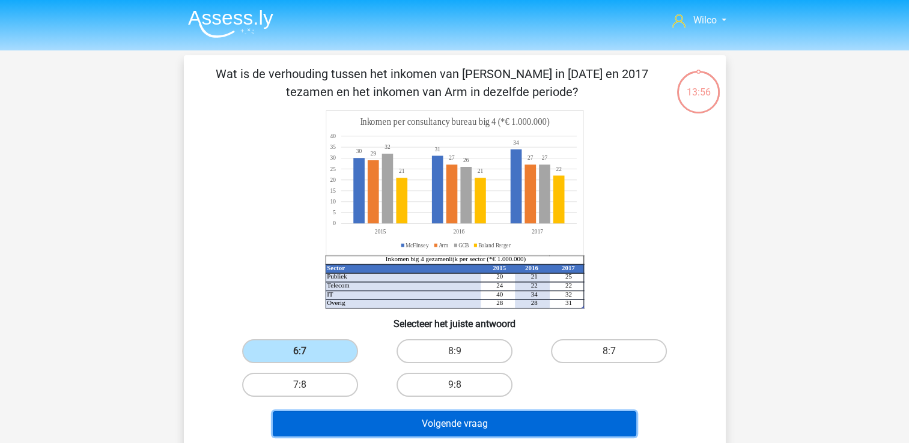
click at [394, 422] on button "Volgende vraag" at bounding box center [455, 424] width 364 height 25
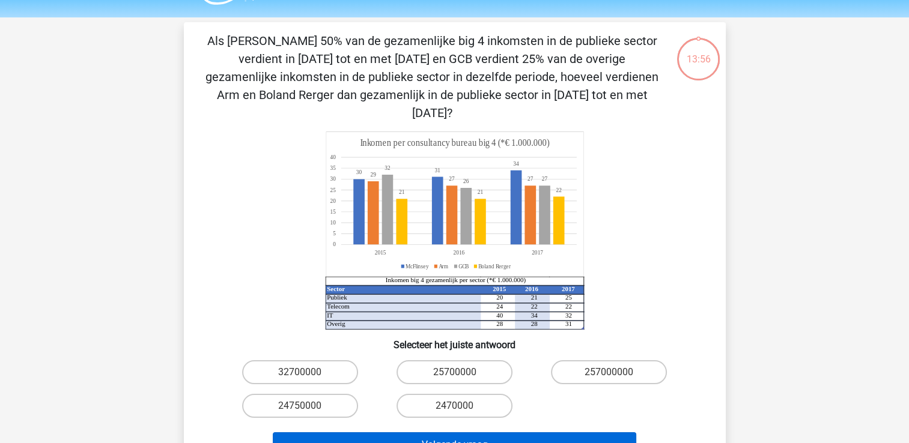
scroll to position [55, 0]
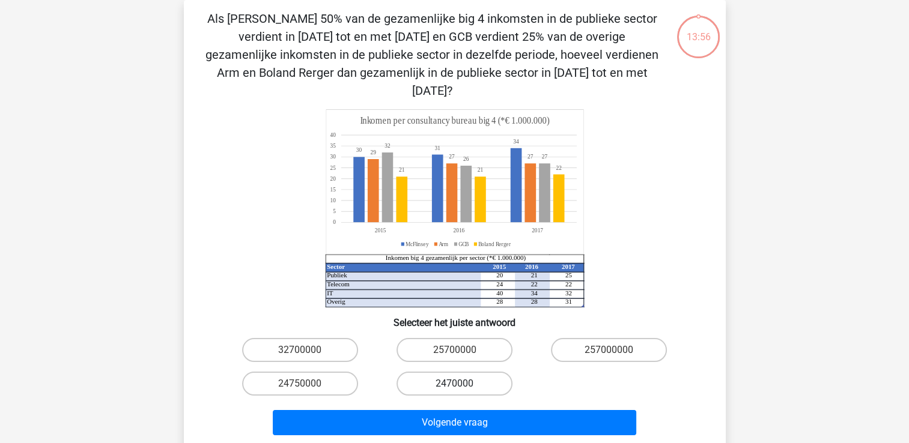
click at [418, 374] on label "2470000" at bounding box center [455, 384] width 116 height 24
click at [454, 384] on input "2470000" at bounding box center [458, 388] width 8 height 8
radio input "true"
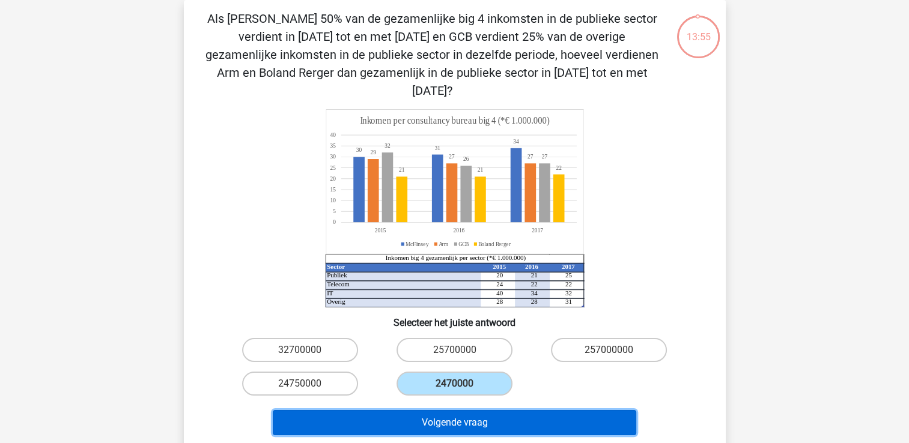
click at [412, 410] on button "Volgende vraag" at bounding box center [455, 422] width 364 height 25
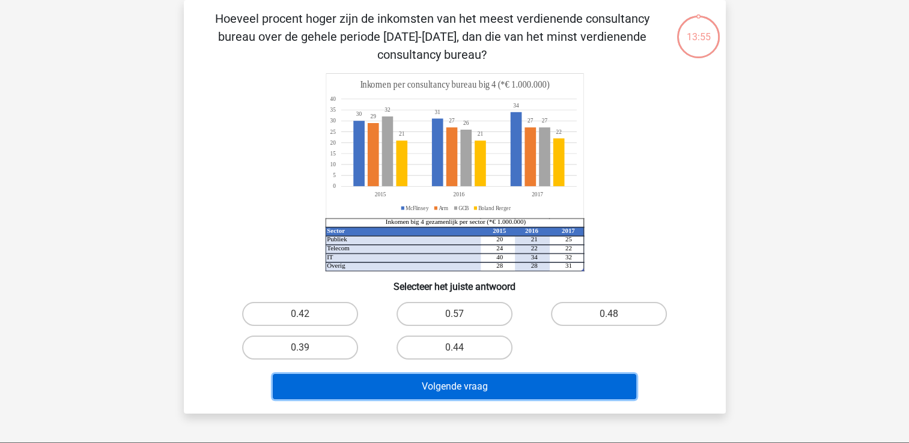
click at [409, 385] on button "Volgende vraag" at bounding box center [455, 386] width 364 height 25
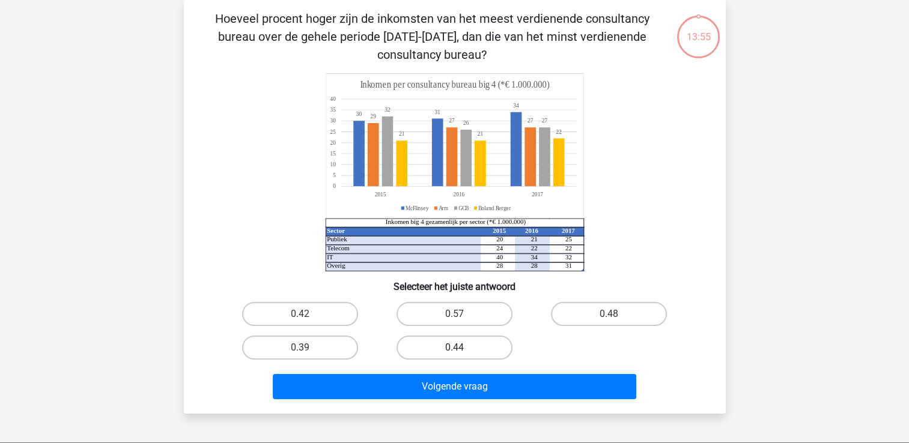
click at [430, 339] on label "0.44" at bounding box center [455, 348] width 116 height 24
click at [454, 348] on input "0.44" at bounding box center [458, 352] width 8 height 8
radio input "true"
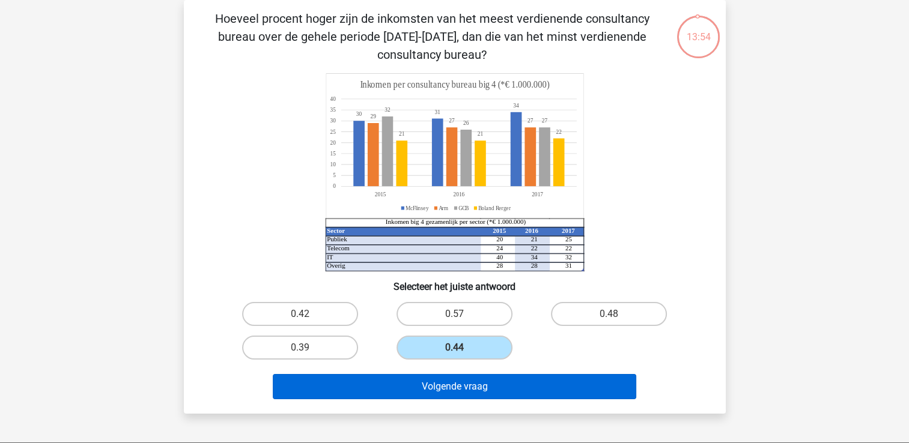
drag, startPoint x: 415, startPoint y: 368, endPoint x: 411, endPoint y: 388, distance: 19.6
click at [411, 388] on div "Volgende vraag" at bounding box center [455, 385] width 504 height 40
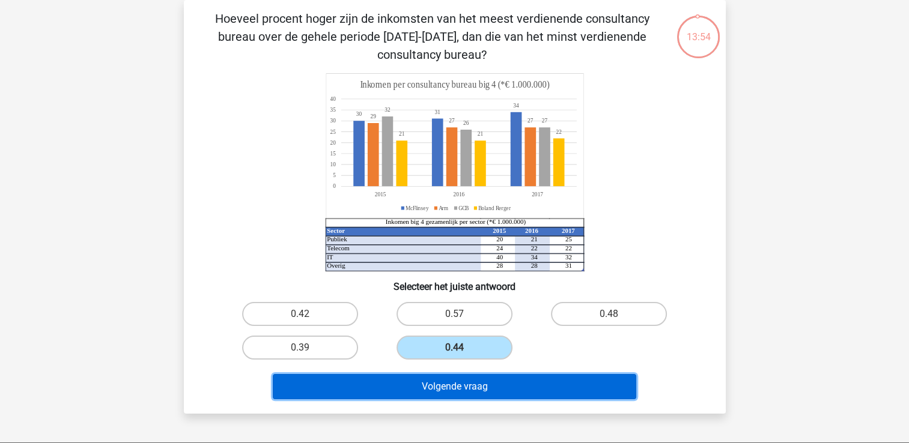
click at [411, 388] on button "Volgende vraag" at bounding box center [455, 386] width 364 height 25
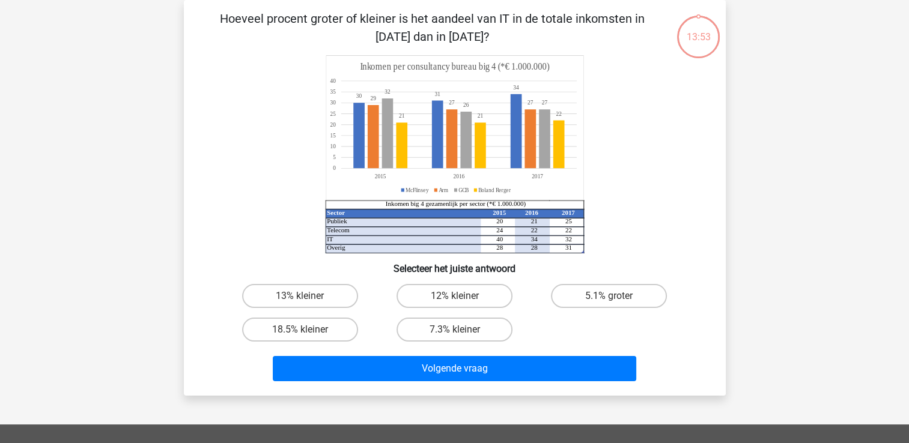
scroll to position [0, 0]
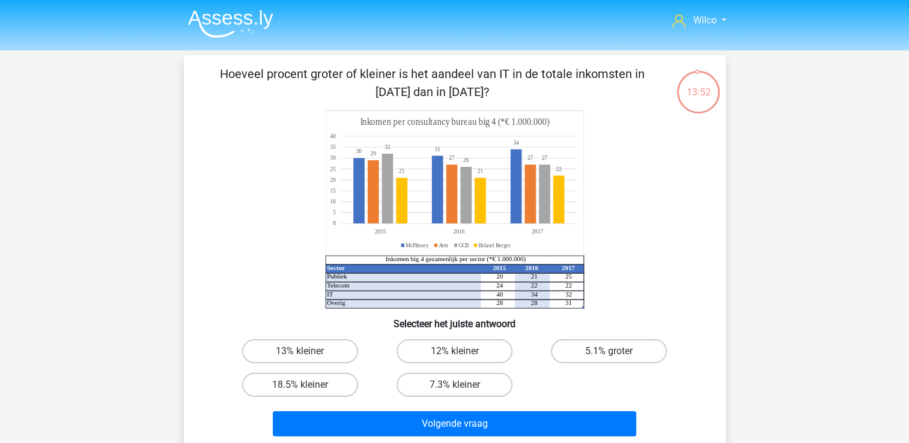
click at [227, 28] on img at bounding box center [230, 24] width 85 height 28
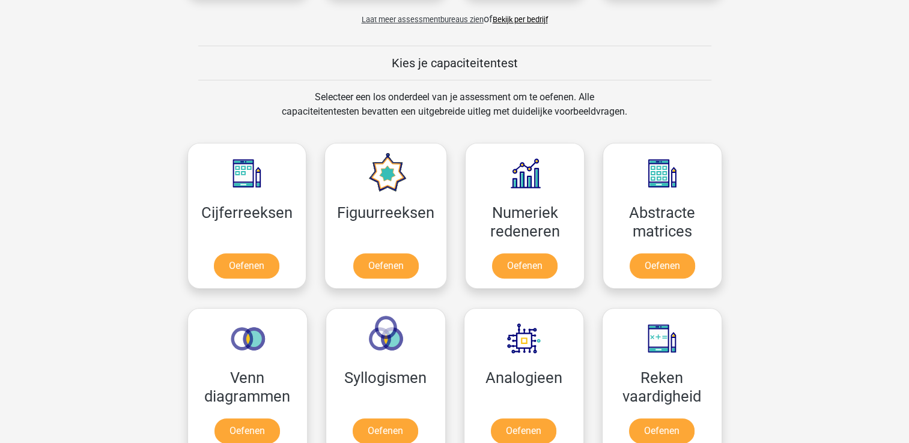
scroll to position [481, 0]
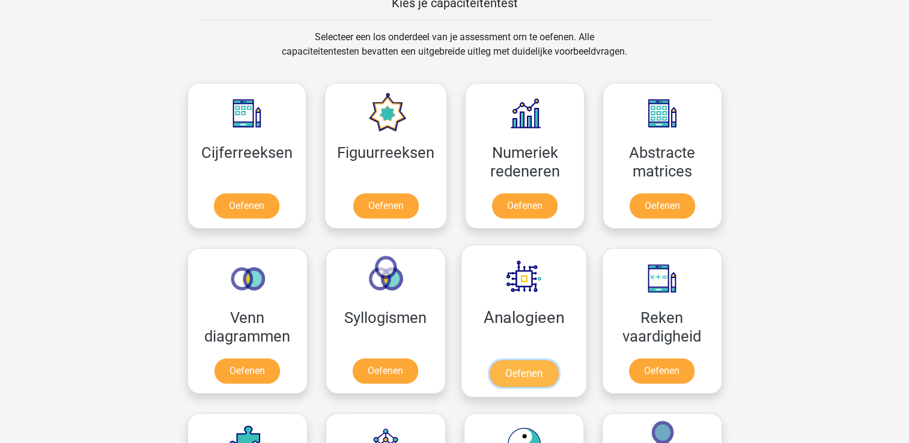
click at [522, 376] on link "Oefenen" at bounding box center [523, 374] width 68 height 26
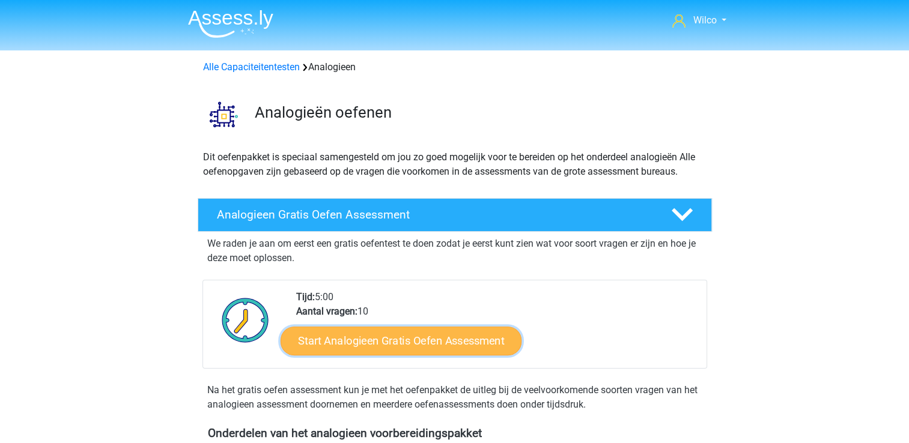
click at [447, 347] on link "Start Analogieen Gratis Oefen Assessment" at bounding box center [401, 340] width 241 height 29
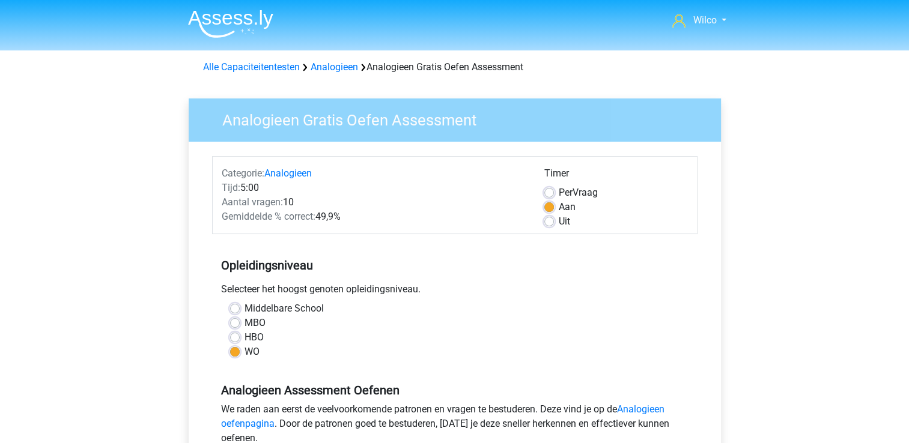
click at [254, 324] on label "MBO" at bounding box center [255, 323] width 21 height 14
click at [240, 324] on input "MBO" at bounding box center [235, 322] width 10 height 12
radio input "true"
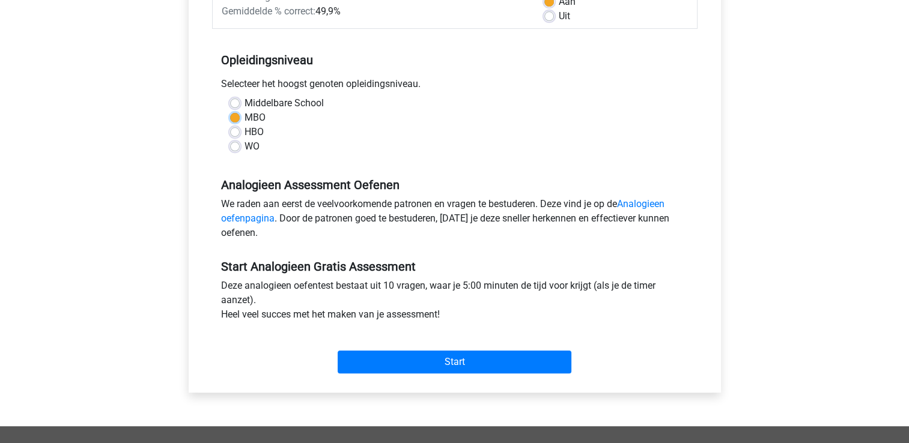
scroll to position [240, 0]
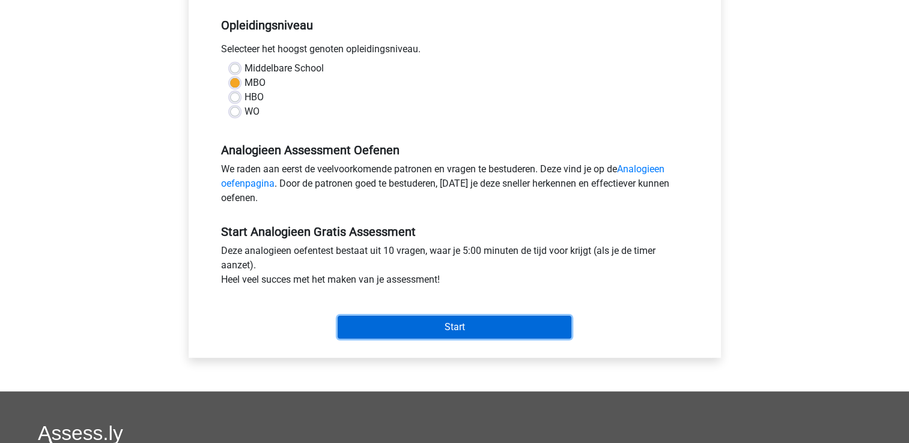
click at [499, 333] on input "Start" at bounding box center [455, 327] width 234 height 23
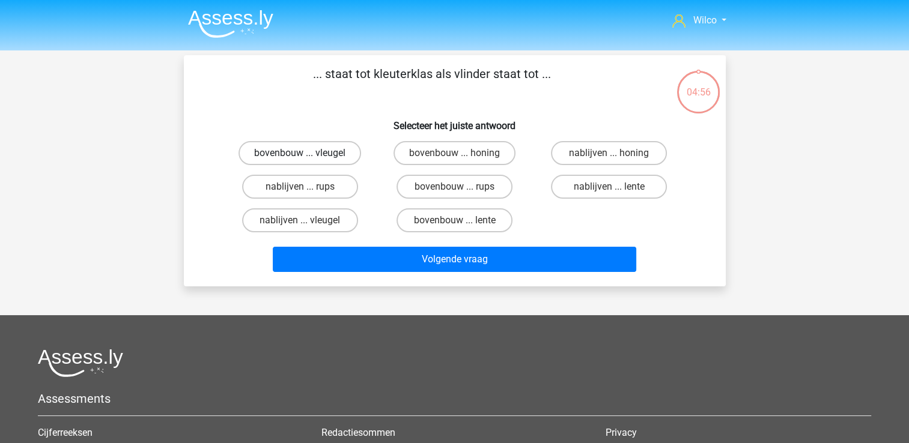
click at [299, 153] on label "bovenbouw ... vleugel" at bounding box center [300, 153] width 123 height 24
click at [300, 153] on input "bovenbouw ... vleugel" at bounding box center [304, 157] width 8 height 8
radio input "true"
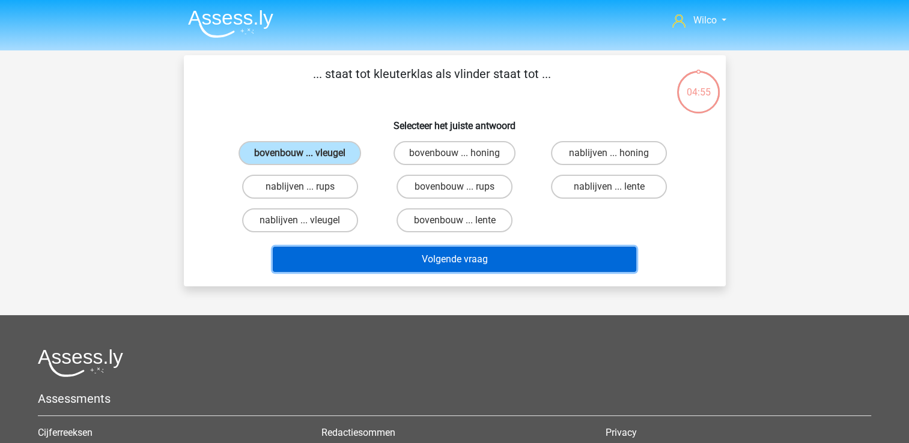
click at [380, 258] on button "Volgende vraag" at bounding box center [455, 259] width 364 height 25
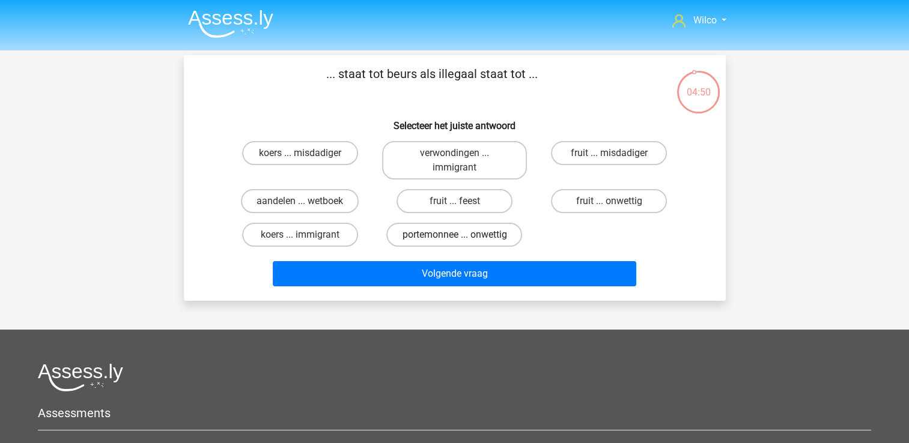
click at [424, 230] on label "portemonnee ... onwettig" at bounding box center [454, 235] width 136 height 24
click at [454, 235] on input "portemonnee ... onwettig" at bounding box center [458, 239] width 8 height 8
radio input "true"
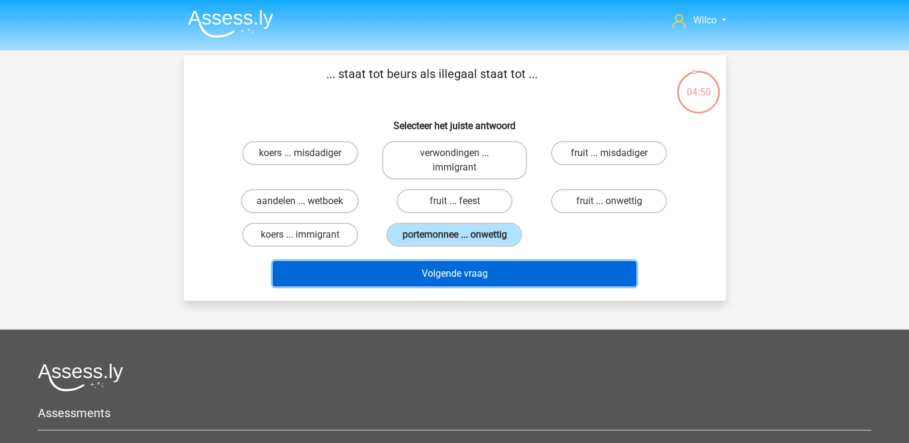
click at [439, 261] on button "Volgende vraag" at bounding box center [455, 273] width 364 height 25
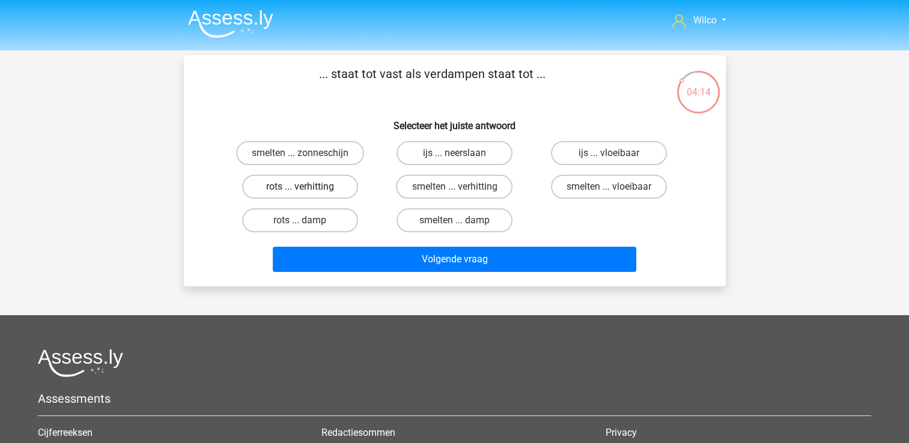
drag, startPoint x: 465, startPoint y: 228, endPoint x: 299, endPoint y: 194, distance: 169.8
click at [299, 194] on div "smelten ... zonneschijn ijs ... neerslaan ijs ... vloeibaar rots ... verhitting…" at bounding box center [455, 186] width 464 height 101
drag, startPoint x: 299, startPoint y: 194, endPoint x: 377, endPoint y: 213, distance: 80.9
click at [377, 213] on div "smelten ... zonneschijn ijs ... neerslaan ijs ... vloeibaar rots ... verhitting…" at bounding box center [455, 186] width 464 height 101
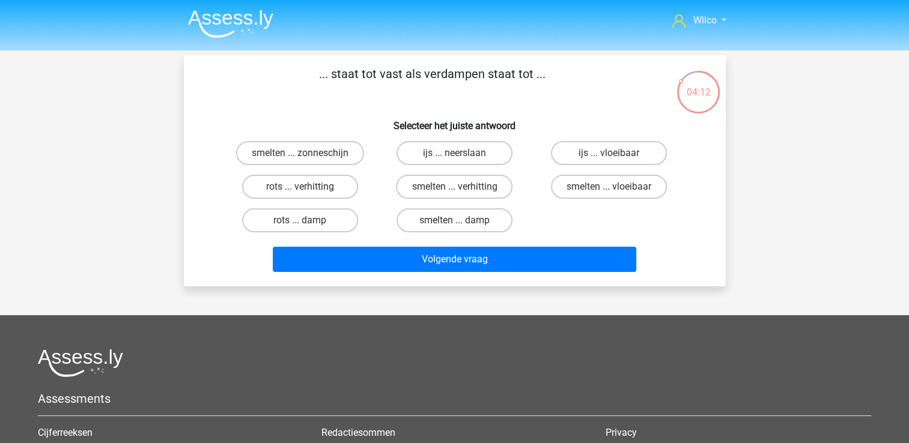
drag, startPoint x: 377, startPoint y: 213, endPoint x: 357, endPoint y: 230, distance: 26.5
click at [359, 165] on div "rots ... damp" at bounding box center [300, 153] width 145 height 24
click at [288, 174] on div "rots ... verhitting" at bounding box center [300, 187] width 154 height 34
click at [294, 181] on label "rots ... verhitting" at bounding box center [300, 187] width 116 height 24
click at [300, 187] on input "rots ... verhitting" at bounding box center [304, 191] width 8 height 8
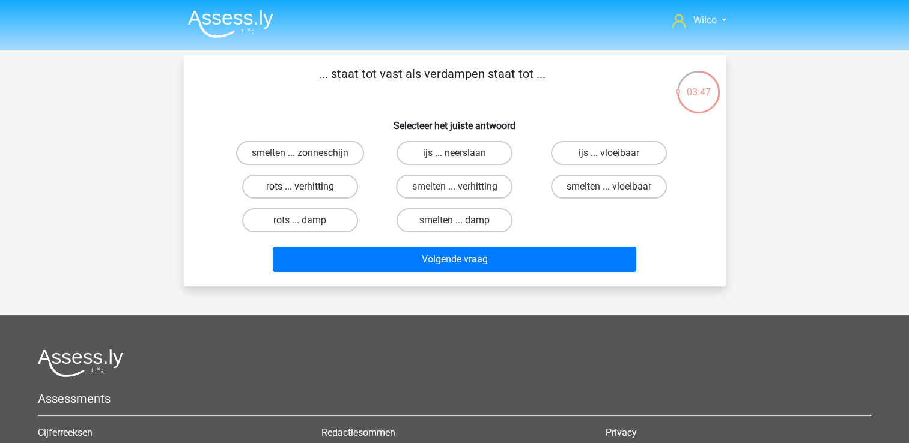
radio input "true"
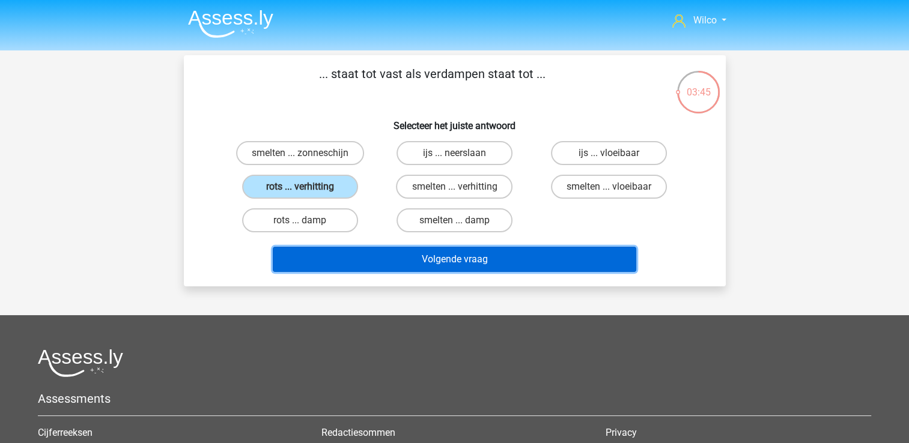
click at [348, 268] on button "Volgende vraag" at bounding box center [455, 259] width 364 height 25
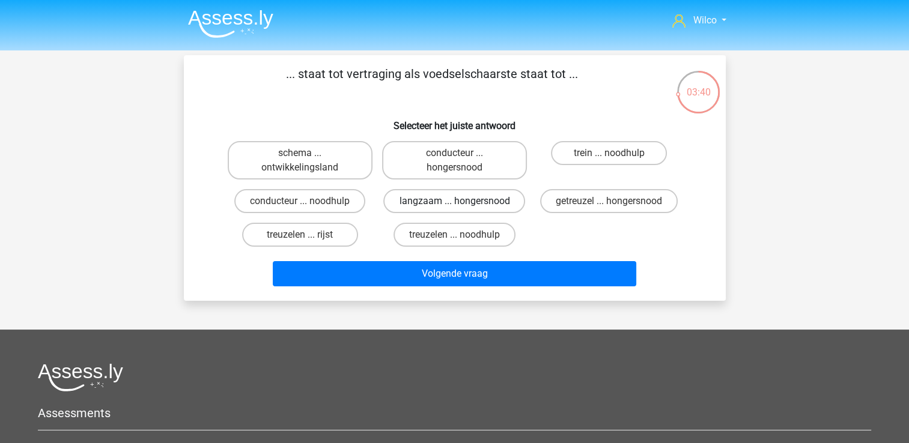
click at [473, 196] on label "langzaam ... hongersnood" at bounding box center [454, 201] width 142 height 24
click at [462, 201] on input "langzaam ... hongersnood" at bounding box center [458, 205] width 8 height 8
radio input "true"
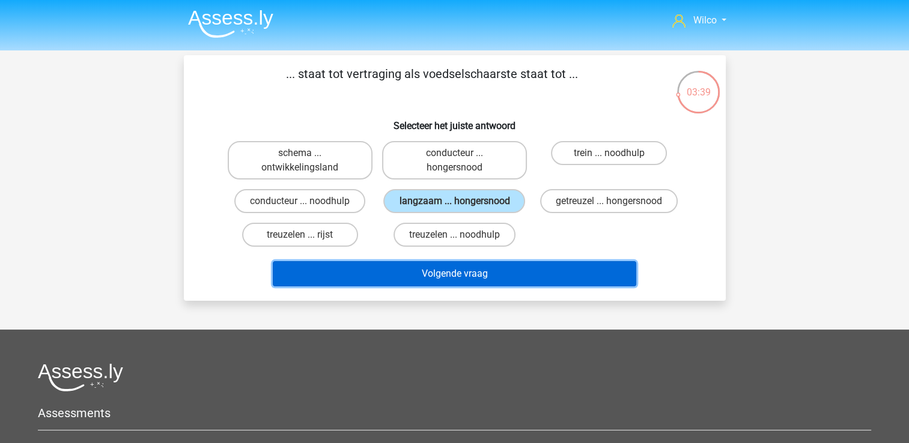
click at [445, 282] on button "Volgende vraag" at bounding box center [455, 273] width 364 height 25
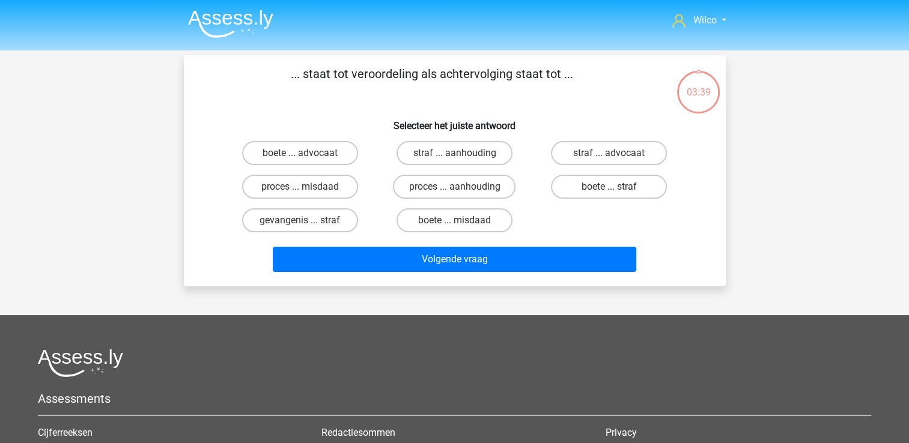
scroll to position [55, 0]
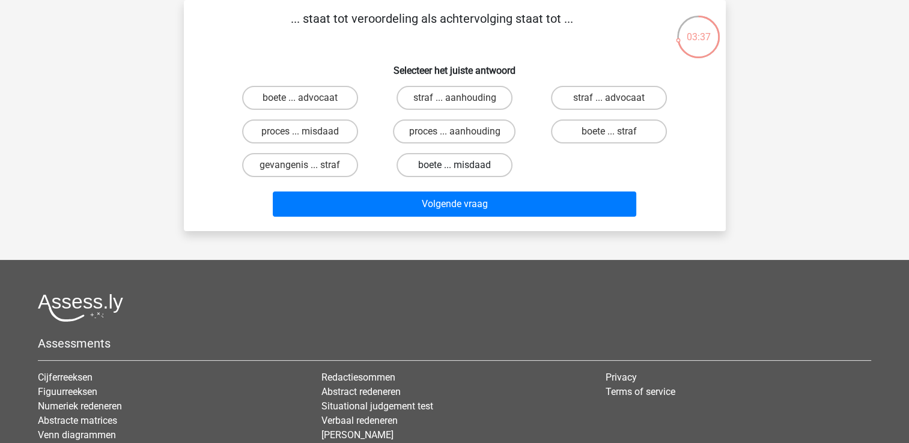
click at [418, 172] on label "boete ... misdaad" at bounding box center [455, 165] width 116 height 24
click at [454, 172] on input "boete ... misdaad" at bounding box center [458, 169] width 8 height 8
radio input "true"
click at [414, 216] on div "Volgende vraag" at bounding box center [455, 207] width 464 height 30
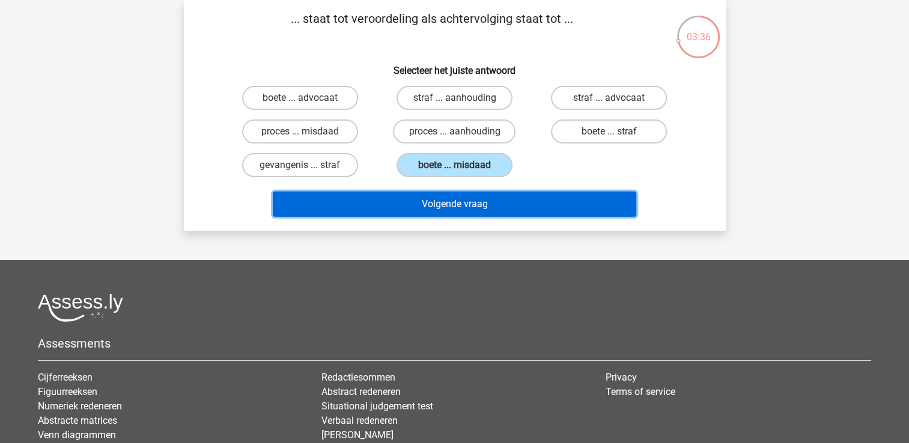
click at [420, 210] on button "Volgende vraag" at bounding box center [455, 204] width 364 height 25
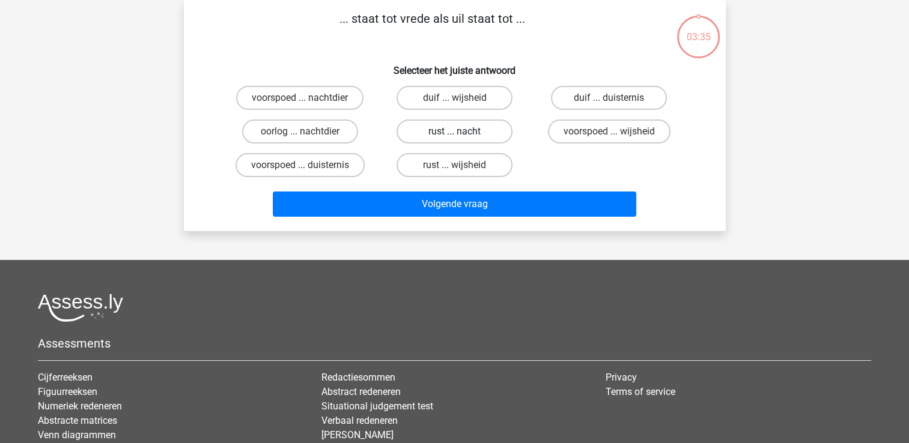
click at [454, 121] on label "rust ... nacht" at bounding box center [455, 132] width 116 height 24
click at [454, 132] on input "rust ... nacht" at bounding box center [458, 136] width 8 height 8
radio input "true"
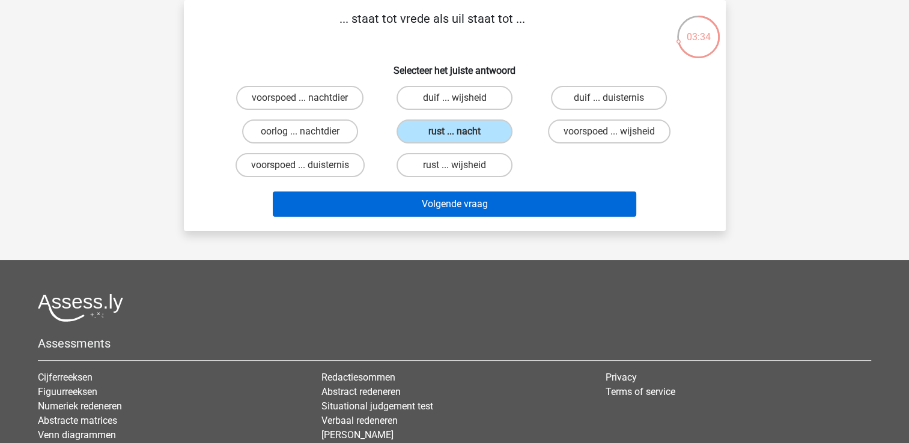
click at [491, 192] on div "Volgende vraag" at bounding box center [455, 202] width 504 height 40
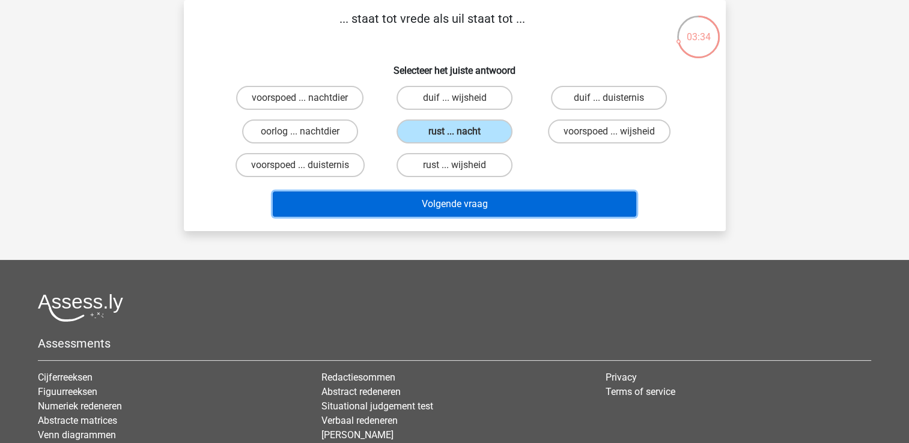
click at [493, 194] on button "Volgende vraag" at bounding box center [455, 204] width 364 height 25
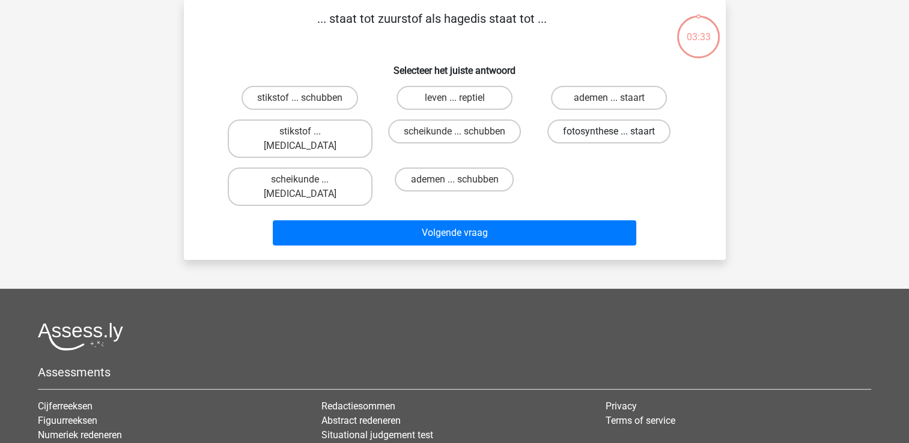
click at [599, 133] on label "fotosynthese ... staart" at bounding box center [608, 132] width 123 height 24
click at [609, 133] on input "fotosynthese ... staart" at bounding box center [613, 136] width 8 height 8
radio input "true"
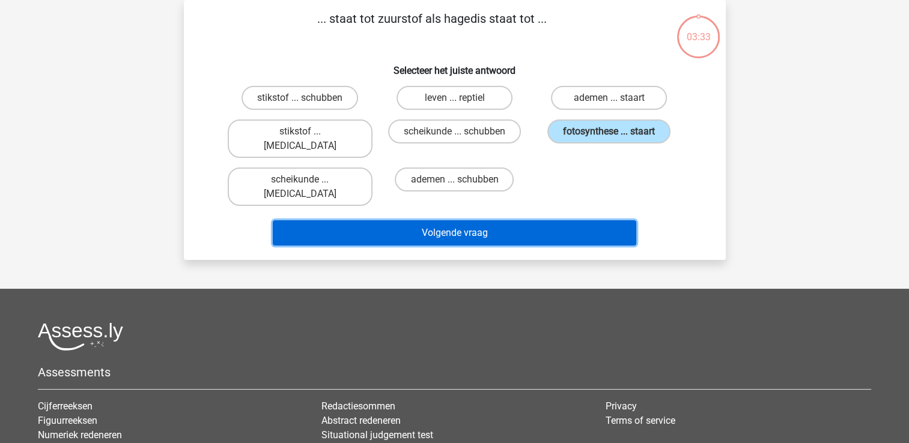
click at [534, 221] on button "Volgende vraag" at bounding box center [455, 233] width 364 height 25
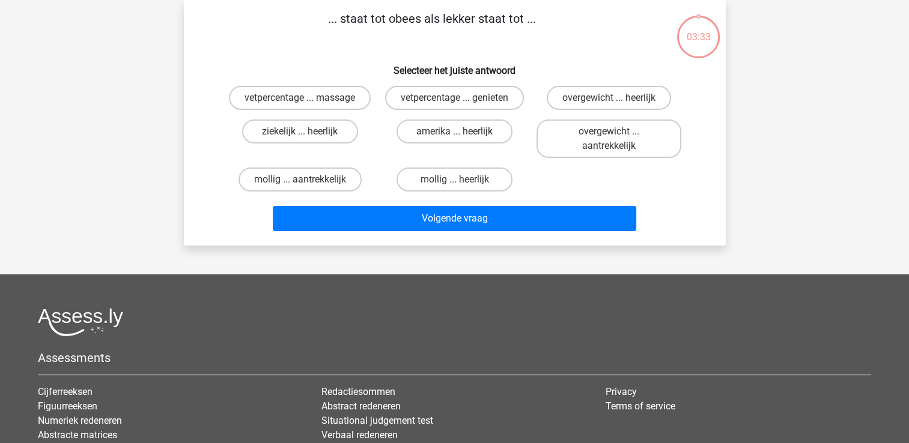
drag, startPoint x: 303, startPoint y: 126, endPoint x: 303, endPoint y: 135, distance: 8.4
click at [300, 127] on label "ziekelijk ... heerlijk" at bounding box center [300, 132] width 116 height 24
click at [300, 132] on input "ziekelijk ... heerlijk" at bounding box center [304, 136] width 8 height 8
radio input "true"
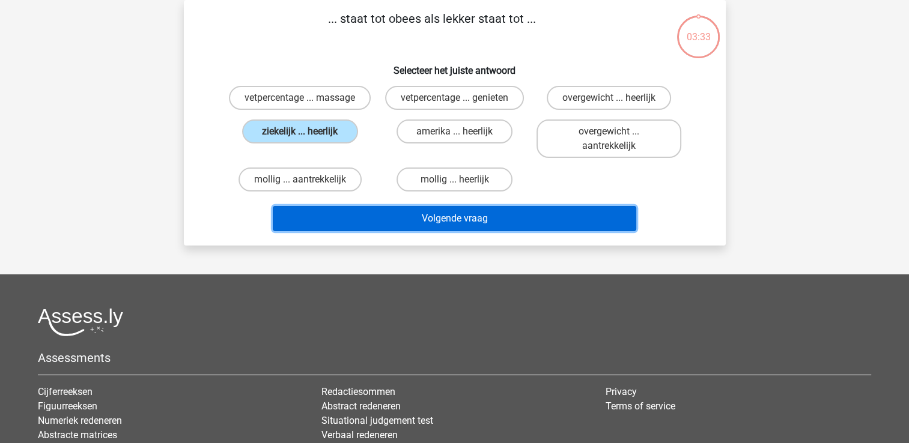
click at [359, 222] on button "Volgende vraag" at bounding box center [455, 218] width 364 height 25
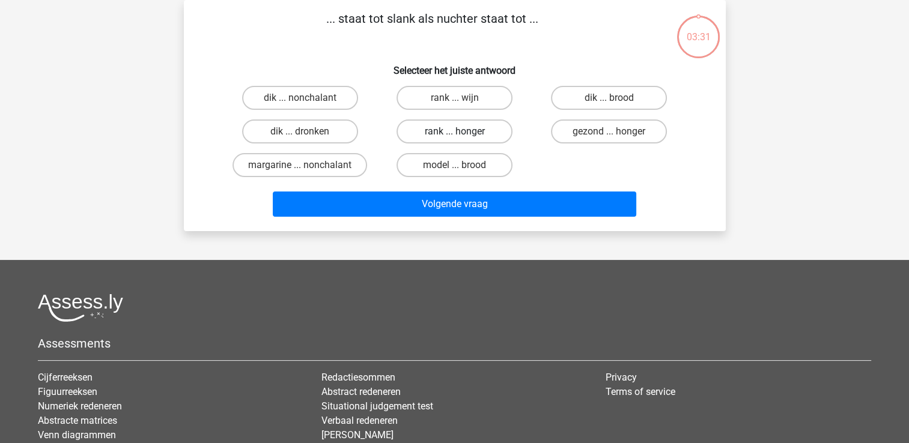
drag, startPoint x: 427, startPoint y: 106, endPoint x: 427, endPoint y: 125, distance: 18.6
click at [428, 106] on label "rank ... wijn" at bounding box center [455, 98] width 116 height 24
click at [454, 106] on input "rank ... wijn" at bounding box center [458, 102] width 8 height 8
radio input "true"
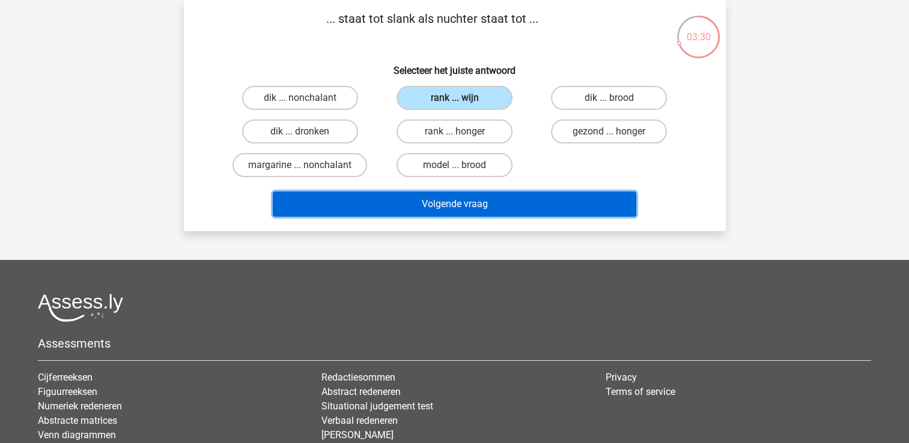
click at [433, 194] on button "Volgende vraag" at bounding box center [455, 204] width 364 height 25
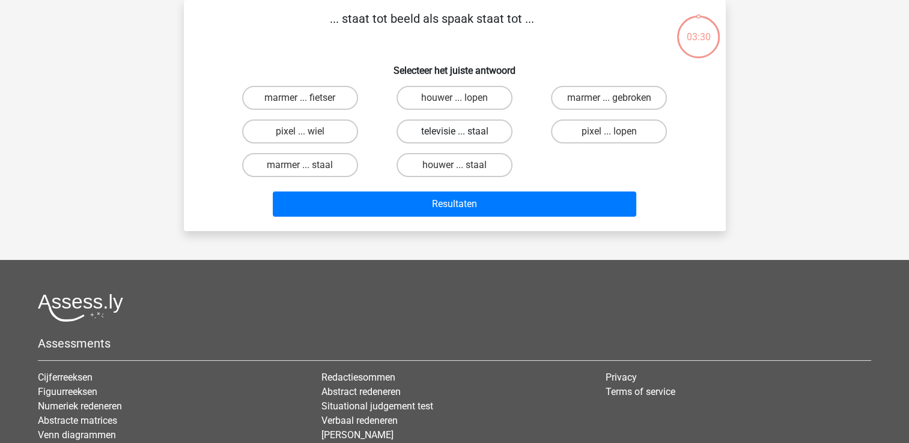
click at [424, 138] on label "televisie ... staal" at bounding box center [455, 132] width 116 height 24
click at [454, 138] on input "televisie ... staal" at bounding box center [458, 136] width 8 height 8
radio input "true"
click at [427, 188] on div "Resultaten" at bounding box center [455, 202] width 504 height 40
click at [329, 141] on label "pixel ... wiel" at bounding box center [300, 132] width 116 height 24
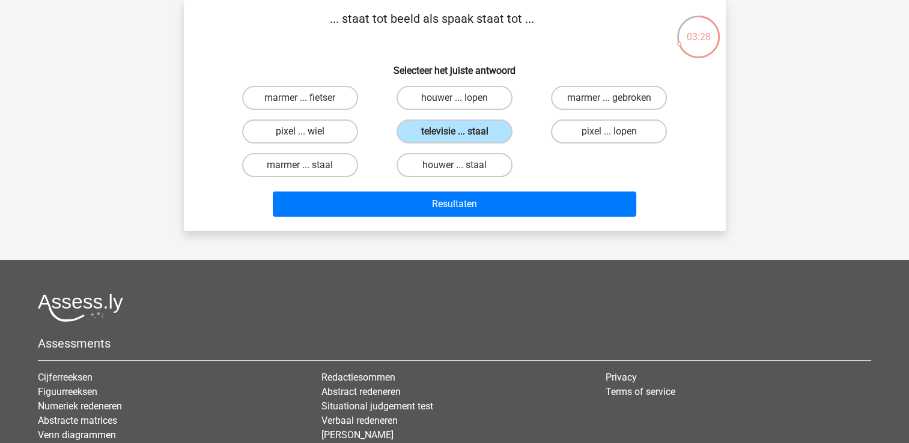
click at [308, 139] on input "pixel ... wiel" at bounding box center [304, 136] width 8 height 8
radio input "true"
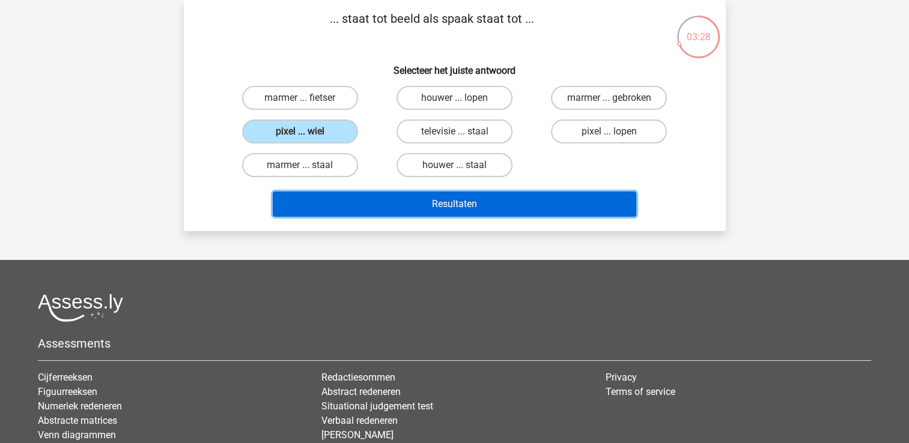
click at [359, 193] on button "Resultaten" at bounding box center [455, 204] width 364 height 25
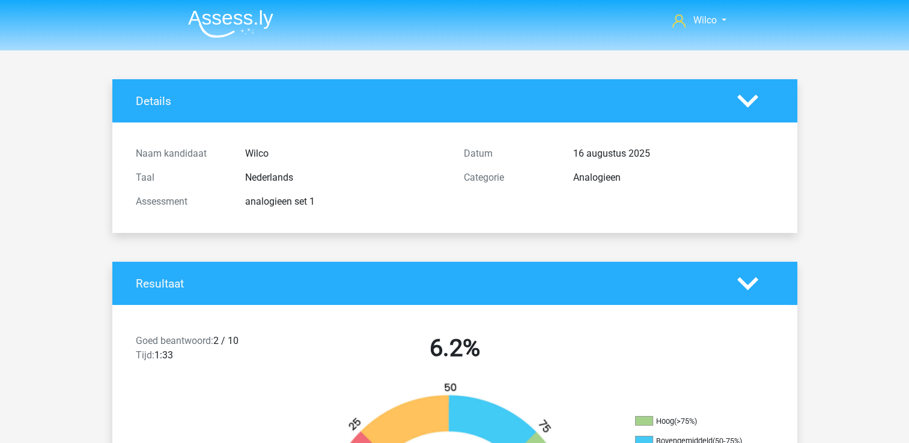
click at [226, 28] on img at bounding box center [230, 24] width 85 height 28
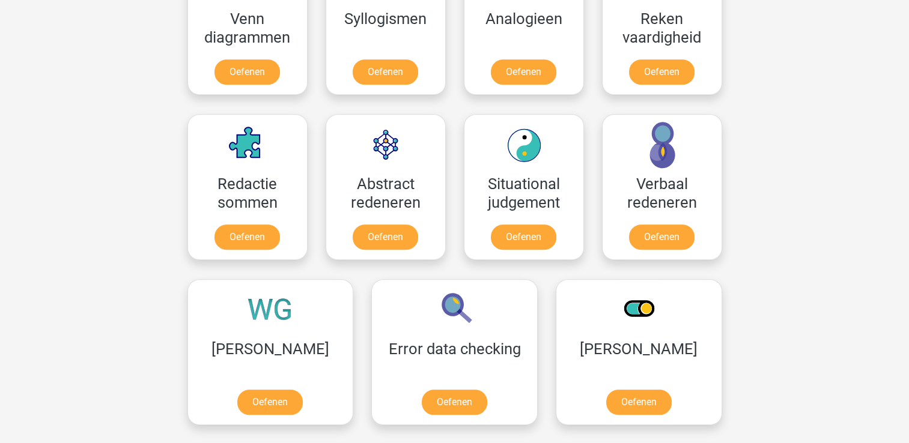
scroll to position [781, 0]
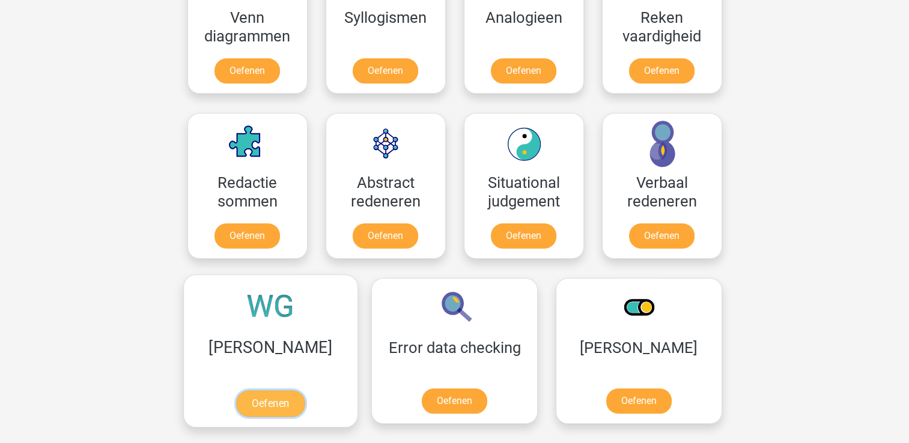
click at [238, 400] on link "Oefenen" at bounding box center [270, 404] width 68 height 26
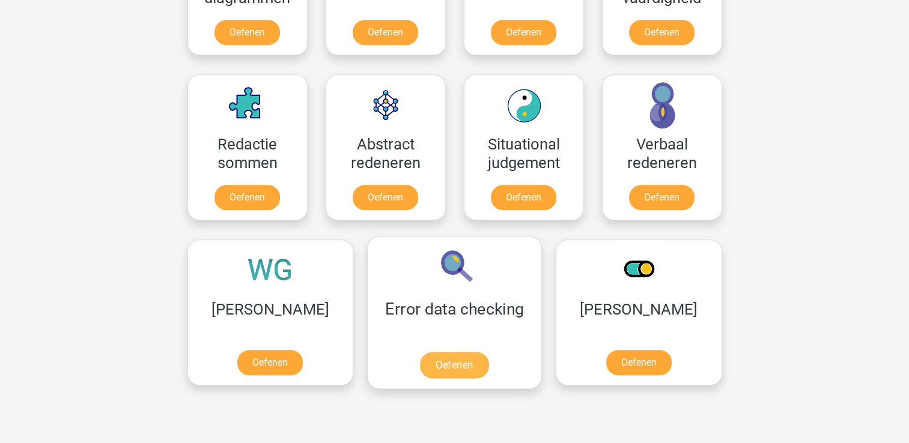
scroll to position [841, 0]
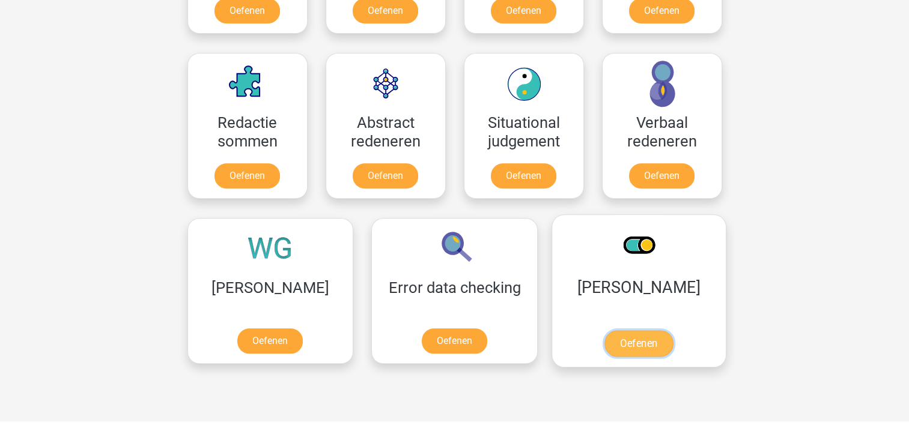
click at [604, 342] on link "Oefenen" at bounding box center [638, 343] width 68 height 26
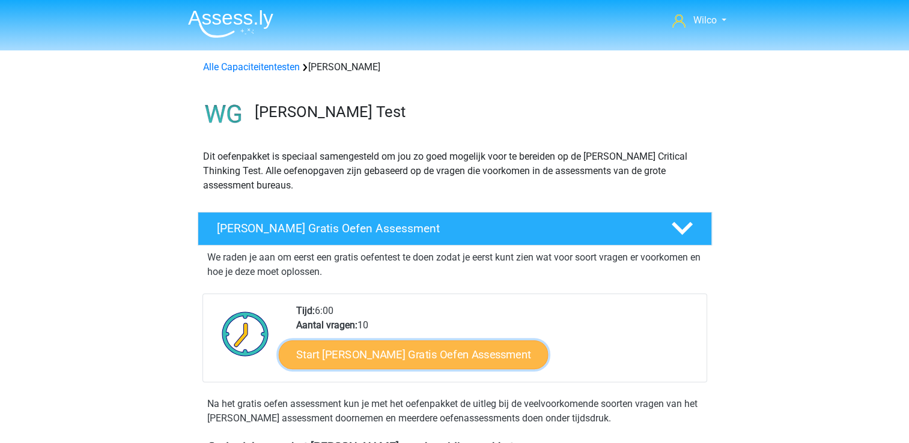
click at [345, 358] on link "Start Watson Glaser Gratis Oefen Assessment" at bounding box center [414, 355] width 270 height 29
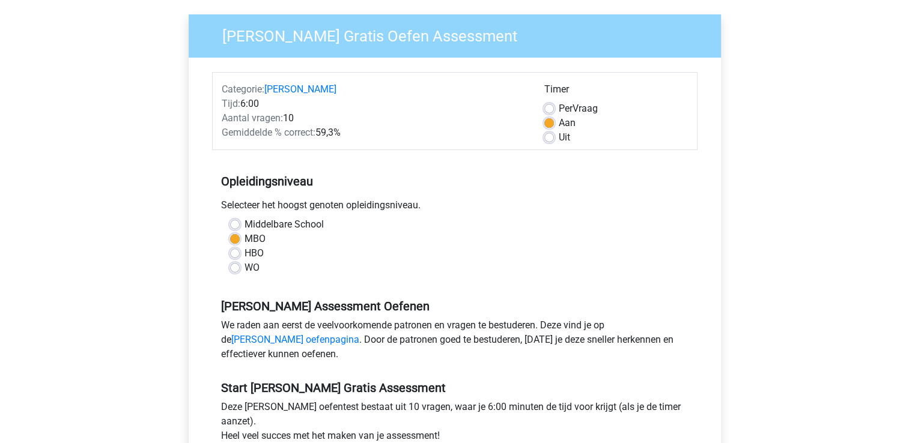
scroll to position [240, 0]
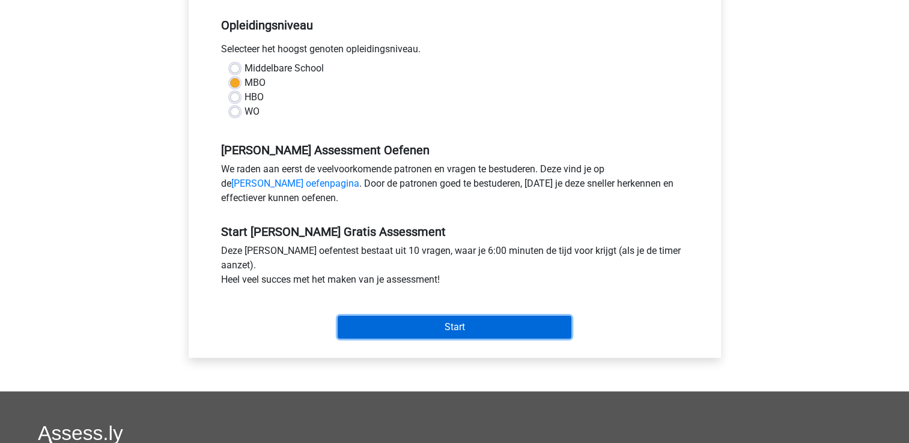
click at [478, 328] on input "Start" at bounding box center [455, 327] width 234 height 23
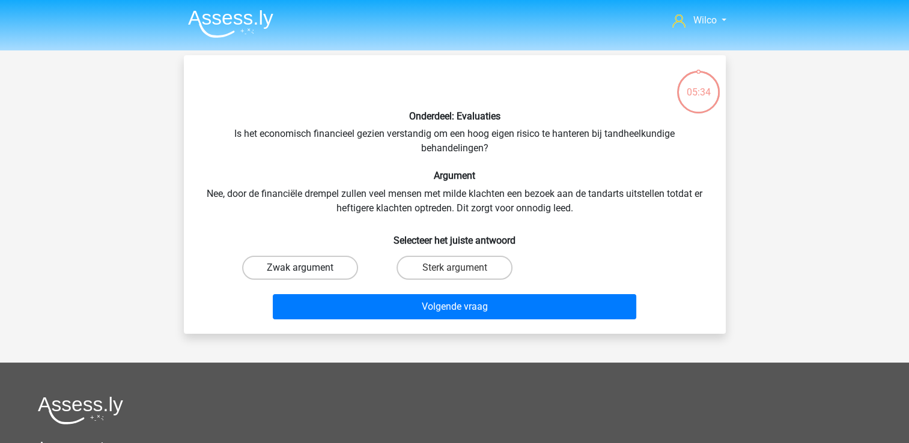
click at [327, 264] on label "Zwak argument" at bounding box center [300, 268] width 116 height 24
click at [308, 268] on input "Zwak argument" at bounding box center [304, 272] width 8 height 8
radio input "true"
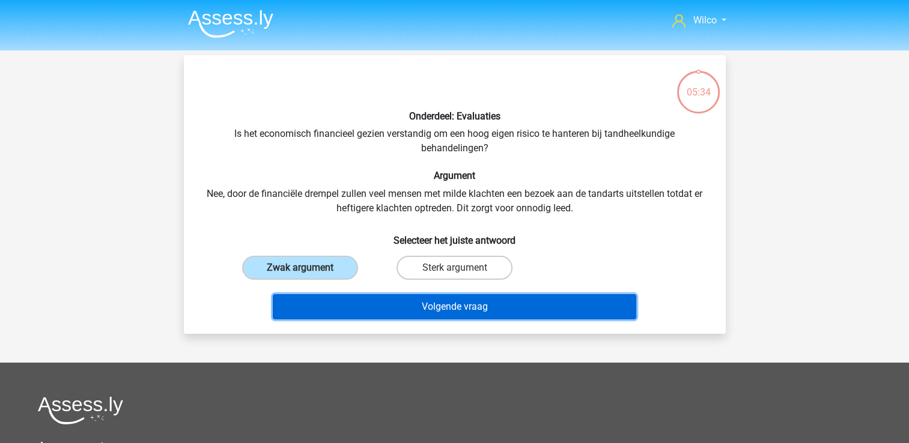
click at [353, 309] on button "Volgende vraag" at bounding box center [455, 306] width 364 height 25
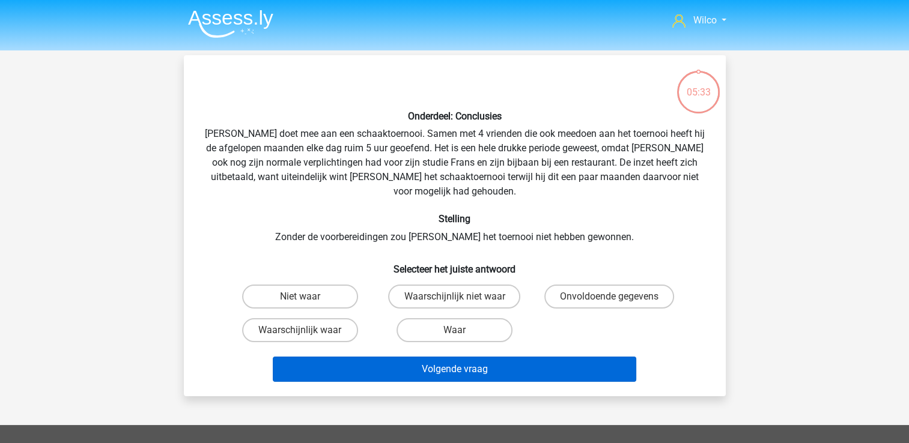
scroll to position [55, 0]
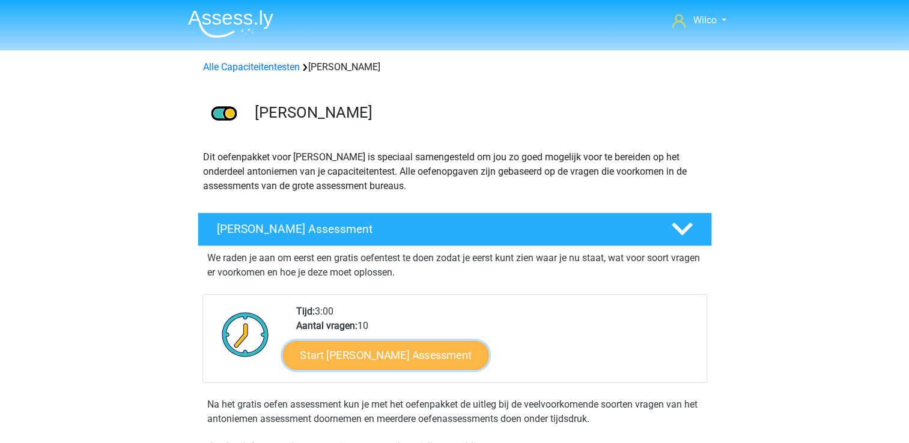
click at [438, 350] on link "Start Antoniemen Gratis Oefen Assessment" at bounding box center [385, 355] width 206 height 29
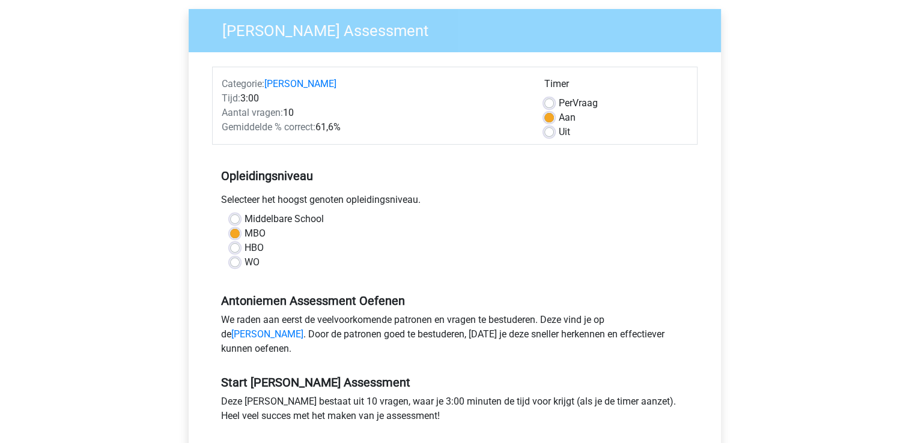
scroll to position [240, 0]
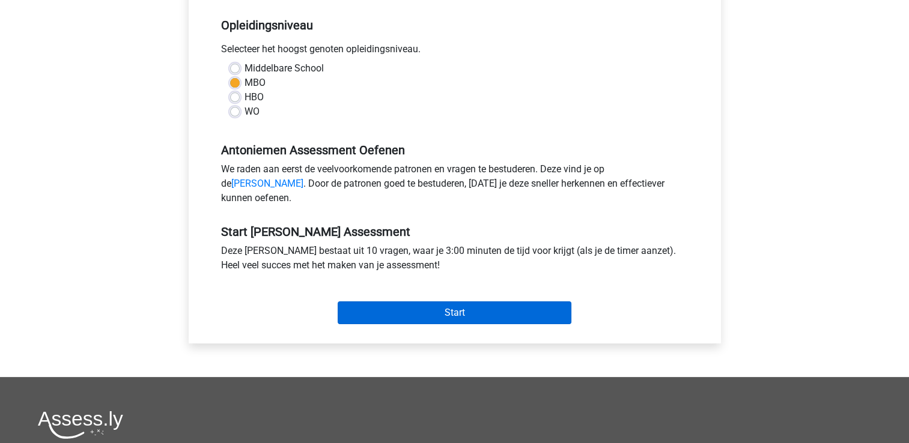
click at [476, 316] on div "Start" at bounding box center [454, 303] width 485 height 42
click at [476, 316] on input "Start" at bounding box center [455, 313] width 234 height 23
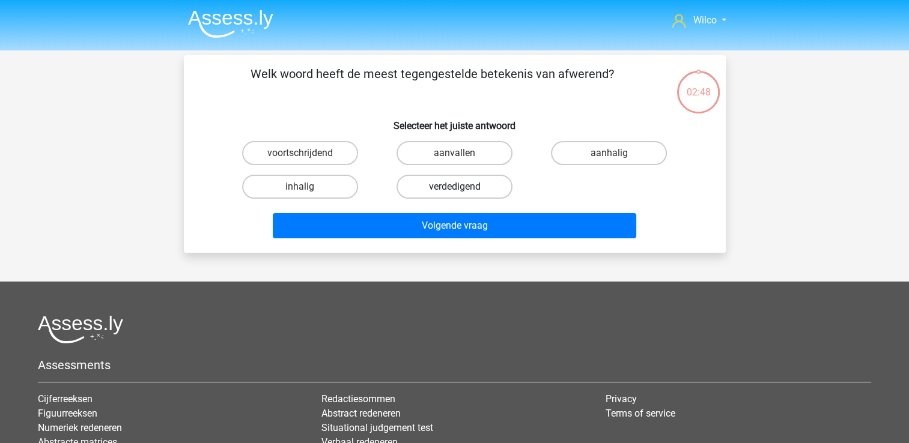
click at [409, 183] on label "verdedigend" at bounding box center [455, 187] width 116 height 24
click at [454, 187] on input "verdedigend" at bounding box center [458, 191] width 8 height 8
radio input "true"
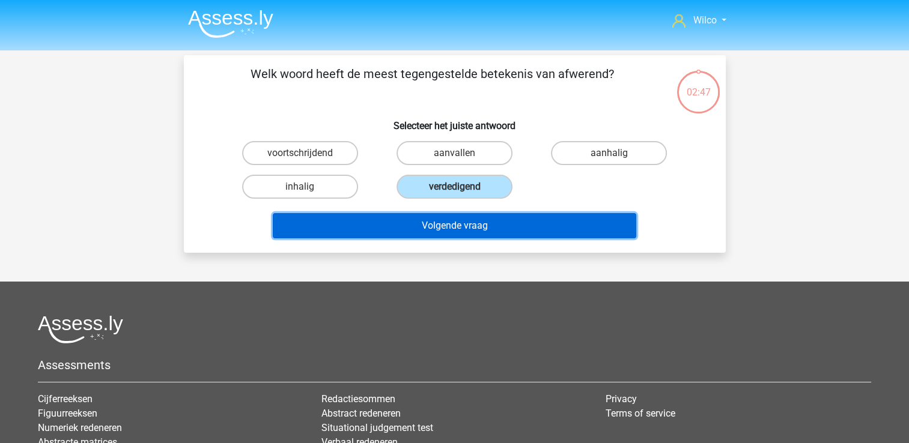
click at [446, 223] on button "Volgende vraag" at bounding box center [455, 225] width 364 height 25
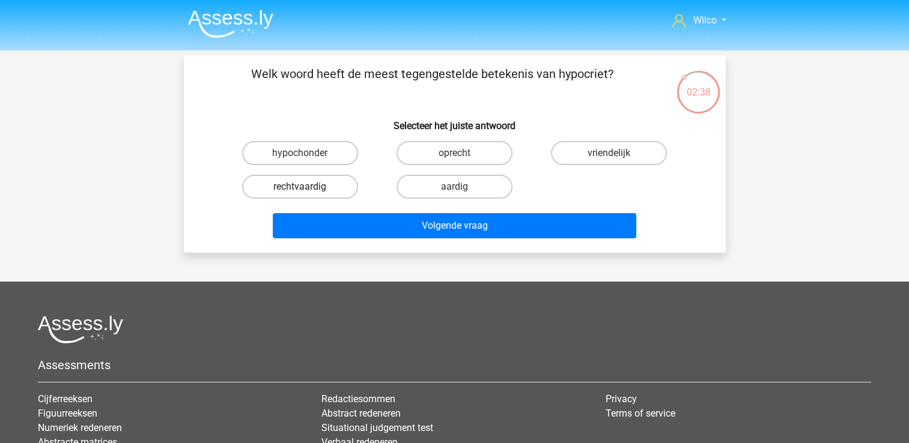
click at [318, 185] on label "rechtvaardig" at bounding box center [300, 187] width 116 height 24
click at [308, 187] on input "rechtvaardig" at bounding box center [304, 191] width 8 height 8
radio input "true"
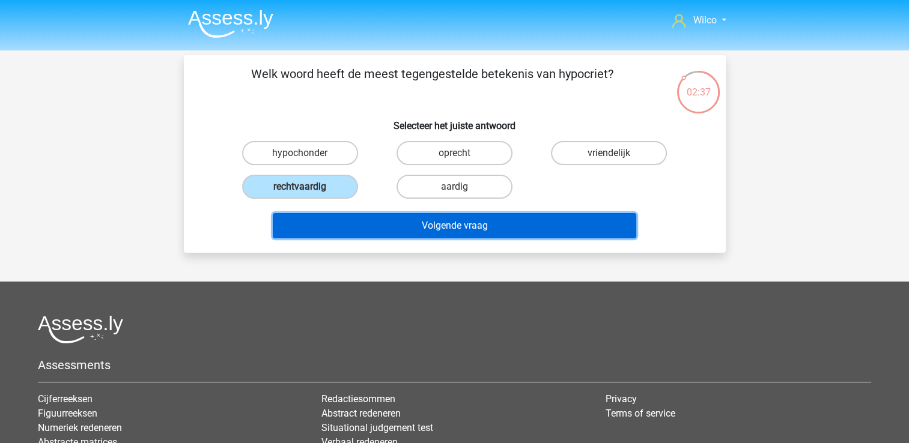
click at [353, 226] on button "Volgende vraag" at bounding box center [455, 225] width 364 height 25
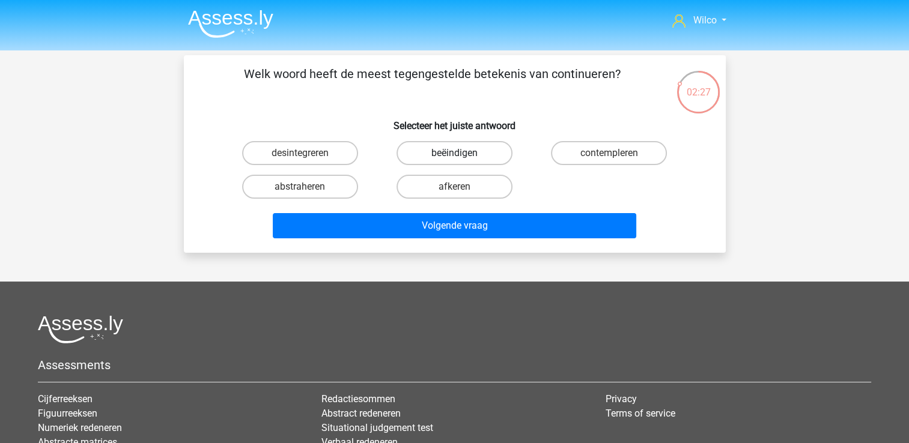
click at [440, 153] on label "beëindigen" at bounding box center [455, 153] width 116 height 24
click at [454, 153] on input "beëindigen" at bounding box center [458, 157] width 8 height 8
radio input "true"
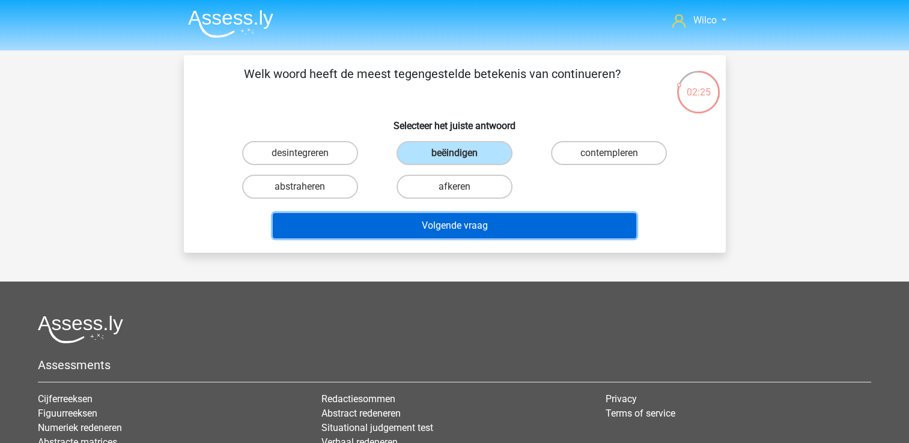
click at [464, 225] on button "Volgende vraag" at bounding box center [455, 225] width 364 height 25
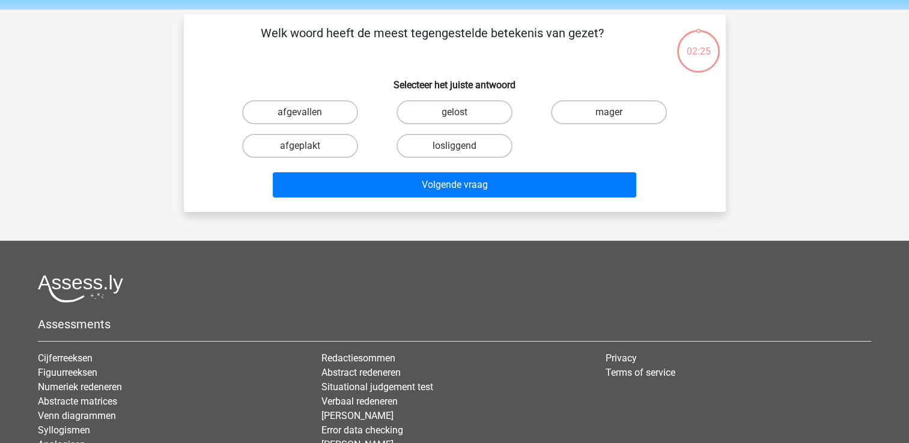
scroll to position [55, 0]
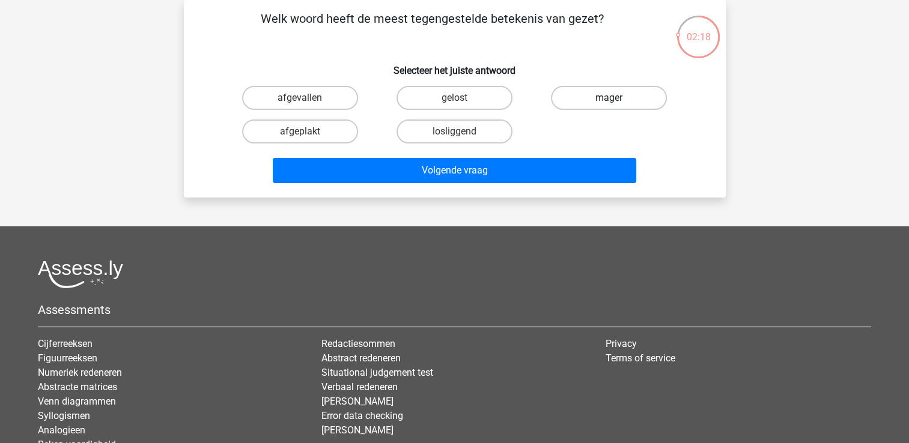
click at [574, 102] on label "mager" at bounding box center [609, 98] width 116 height 24
click at [609, 102] on input "mager" at bounding box center [613, 102] width 8 height 8
radio input "true"
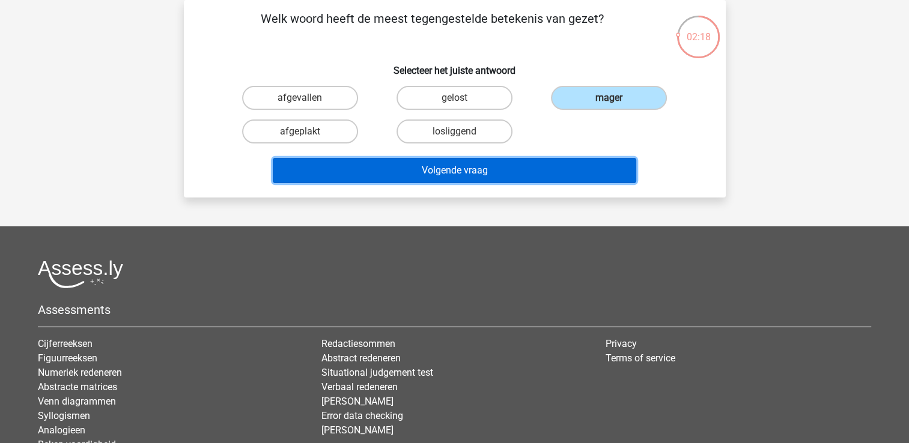
click at [526, 163] on button "Volgende vraag" at bounding box center [455, 170] width 364 height 25
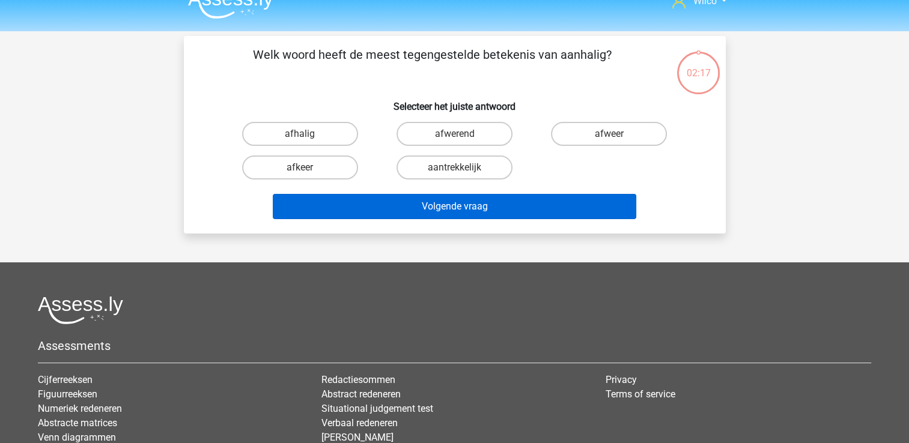
scroll to position [0, 0]
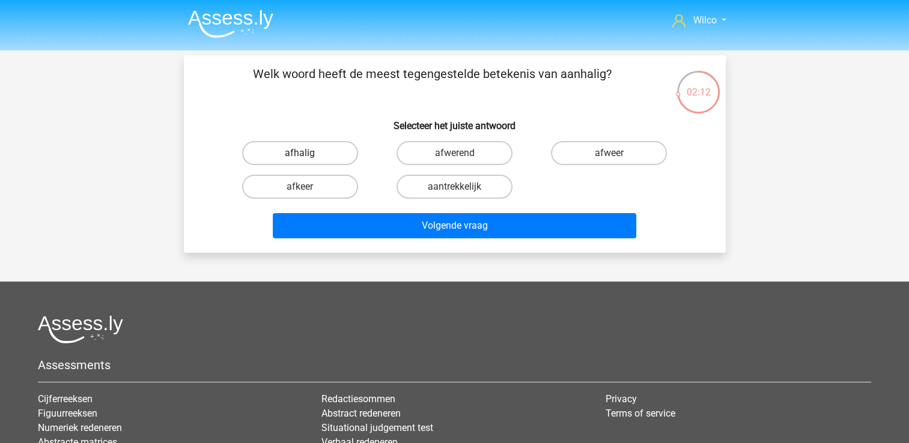
click at [324, 151] on label "afhalig" at bounding box center [300, 153] width 116 height 24
click at [308, 153] on input "afhalig" at bounding box center [304, 157] width 8 height 8
radio input "true"
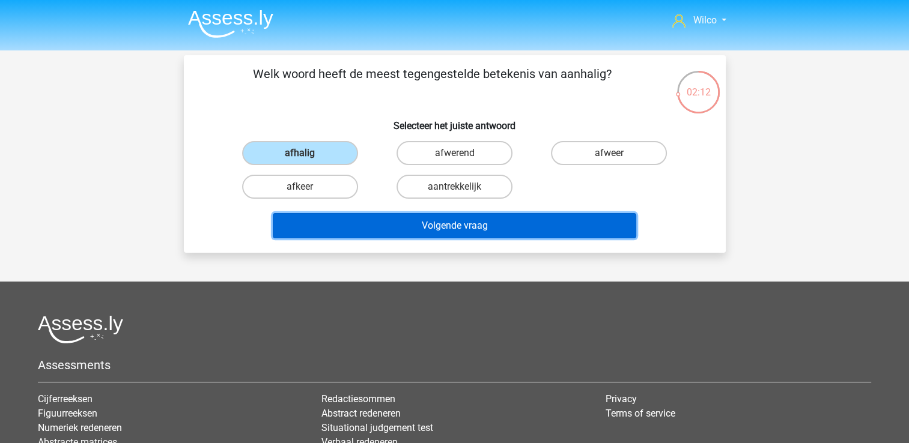
click at [390, 230] on button "Volgende vraag" at bounding box center [455, 225] width 364 height 25
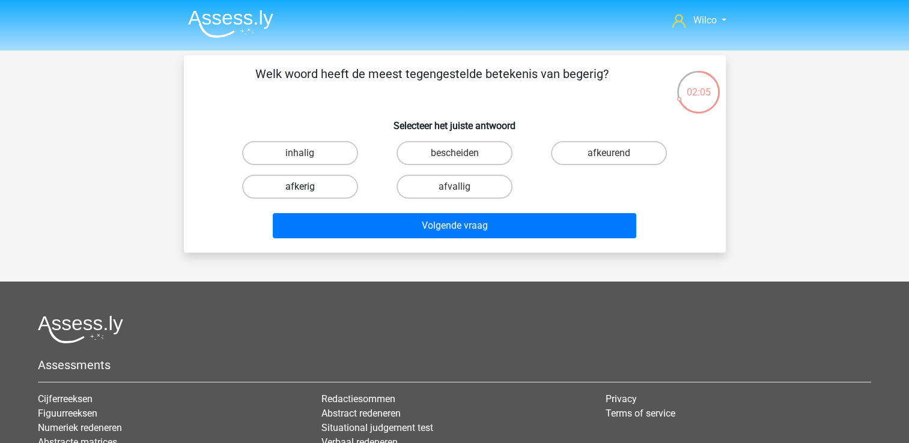
click at [313, 187] on label "afkerig" at bounding box center [300, 187] width 116 height 24
click at [308, 187] on input "afkerig" at bounding box center [304, 191] width 8 height 8
radio input "true"
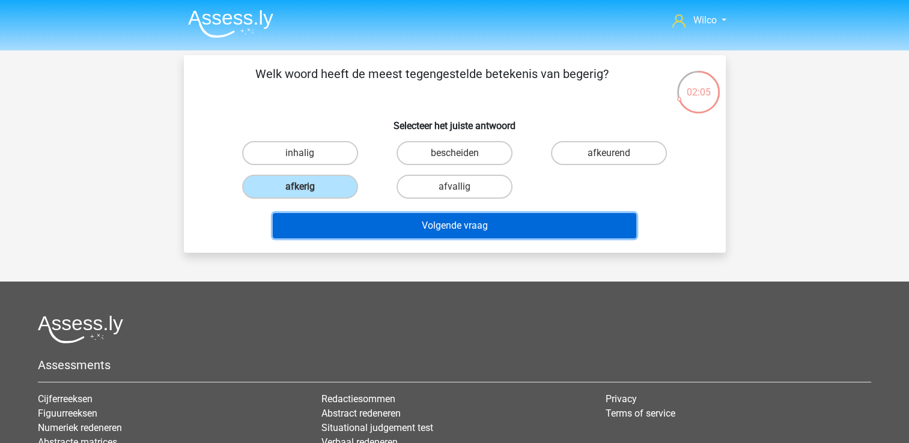
click at [368, 220] on button "Volgende vraag" at bounding box center [455, 225] width 364 height 25
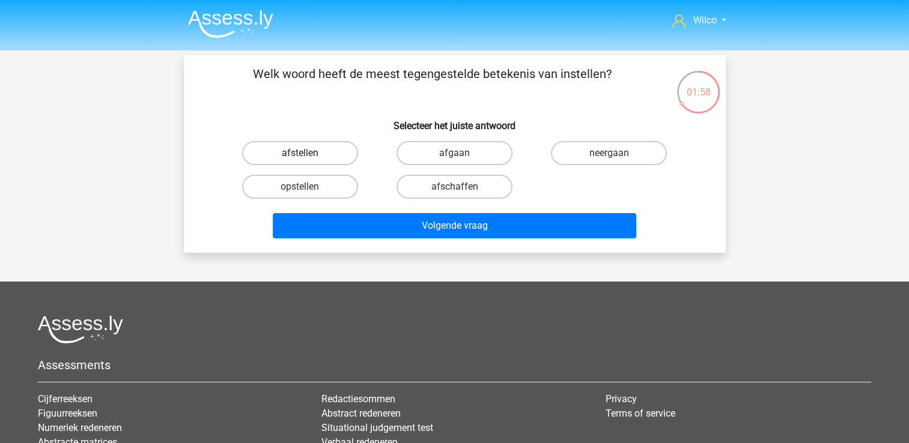
click at [331, 154] on label "afstellen" at bounding box center [300, 153] width 116 height 24
click at [308, 154] on input "afstellen" at bounding box center [304, 157] width 8 height 8
radio input "true"
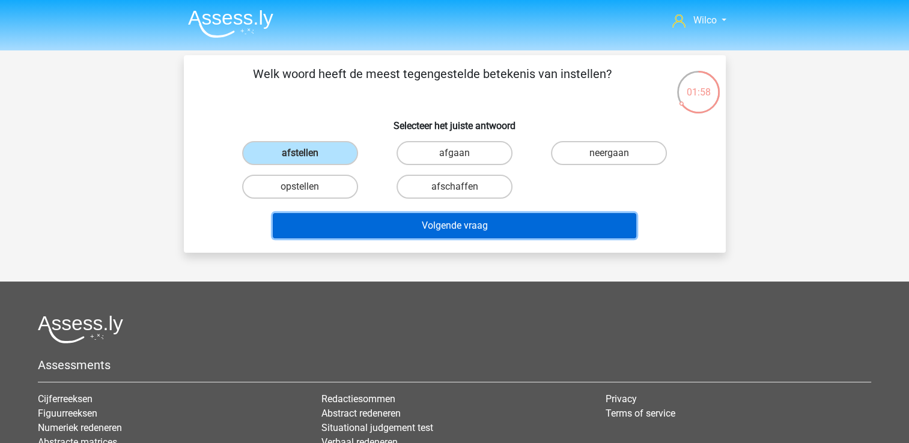
click at [362, 225] on button "Volgende vraag" at bounding box center [455, 225] width 364 height 25
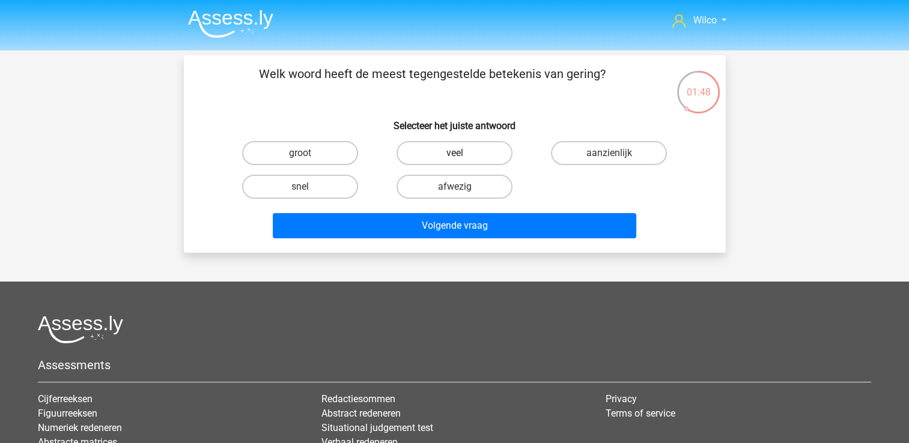
click at [457, 152] on label "veel" at bounding box center [455, 153] width 116 height 24
click at [457, 153] on input "veel" at bounding box center [458, 157] width 8 height 8
radio input "true"
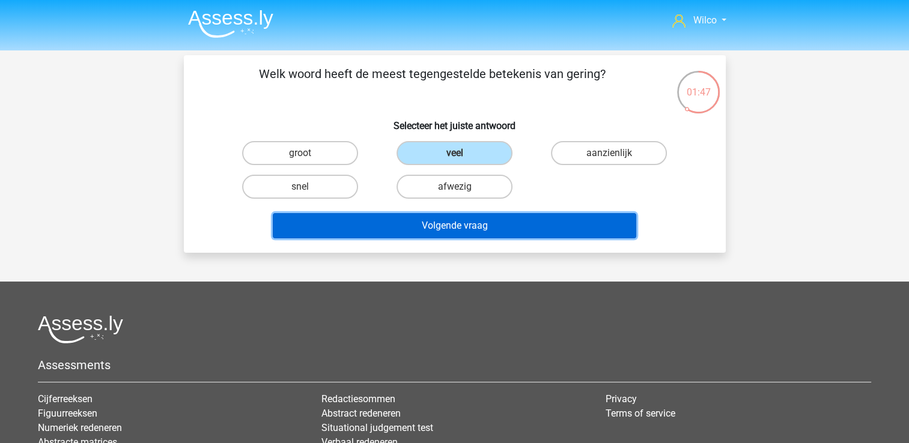
click at [456, 221] on button "Volgende vraag" at bounding box center [455, 225] width 364 height 25
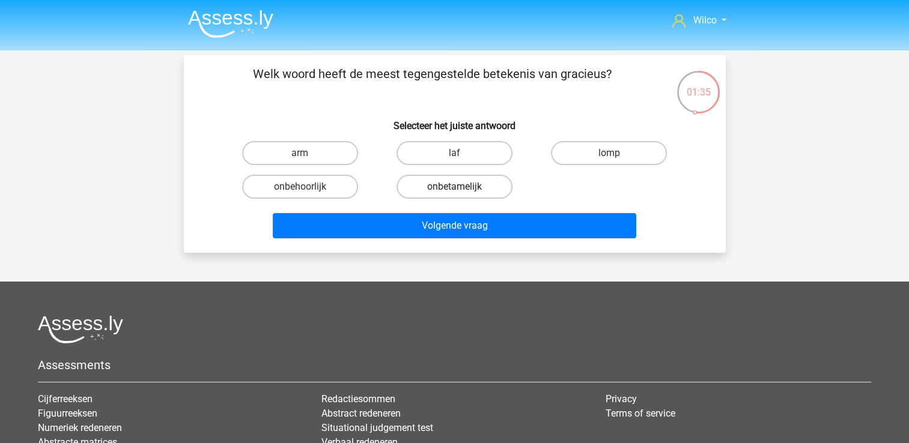
drag, startPoint x: 442, startPoint y: 191, endPoint x: 441, endPoint y: 203, distance: 12.0
click at [442, 191] on label "onbetamelijk" at bounding box center [455, 187] width 116 height 24
click at [454, 191] on input "onbetamelijk" at bounding box center [458, 191] width 8 height 8
radio input "true"
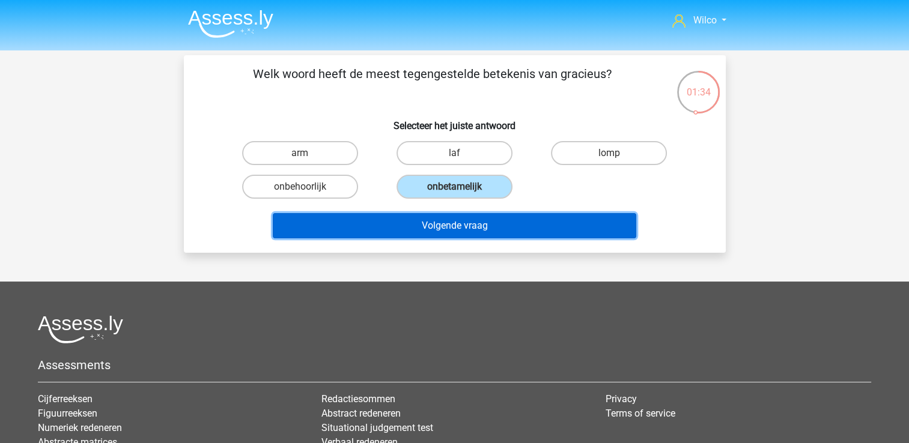
click at [438, 217] on button "Volgende vraag" at bounding box center [455, 225] width 364 height 25
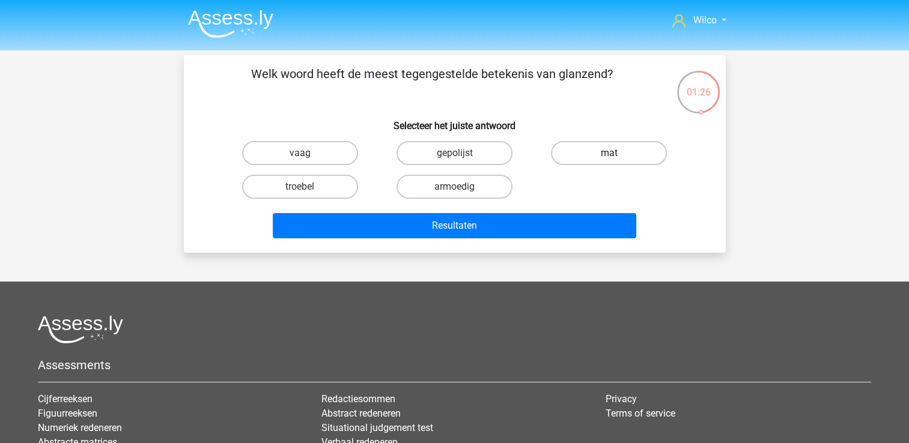
click at [570, 157] on label "mat" at bounding box center [609, 153] width 116 height 24
click at [609, 157] on input "mat" at bounding box center [613, 157] width 8 height 8
radio input "true"
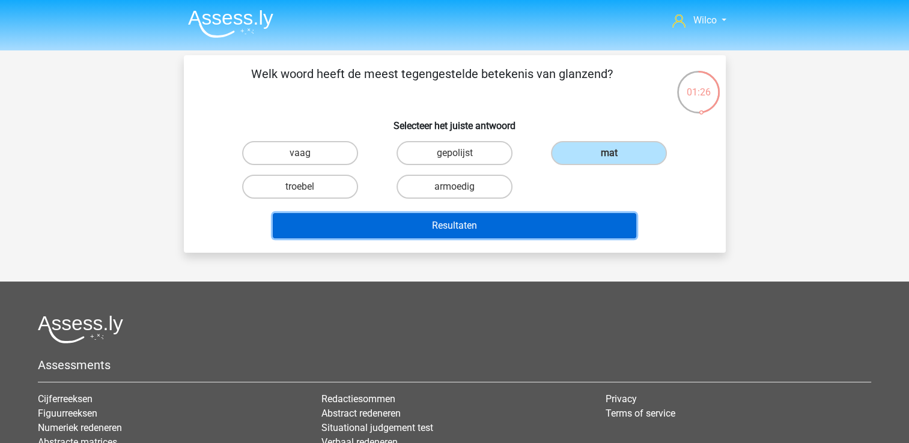
click at [499, 225] on button "Resultaten" at bounding box center [455, 225] width 364 height 25
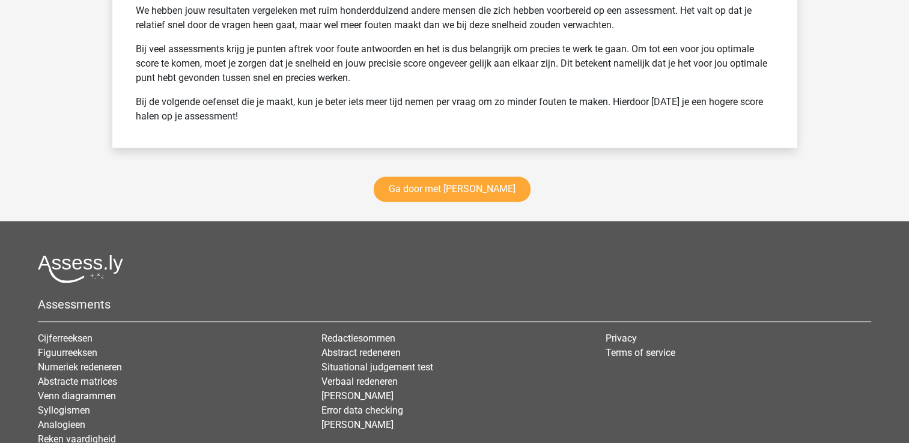
scroll to position [1562, 0]
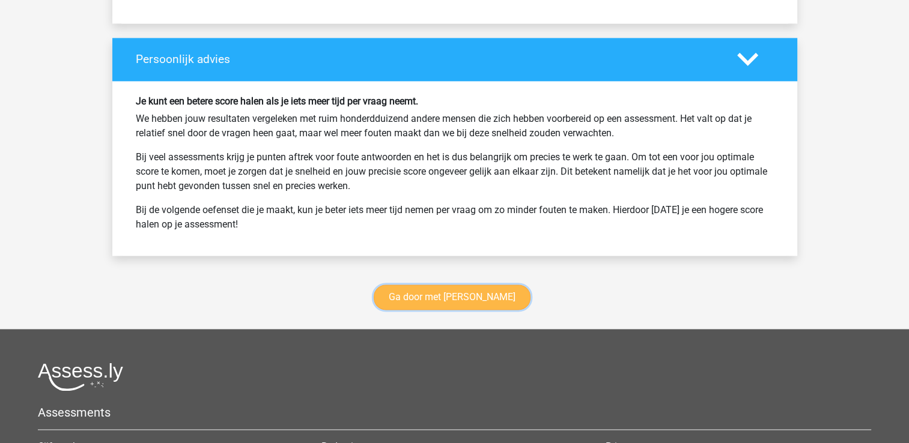
click at [476, 290] on link "Ga door met antoniemen" at bounding box center [452, 297] width 157 height 25
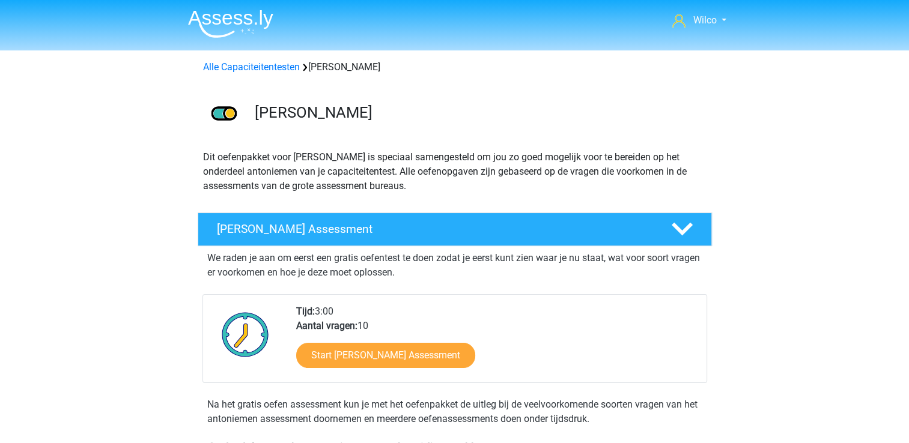
click at [243, 24] on img at bounding box center [230, 24] width 85 height 28
